Goal: Transaction & Acquisition: Download file/media

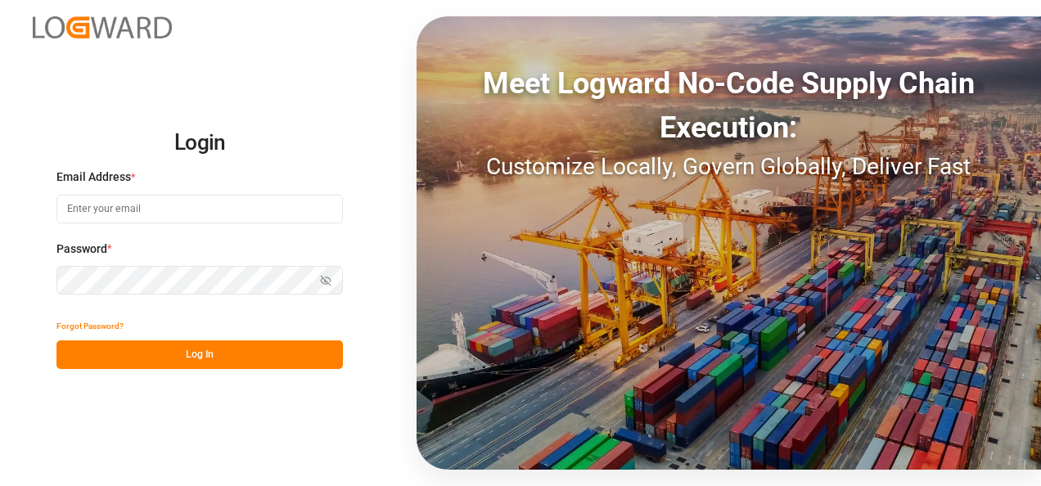
type input "[EMAIL_ADDRESS][DOMAIN_NAME]"
click at [273, 349] on button "Log In" at bounding box center [199, 354] width 286 height 29
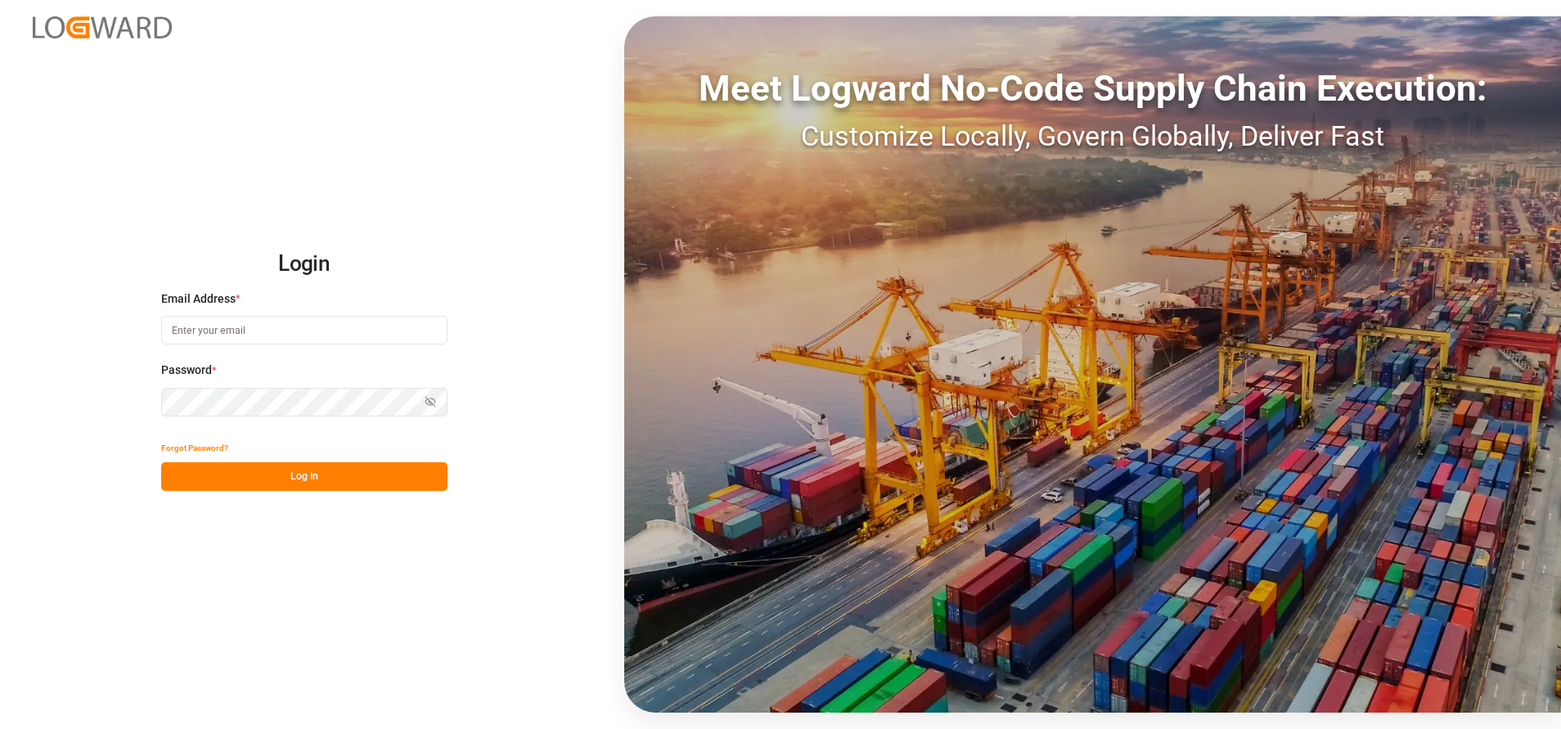
type input "nitin.bhugun@jamindustries.com"
click at [316, 474] on button "Log In" at bounding box center [304, 476] width 286 height 29
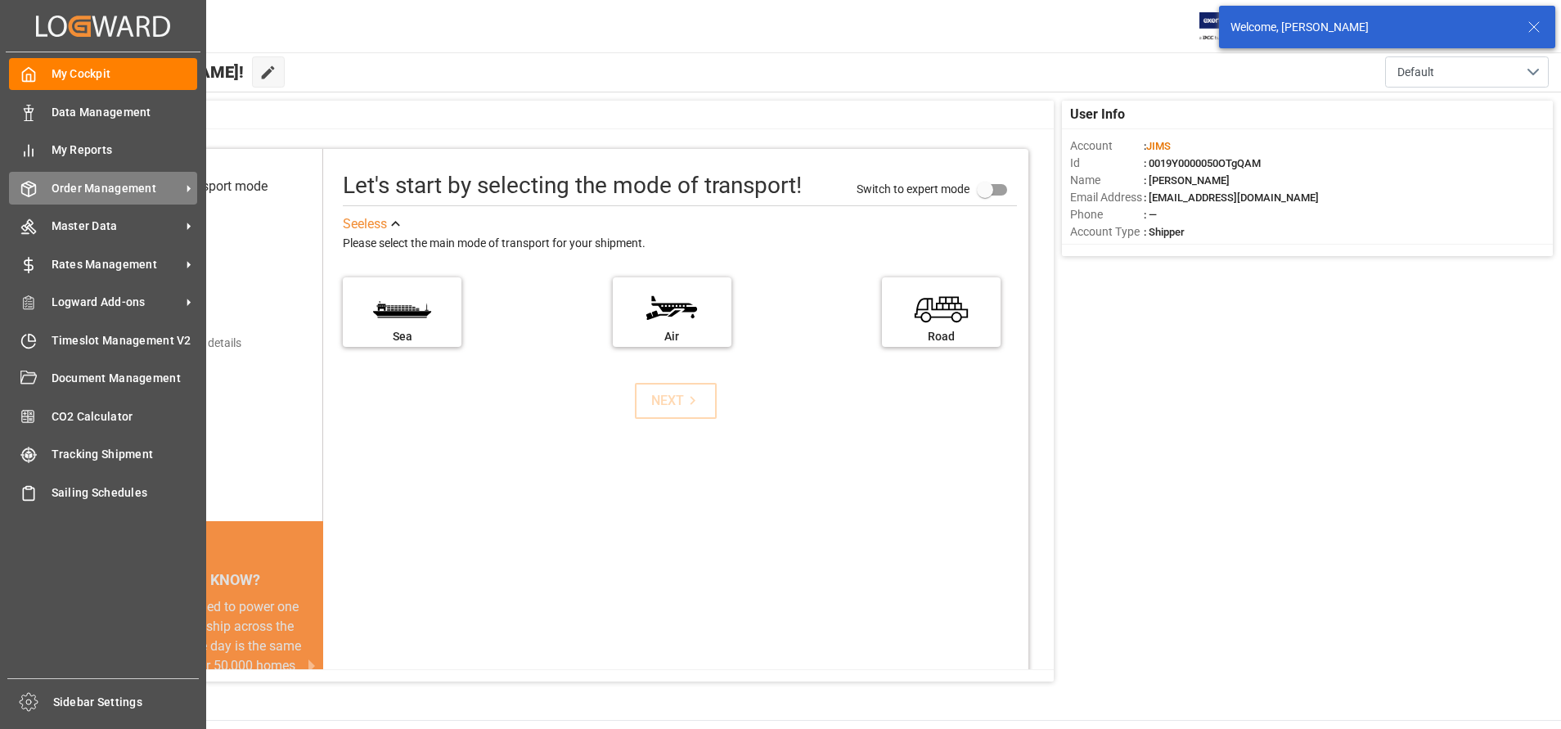
click at [37, 181] on div "Order Management Order Management" at bounding box center [103, 188] width 188 height 32
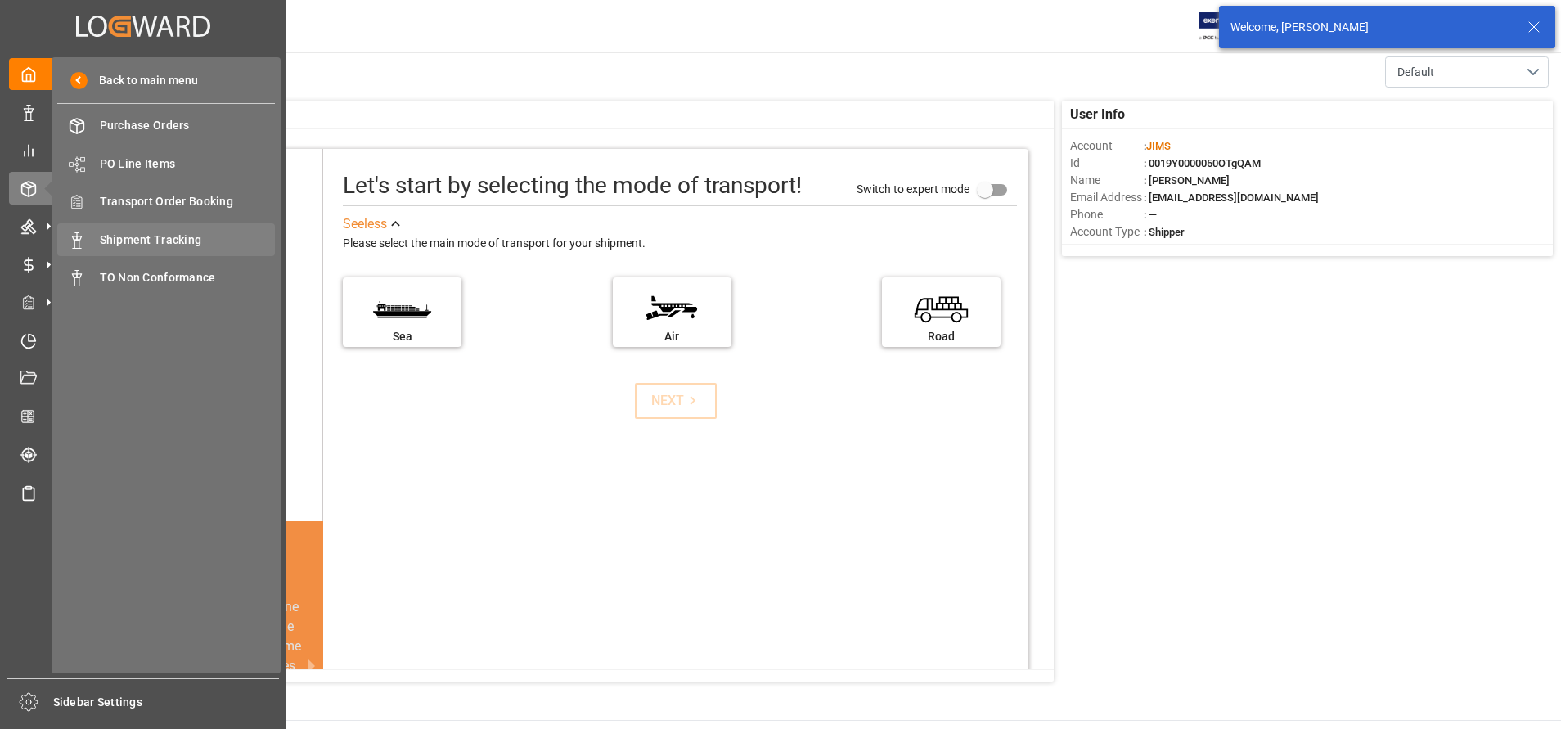
click at [196, 227] on div "Shipment Tracking Shipment Tracking" at bounding box center [166, 239] width 218 height 32
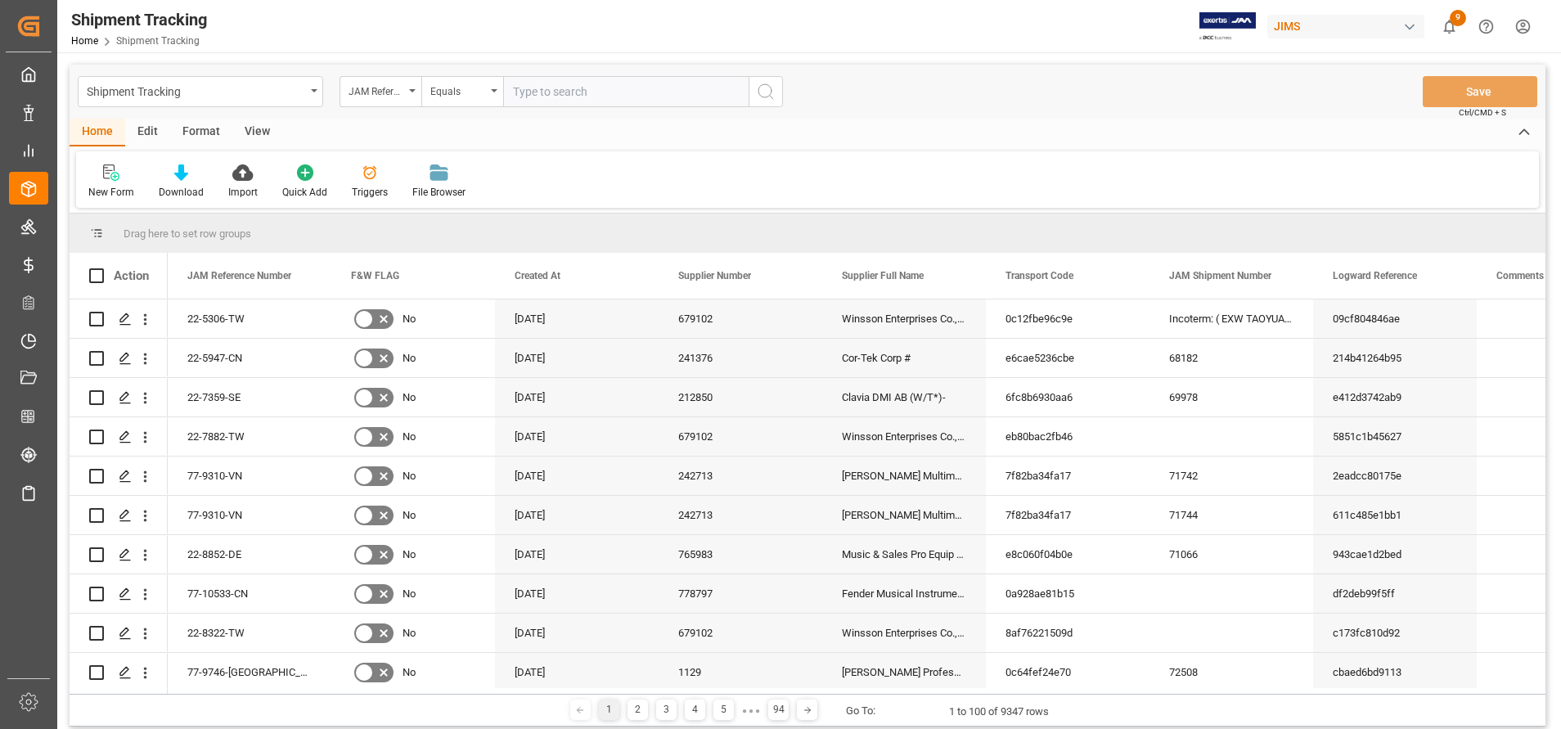
click at [631, 97] on input "text" at bounding box center [625, 91] width 245 height 31
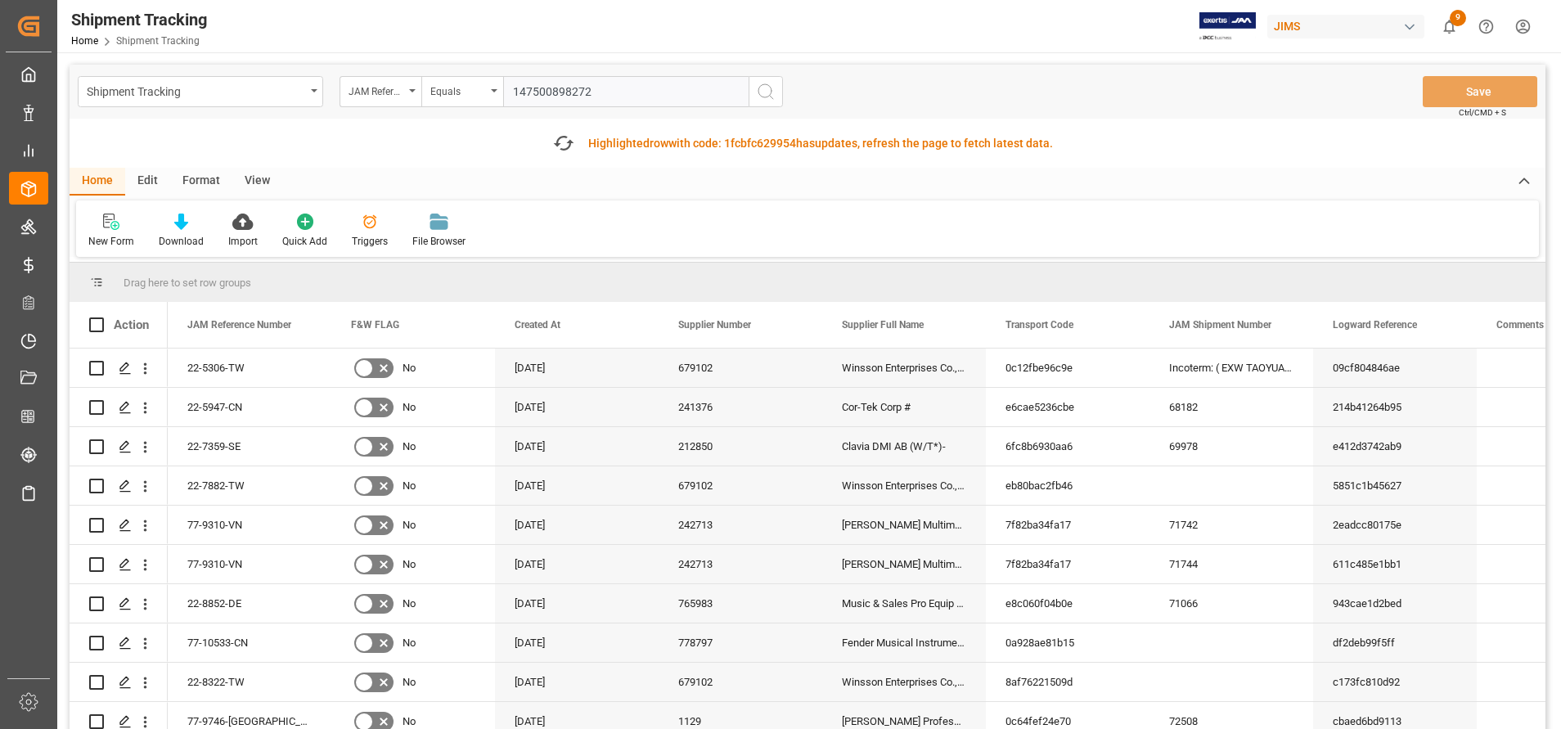
click at [679, 96] on input "147500898272" at bounding box center [625, 91] width 245 height 31
paste input "22-9278-CN"
type input "22-9278-CN"
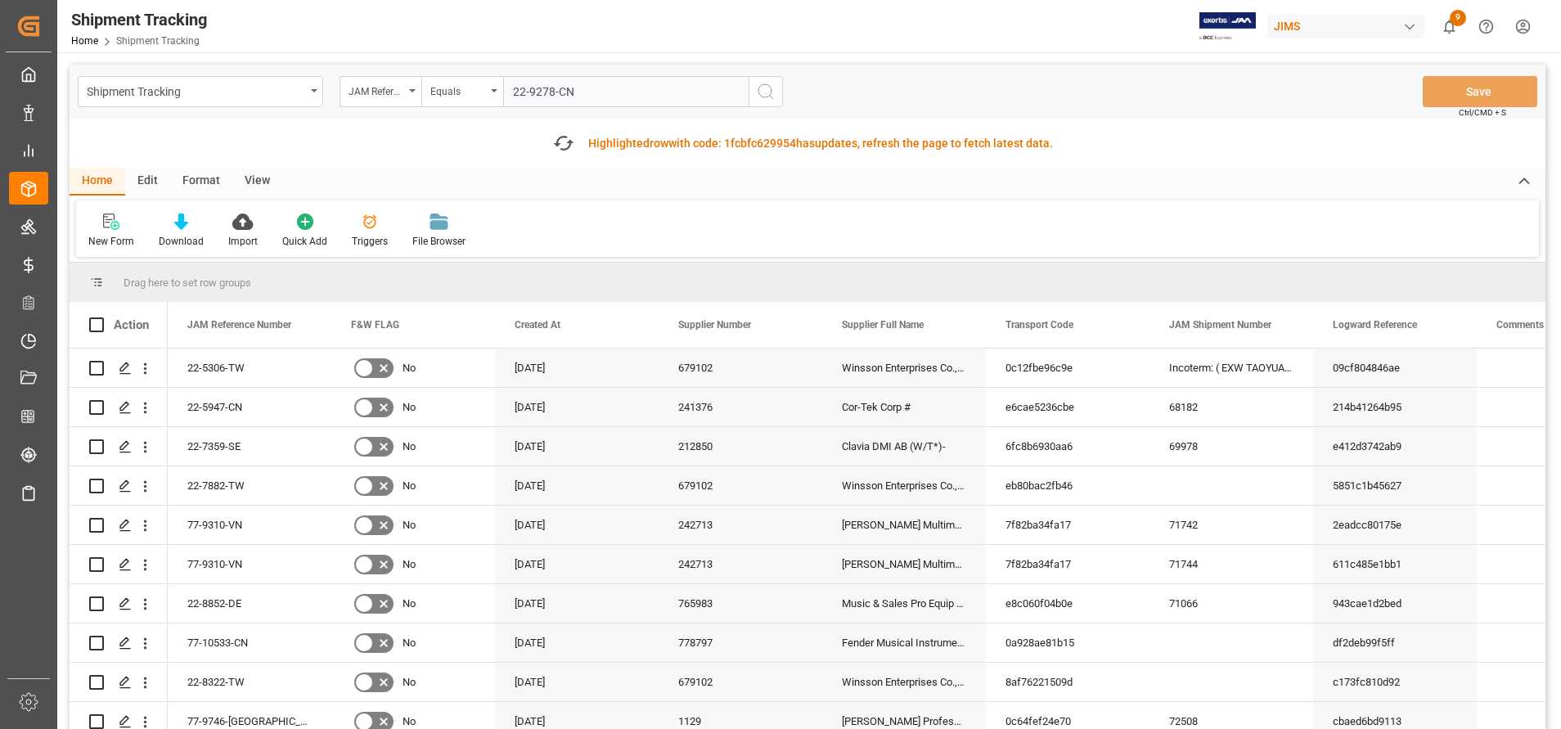
click at [780, 91] on button "search button" at bounding box center [766, 91] width 34 height 31
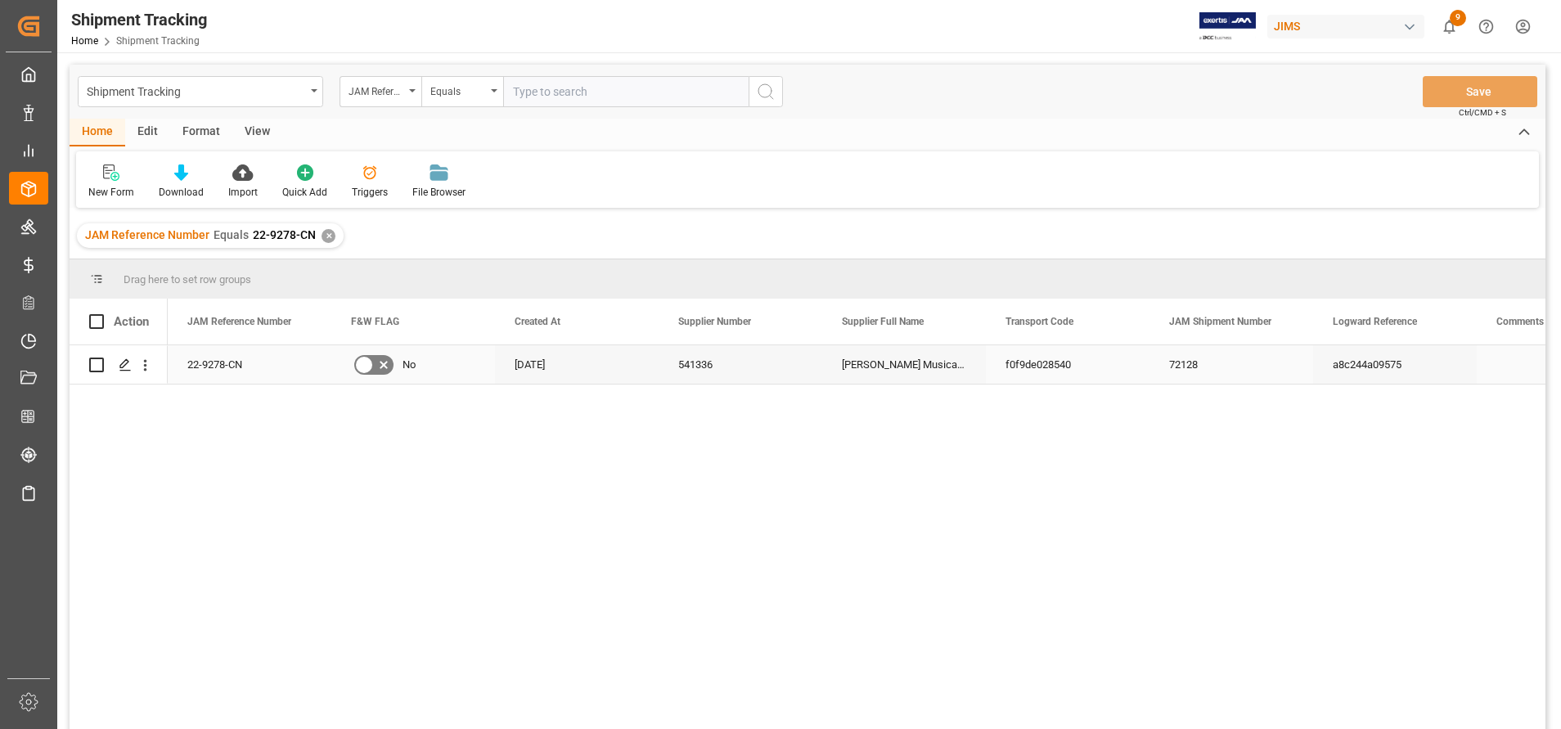
click at [990, 347] on div "f0f9de028540" at bounding box center [1068, 364] width 164 height 38
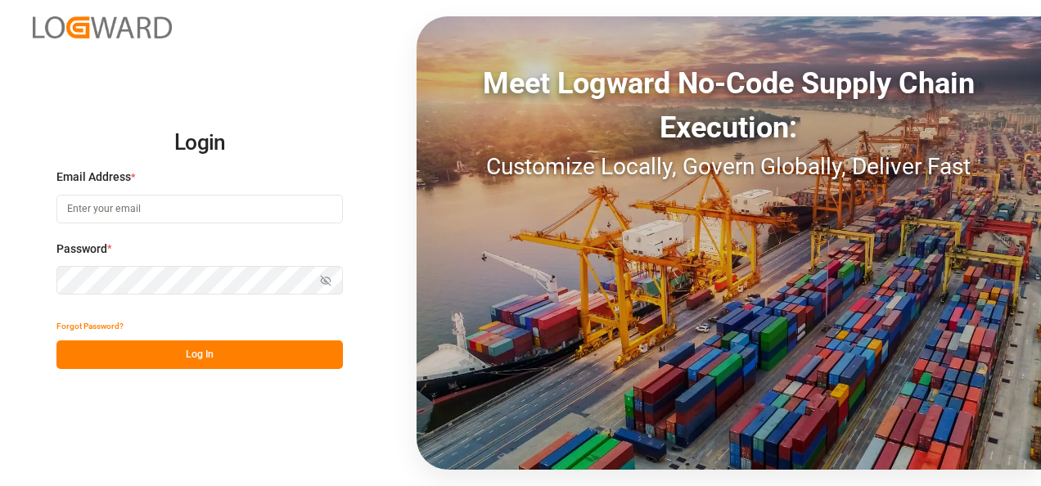
type input "[EMAIL_ADDRESS][DOMAIN_NAME]"
click at [169, 344] on button "Log In" at bounding box center [199, 354] width 286 height 29
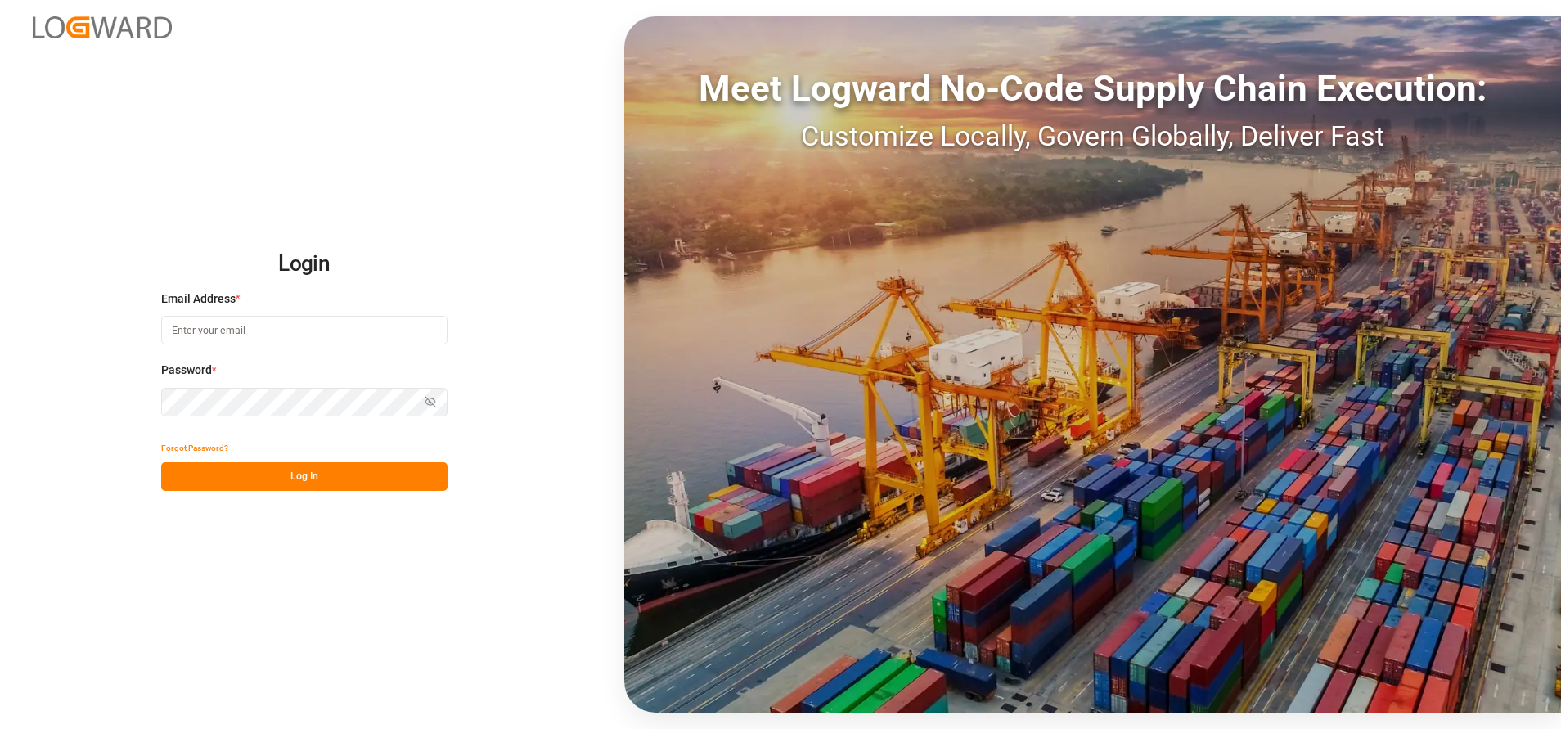
type input "[EMAIL_ADDRESS][DOMAIN_NAME]"
click at [286, 473] on button "Log In" at bounding box center [304, 476] width 286 height 29
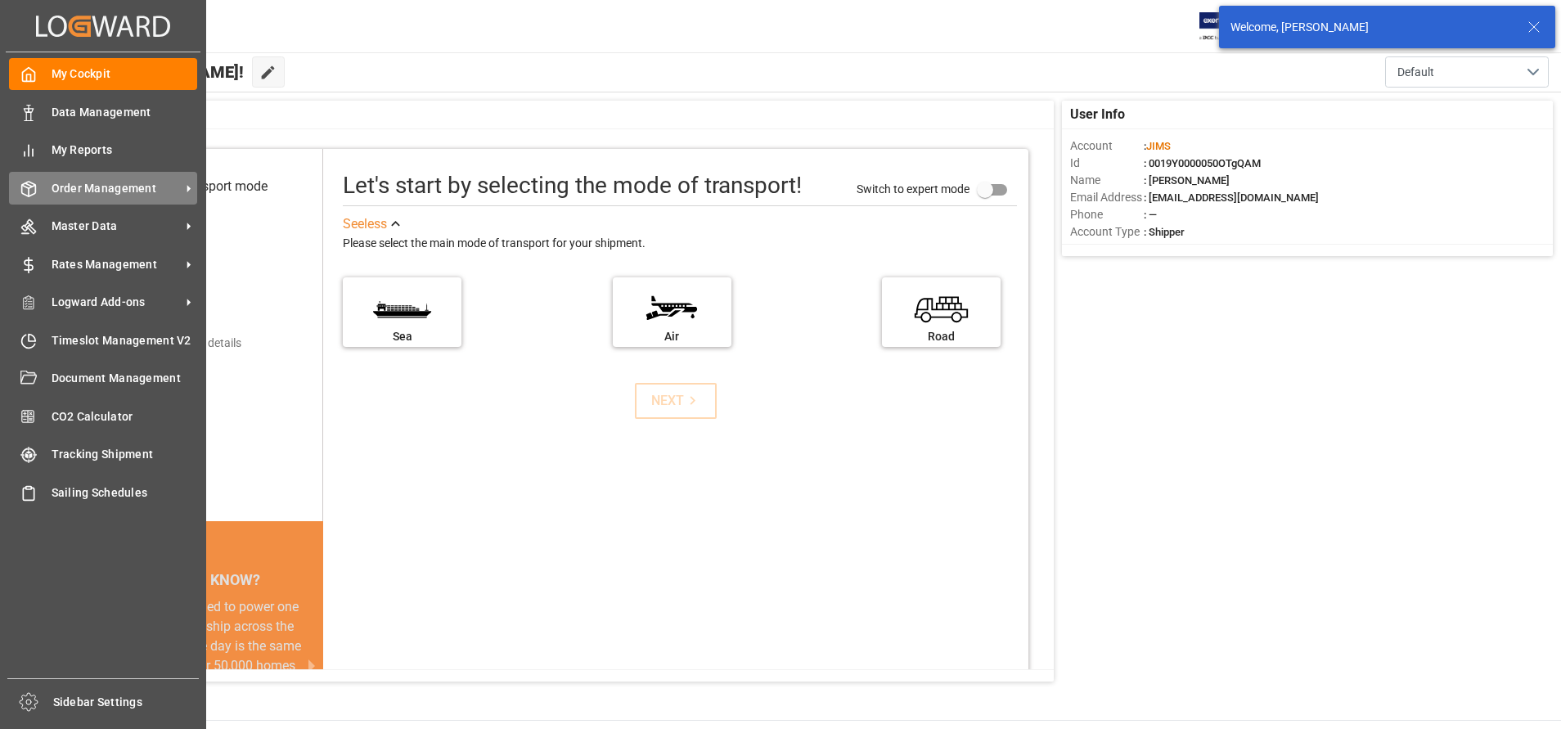
click at [119, 191] on span "Order Management" at bounding box center [116, 188] width 129 height 17
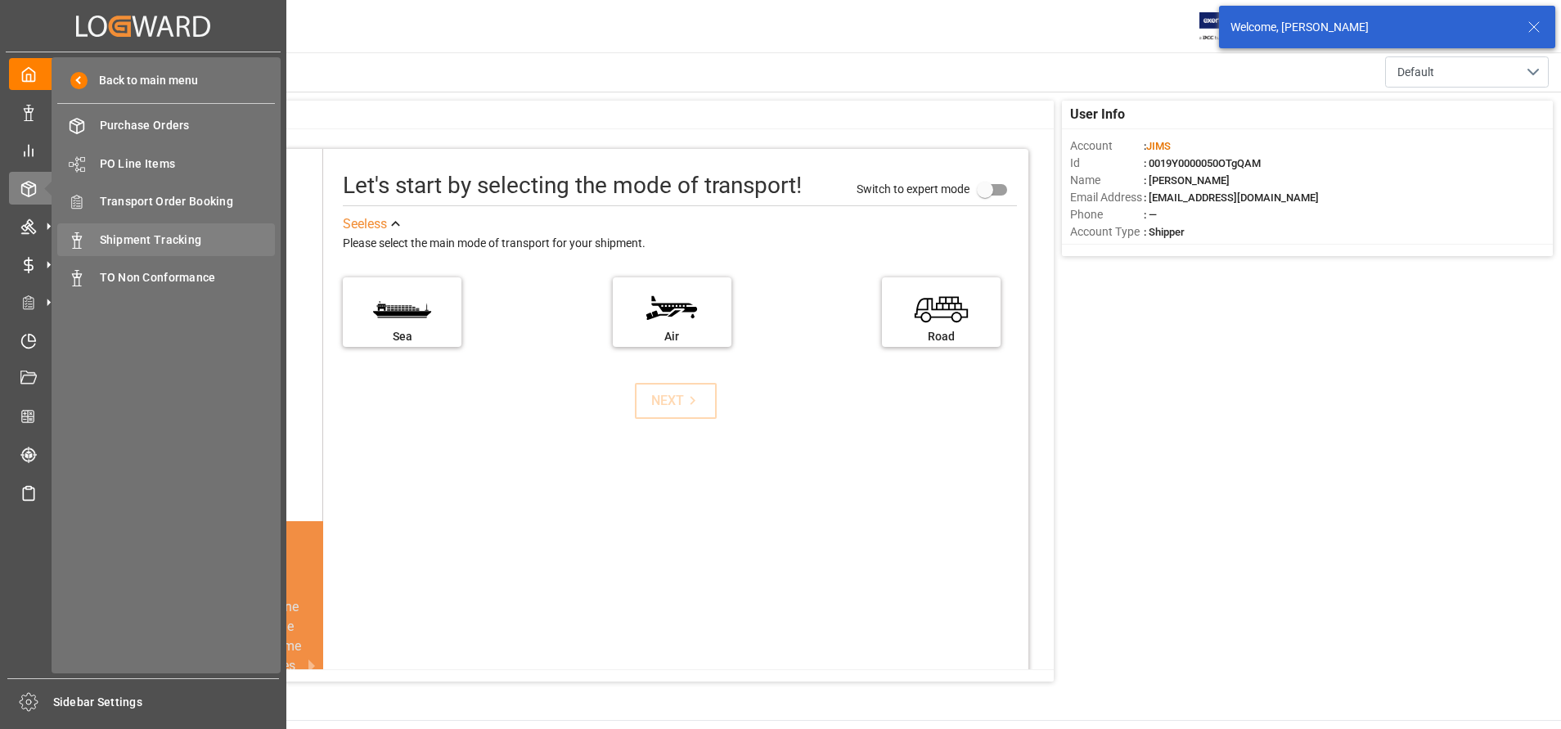
click at [150, 237] on span "Shipment Tracking" at bounding box center [188, 240] width 176 height 17
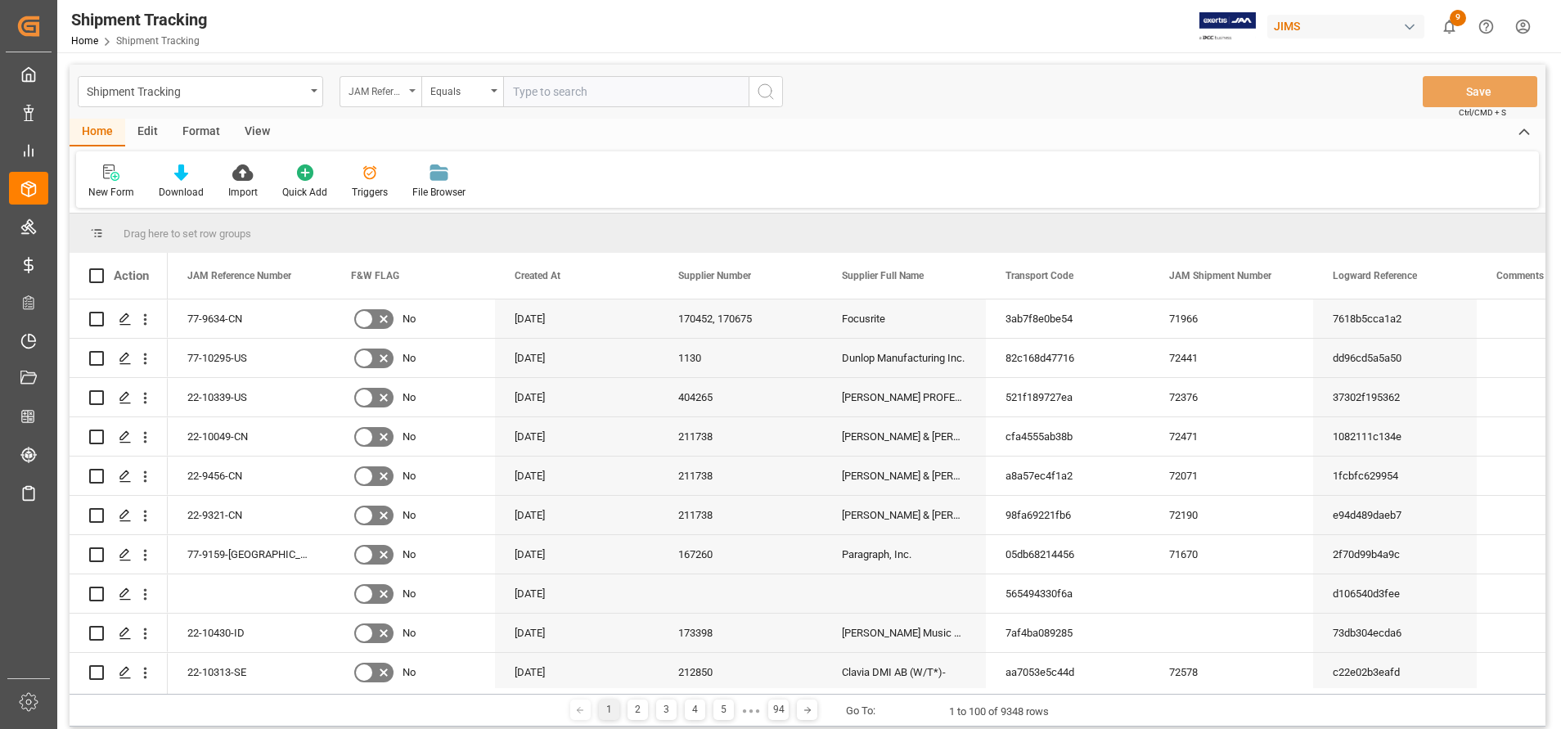
click at [392, 89] on div "JAM Reference Number" at bounding box center [377, 89] width 56 height 19
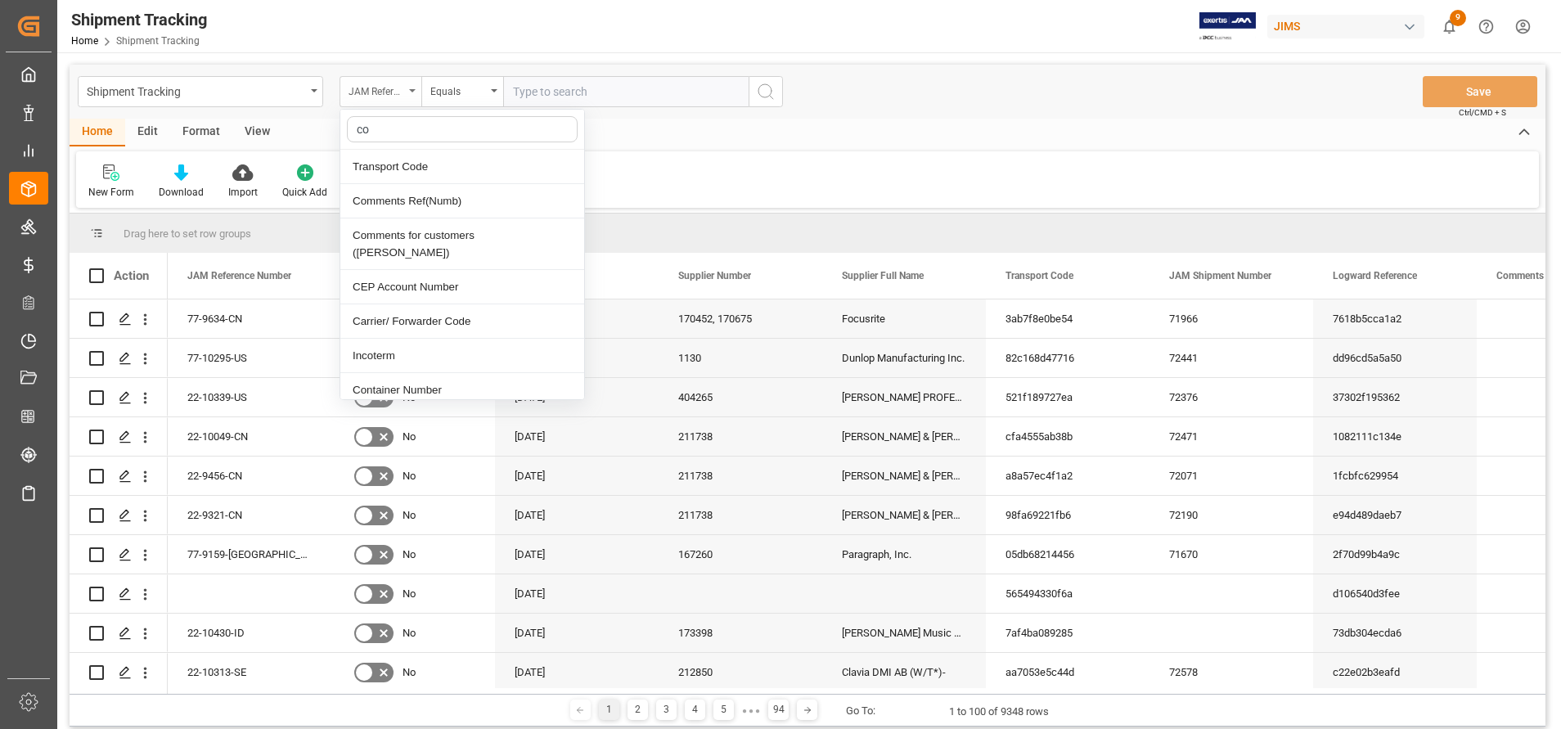
type input "con"
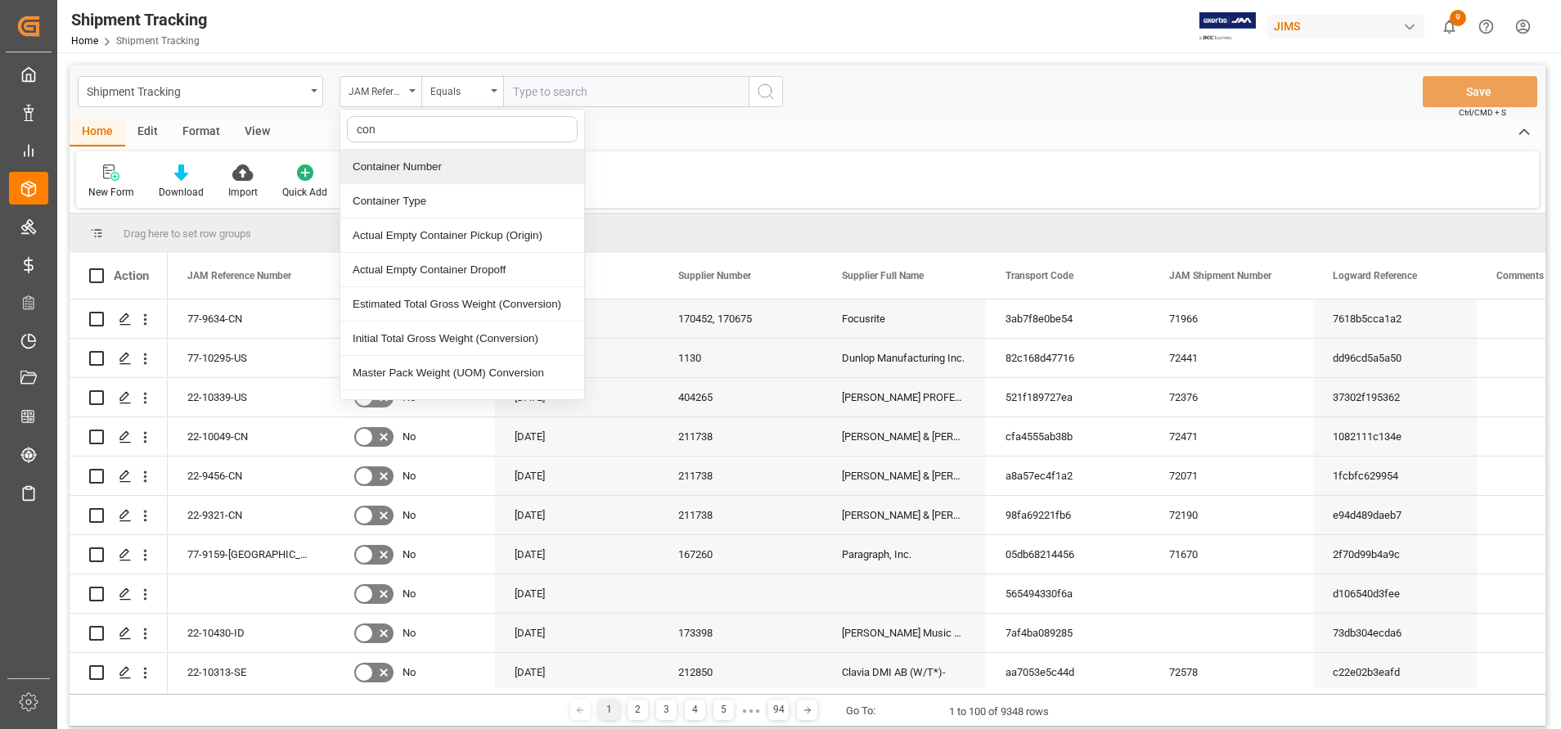
click at [449, 175] on div "Container Number" at bounding box center [462, 167] width 244 height 34
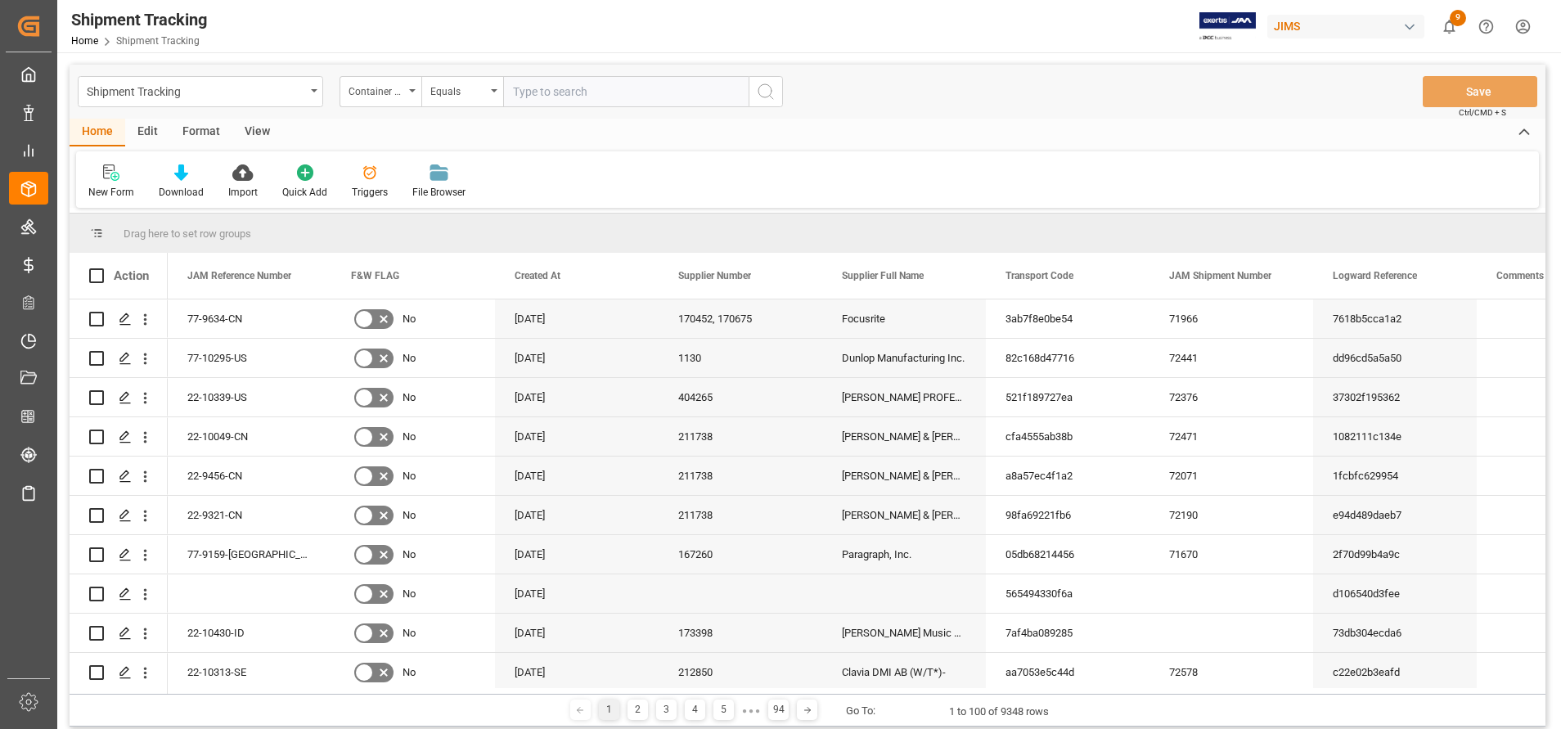
click at [605, 83] on input "text" at bounding box center [625, 91] width 245 height 31
paste input "EITU9205197"
type input "EITU9205197"
click at [771, 88] on circle "search button" at bounding box center [764, 90] width 13 height 13
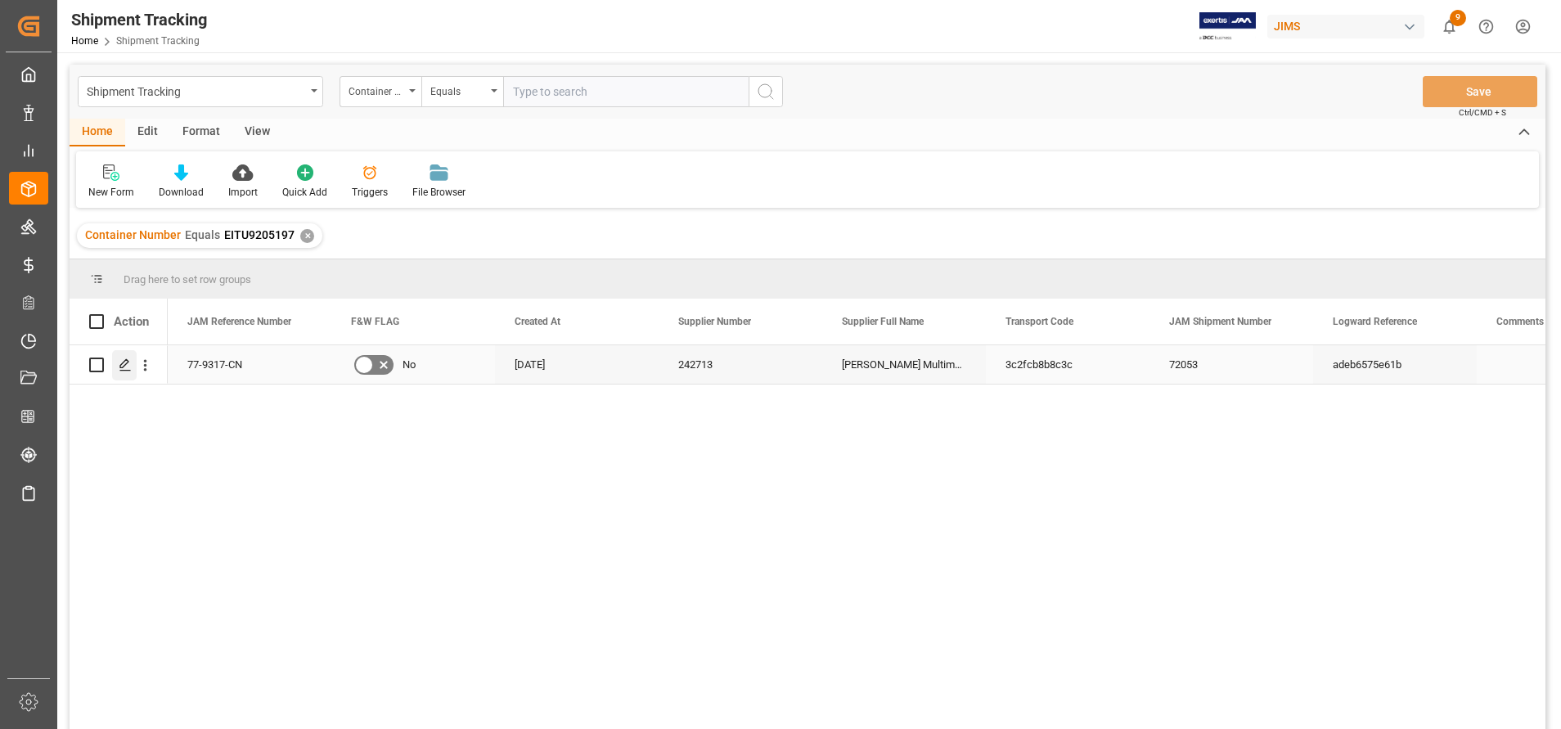
click at [119, 372] on div "Press SPACE to select this row." at bounding box center [124, 365] width 25 height 30
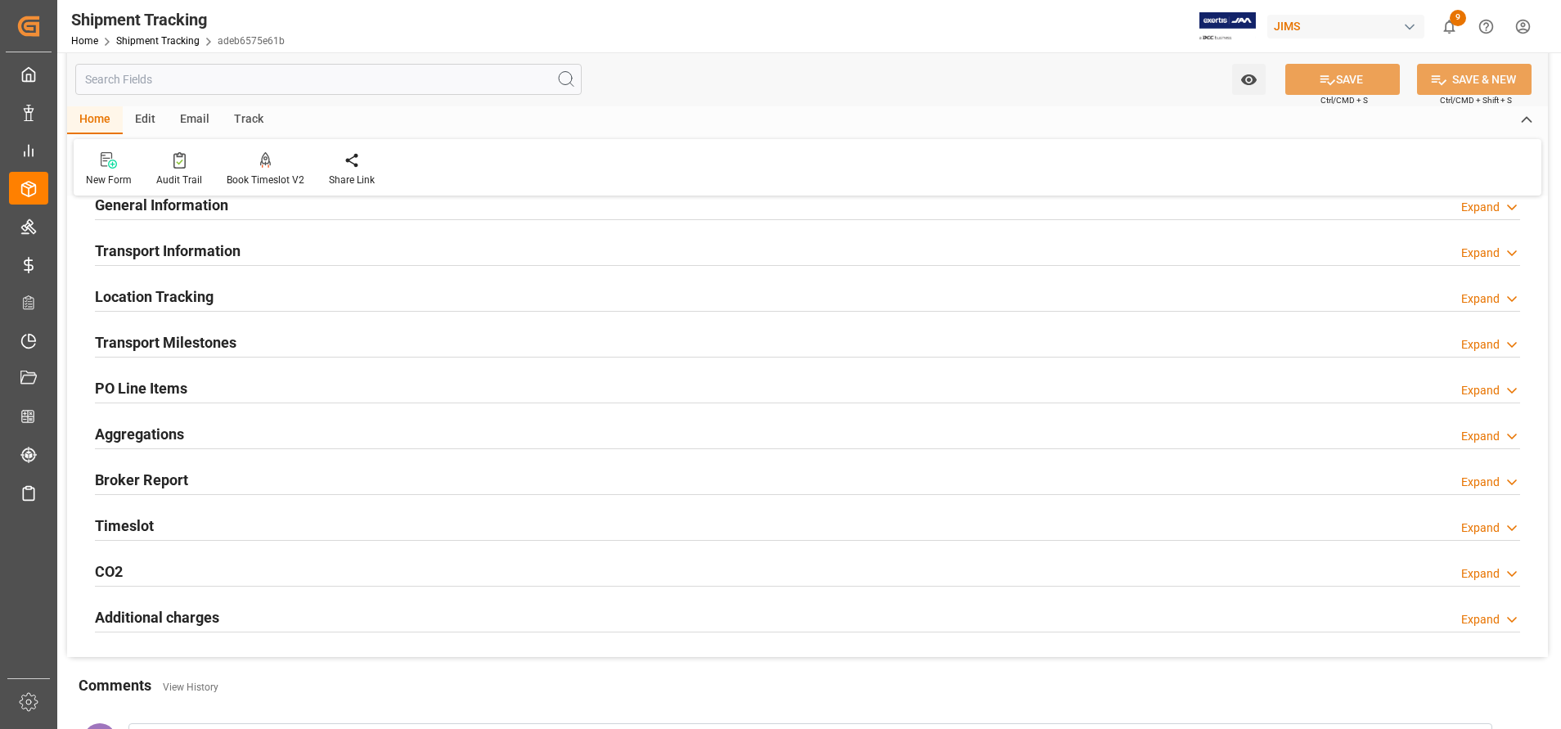
scroll to position [245, 0]
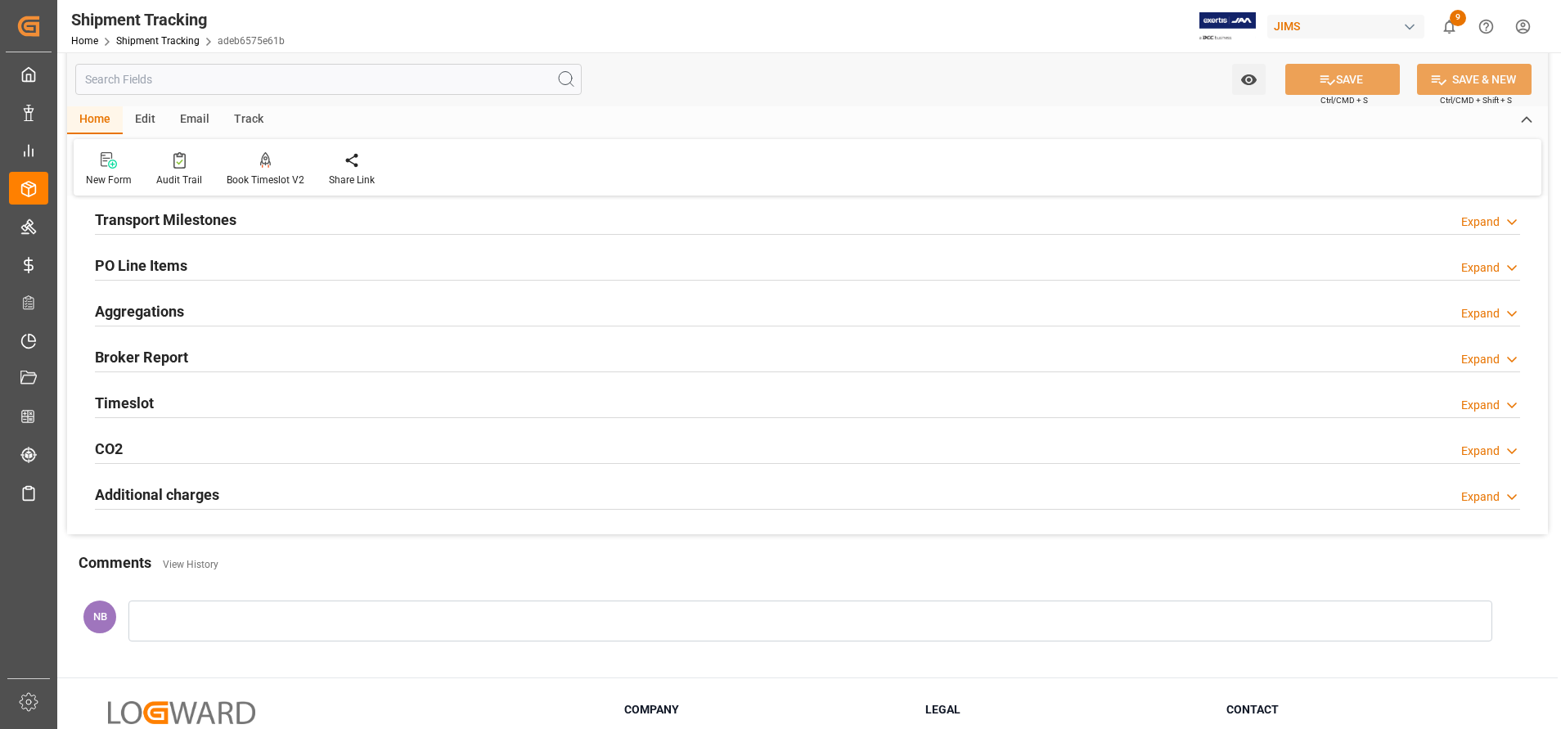
click at [214, 493] on h2 "Additional charges" at bounding box center [157, 495] width 124 height 22
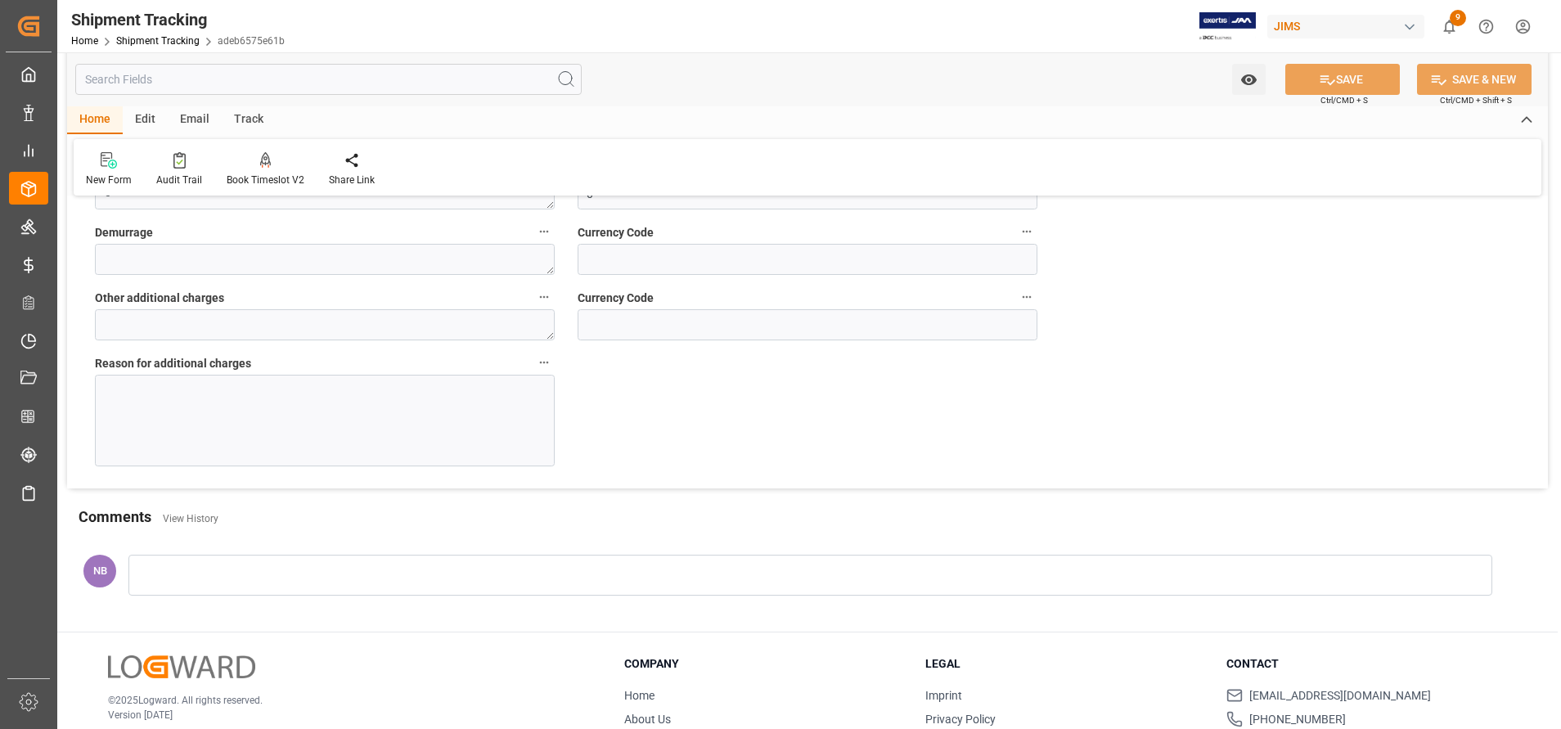
scroll to position [491, 0]
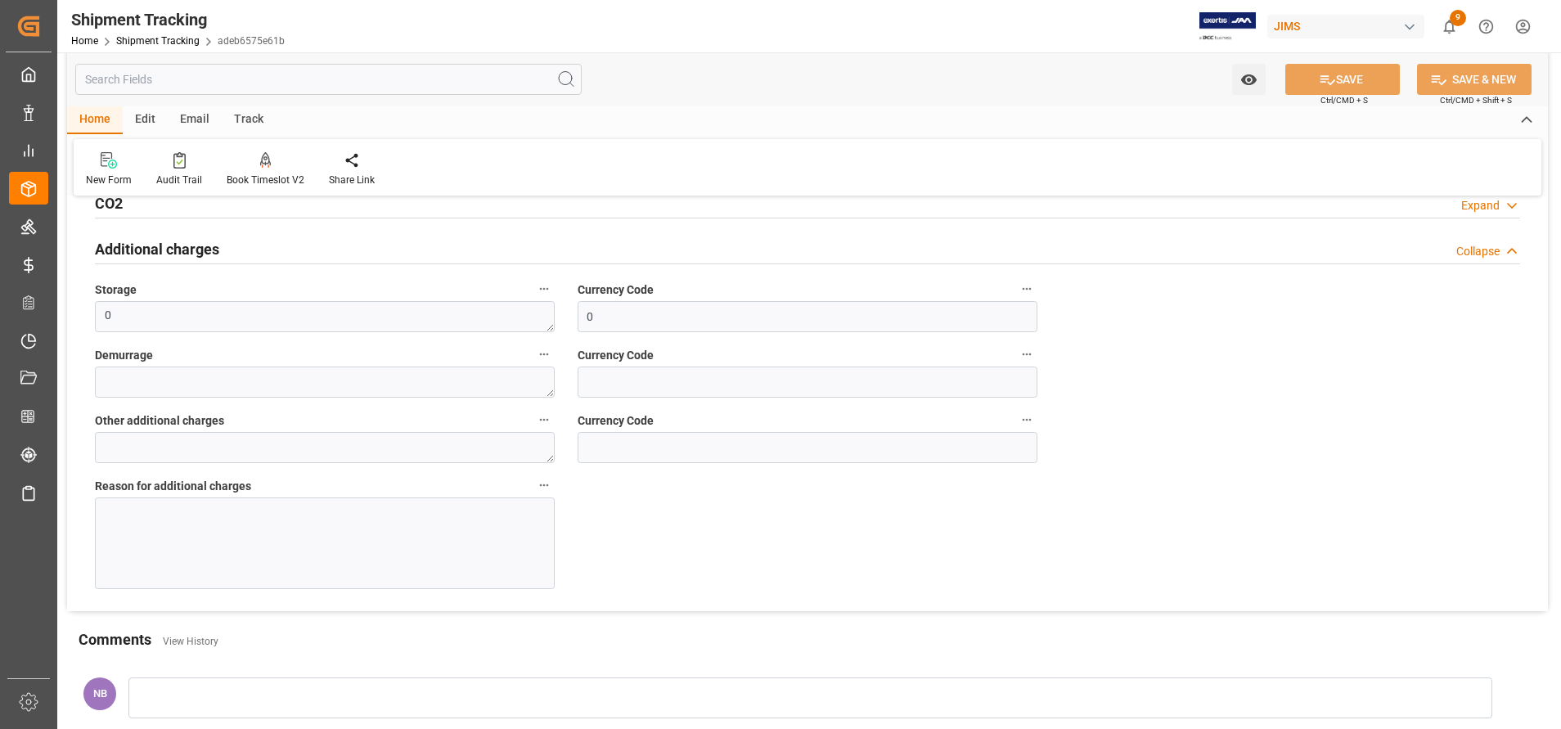
click at [539, 382] on textarea at bounding box center [325, 382] width 460 height 31
click at [502, 385] on textarea at bounding box center [325, 382] width 460 height 31
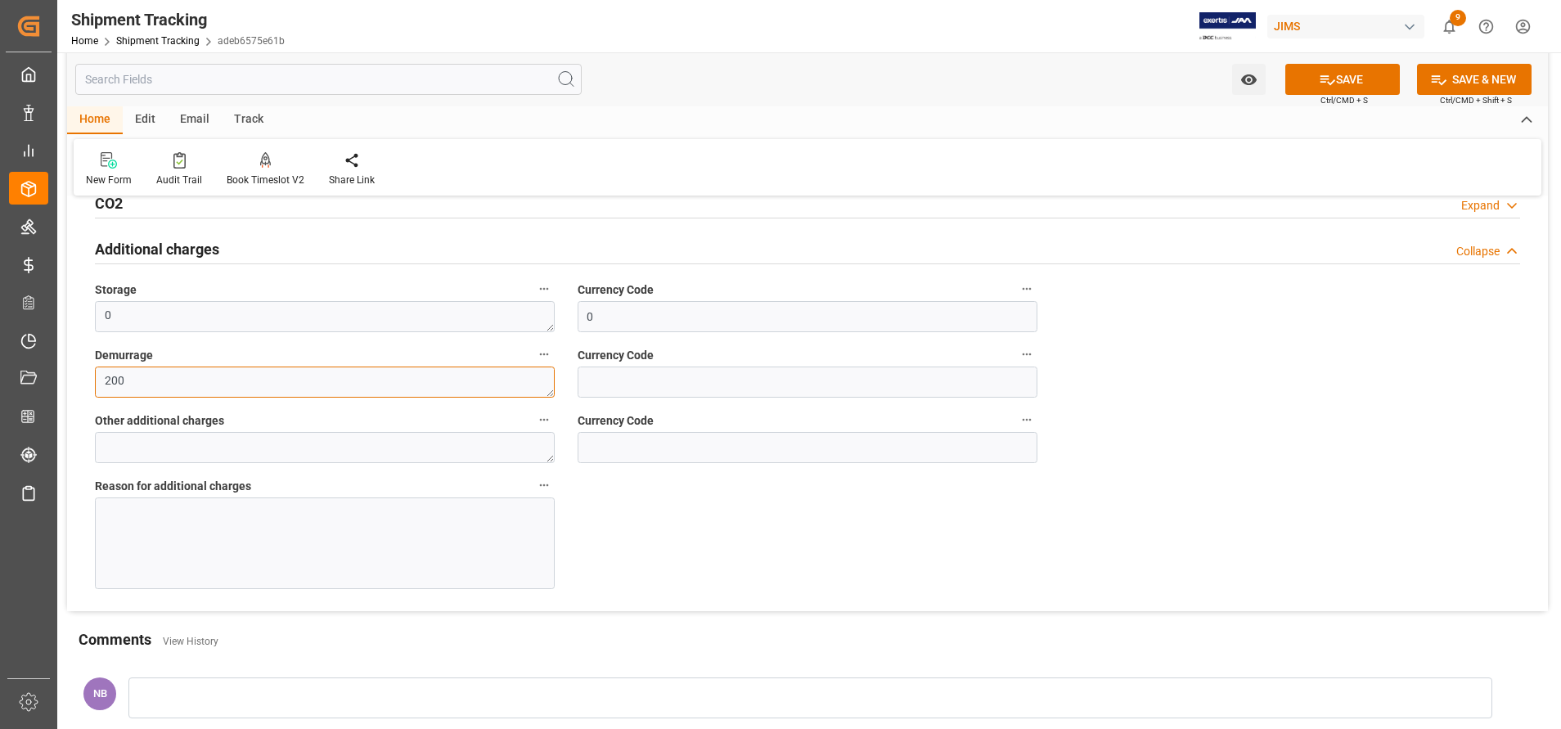
type textarea "200"
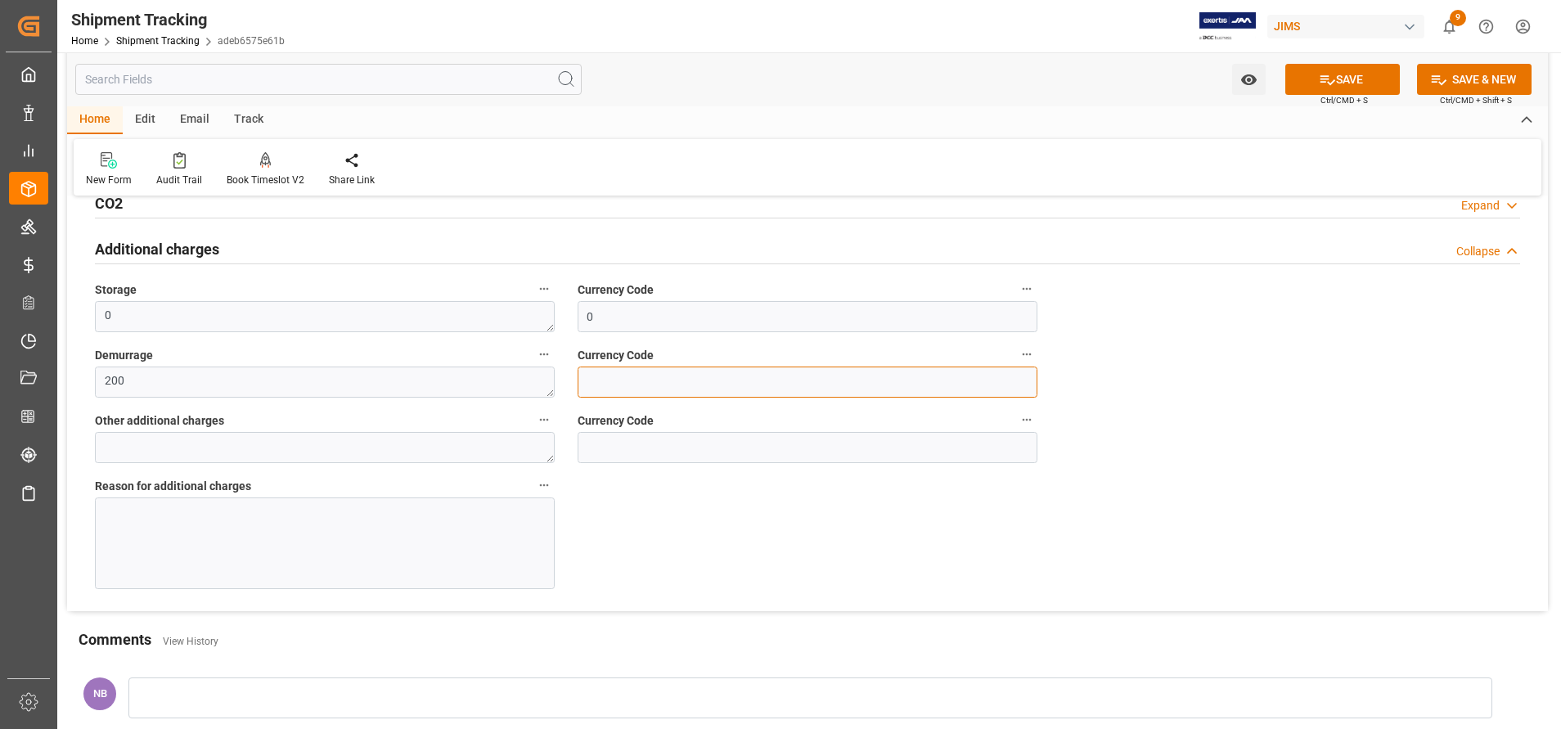
click at [662, 371] on input at bounding box center [808, 382] width 460 height 31
type input "USD"
click at [275, 534] on div at bounding box center [325, 543] width 460 height 92
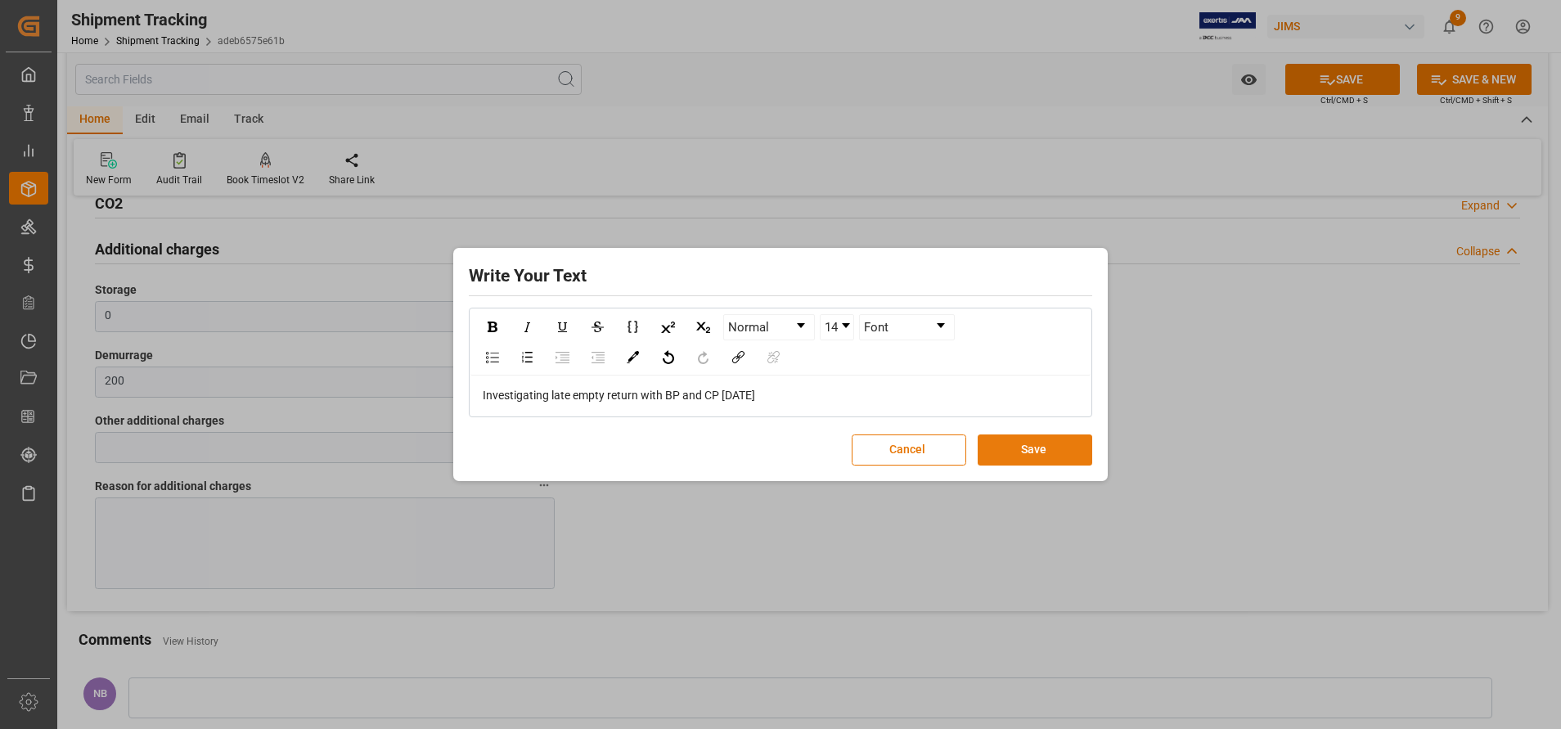
click at [1017, 442] on button "Save" at bounding box center [1035, 449] width 115 height 31
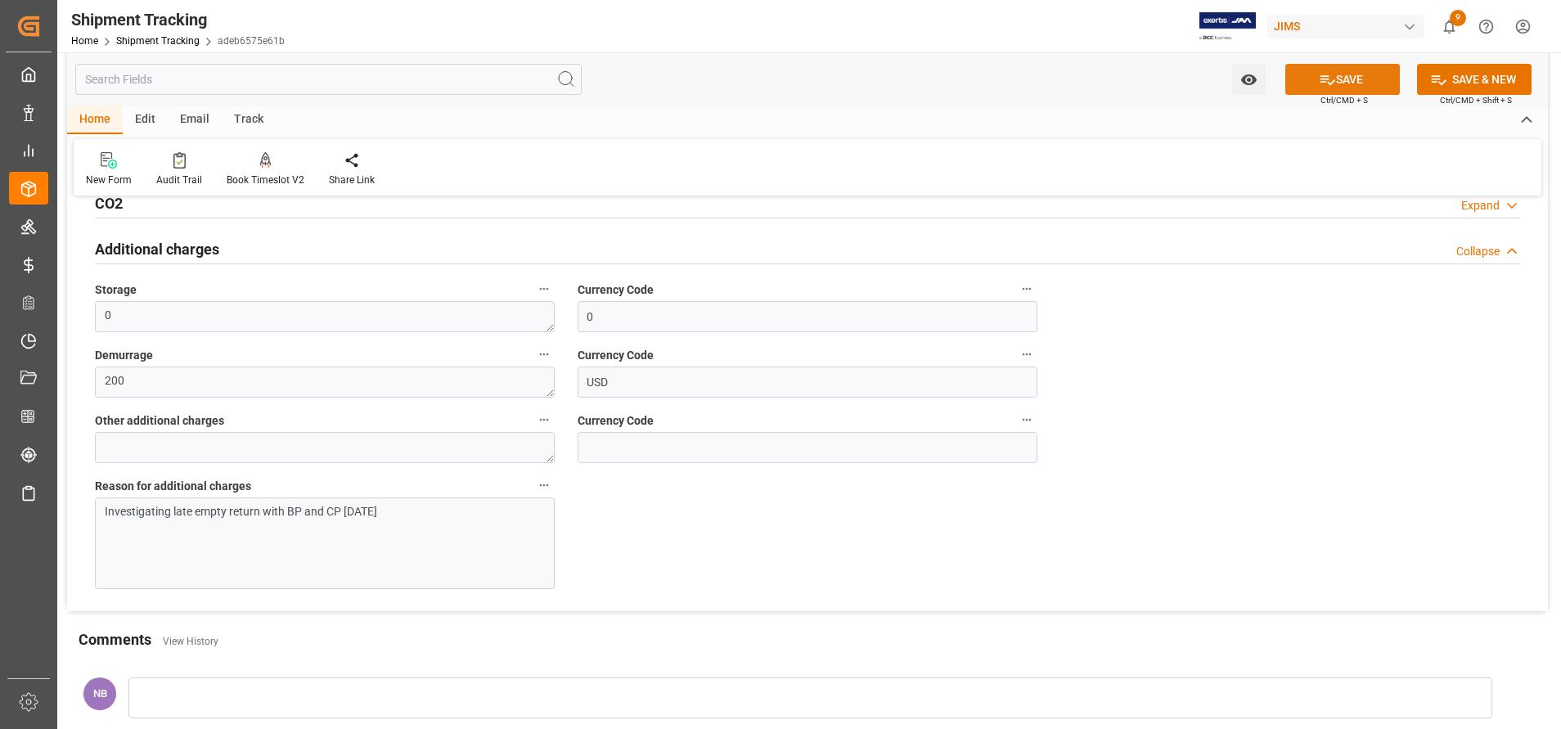
click at [1350, 83] on button "SAVE" at bounding box center [1342, 79] width 115 height 31
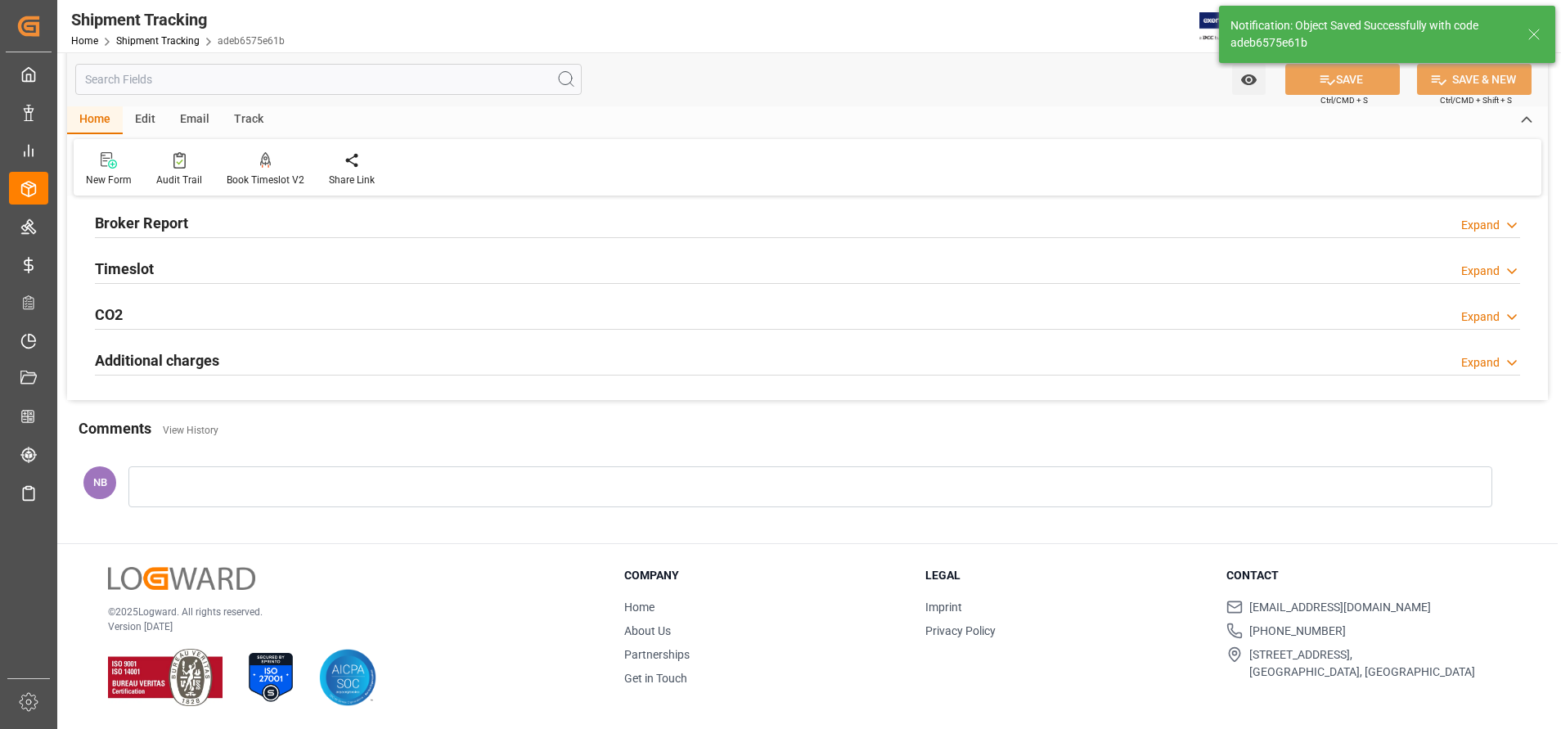
scroll to position [380, 0]
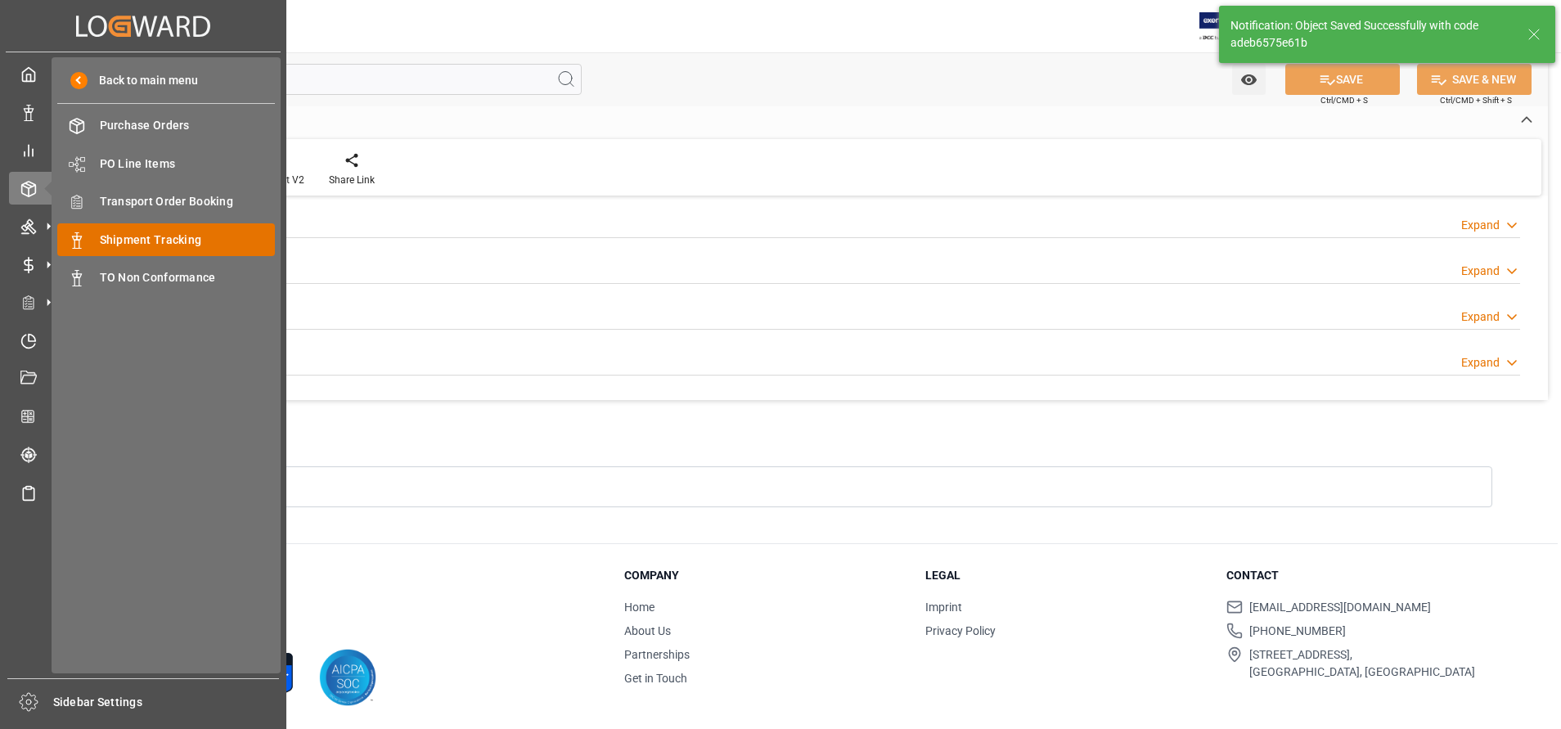
click at [209, 235] on span "Shipment Tracking" at bounding box center [188, 240] width 176 height 17
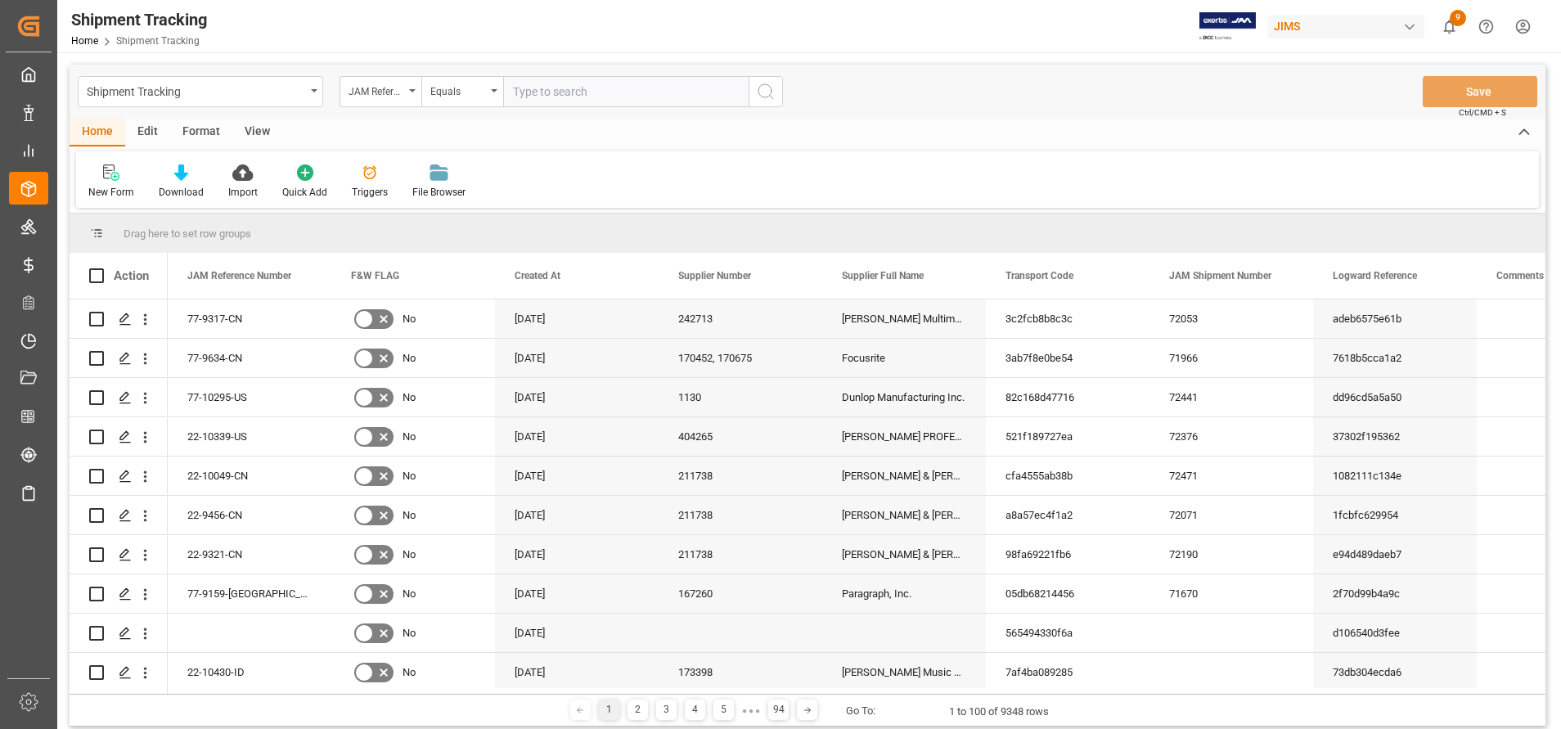
click at [684, 91] on input "text" at bounding box center [625, 91] width 245 height 31
type input "EGHU9625774"
click at [768, 88] on icon "search button" at bounding box center [766, 92] width 20 height 20
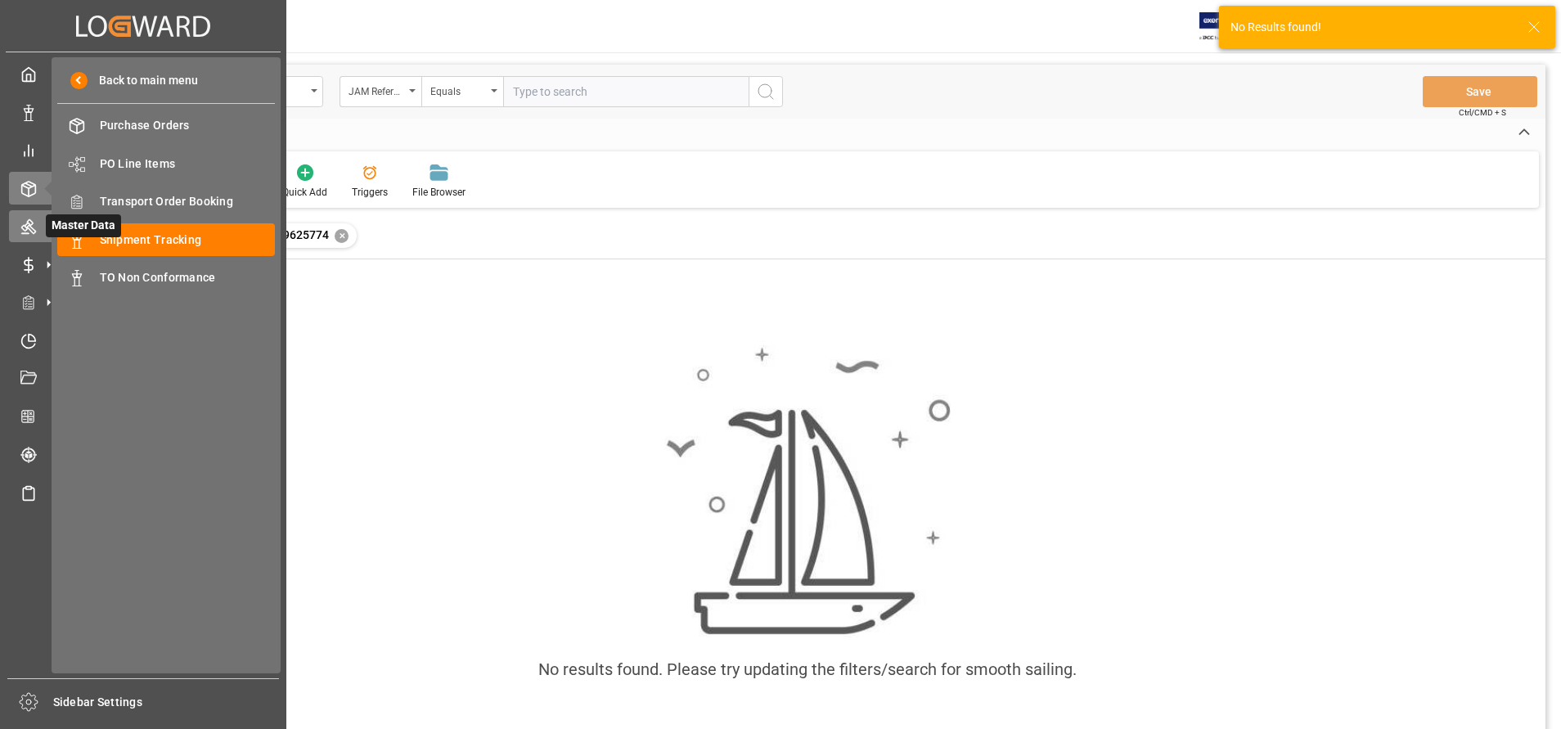
click at [75, 234] on span "Master Data" at bounding box center [83, 225] width 75 height 23
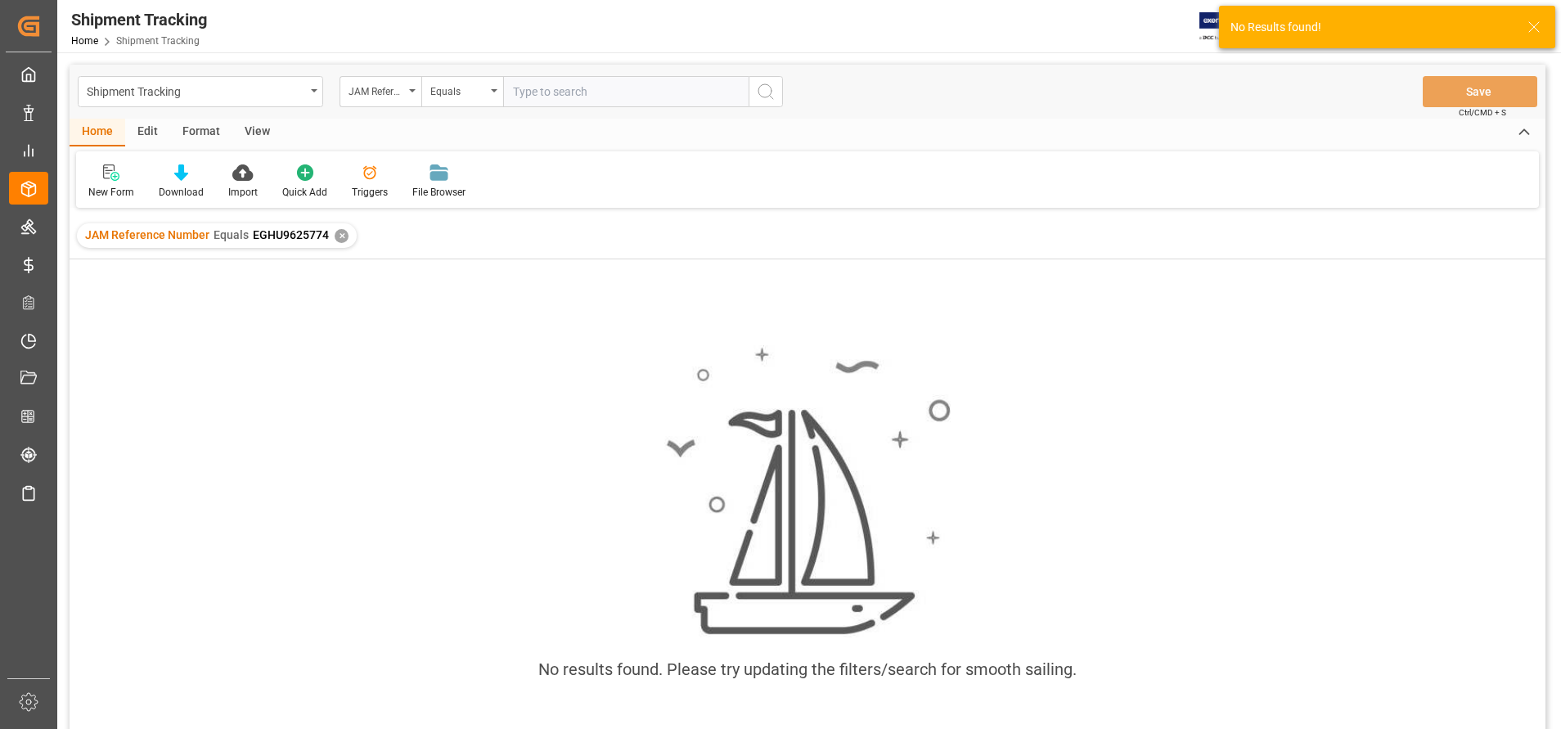
click at [694, 90] on input "text" at bounding box center [625, 91] width 245 height 31
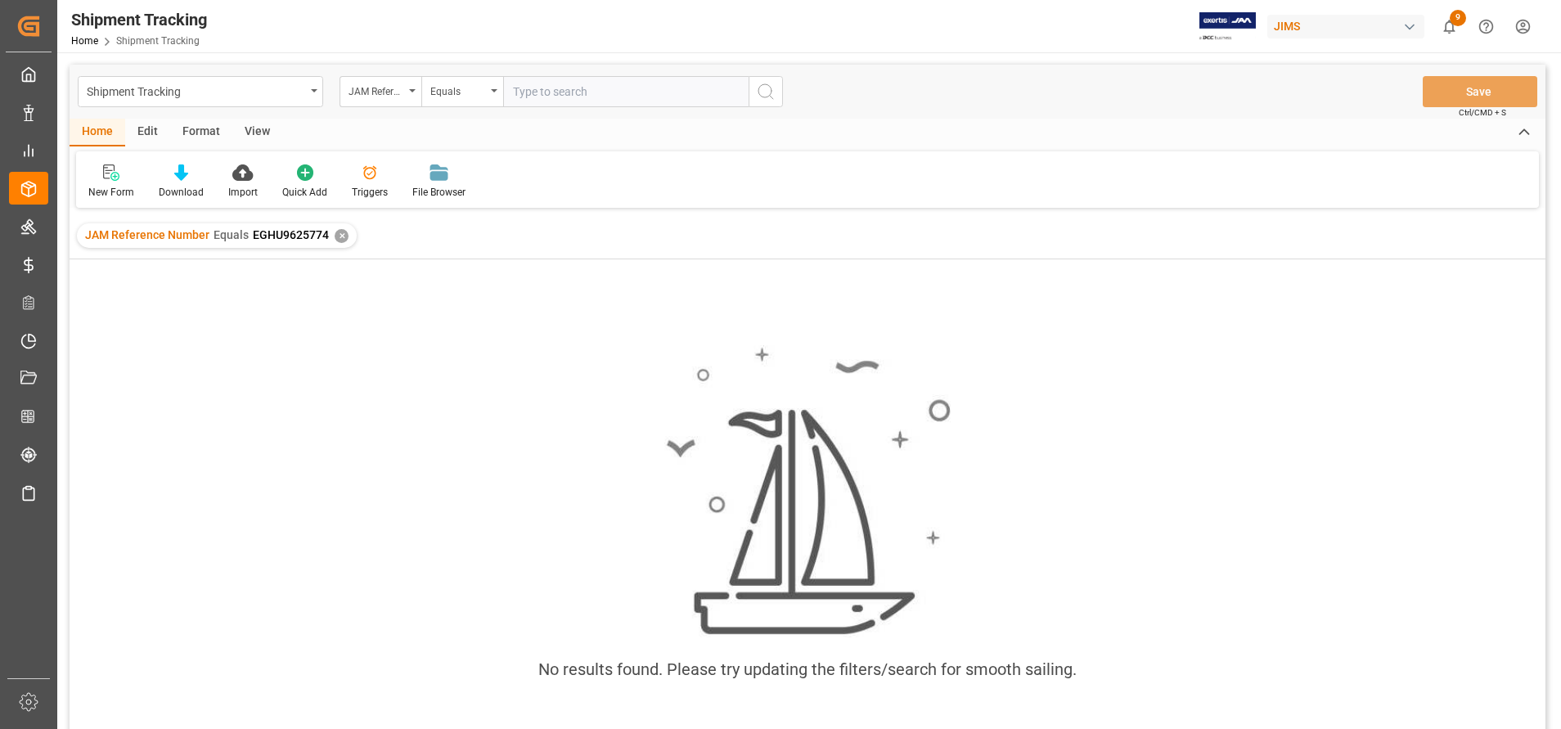
paste input "EGHU9625774"
type input "EGHU9625774"
click at [774, 86] on icon "search button" at bounding box center [766, 92] width 20 height 20
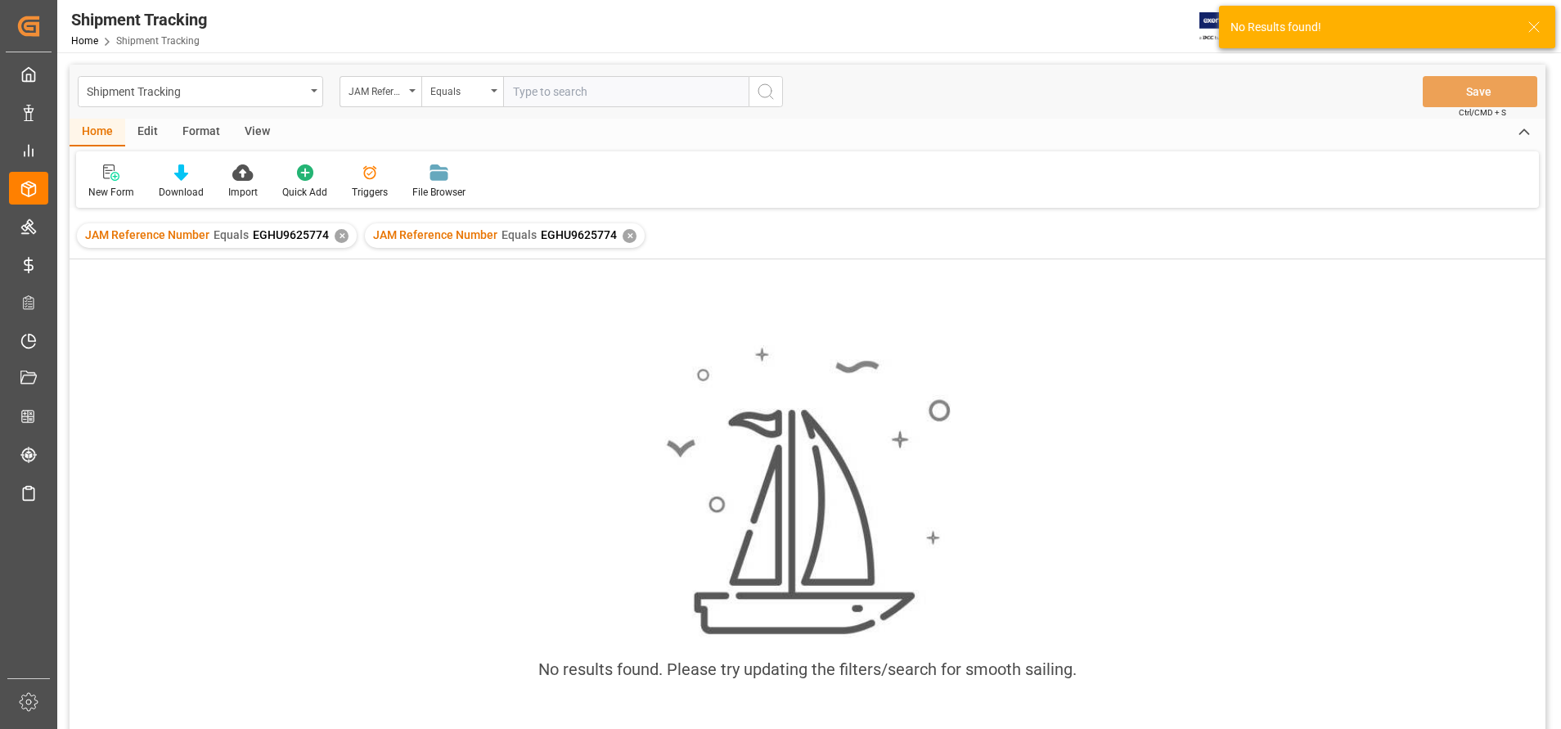
click at [344, 240] on div "✕" at bounding box center [342, 236] width 14 height 14
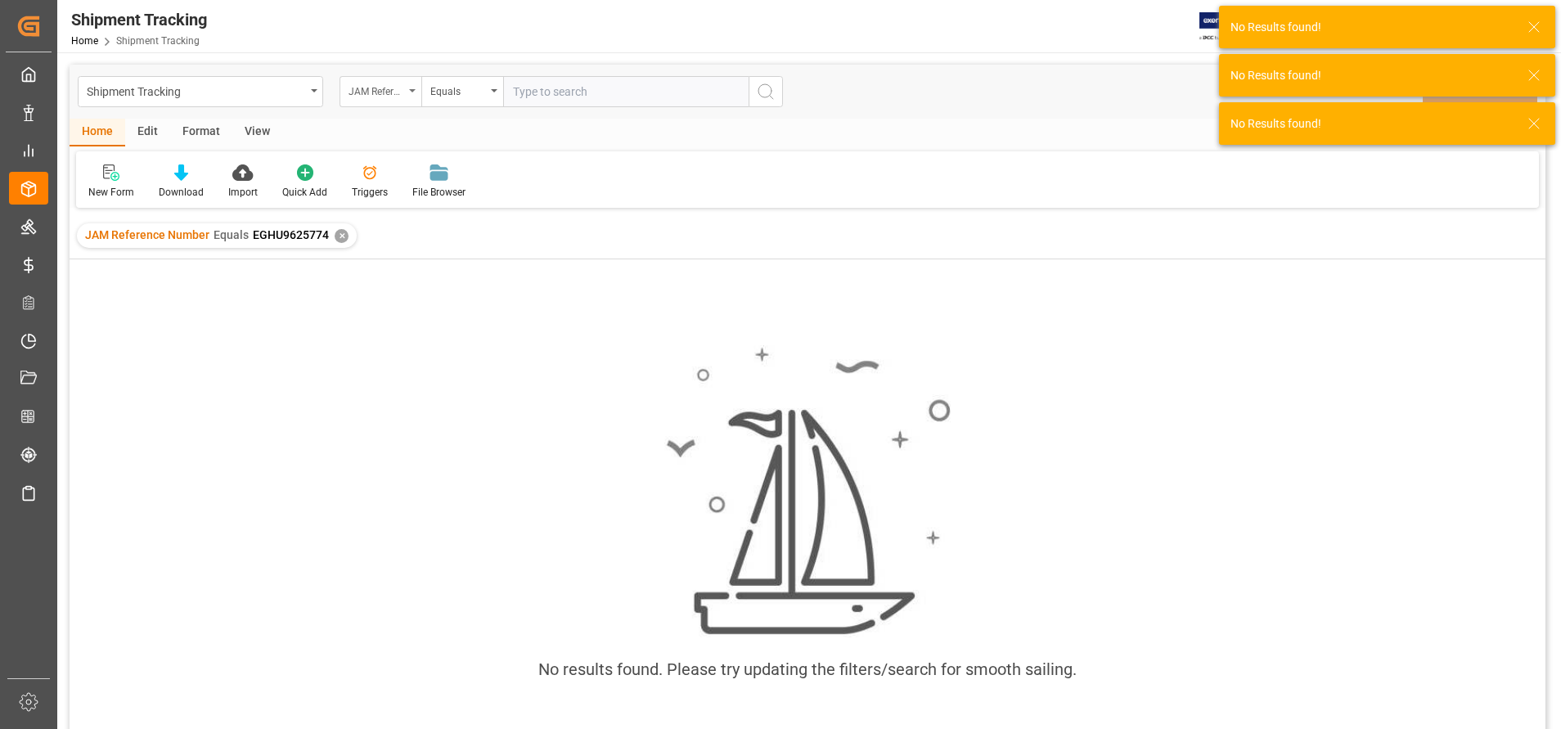
click at [353, 89] on div "JAM Reference Number" at bounding box center [377, 89] width 56 height 19
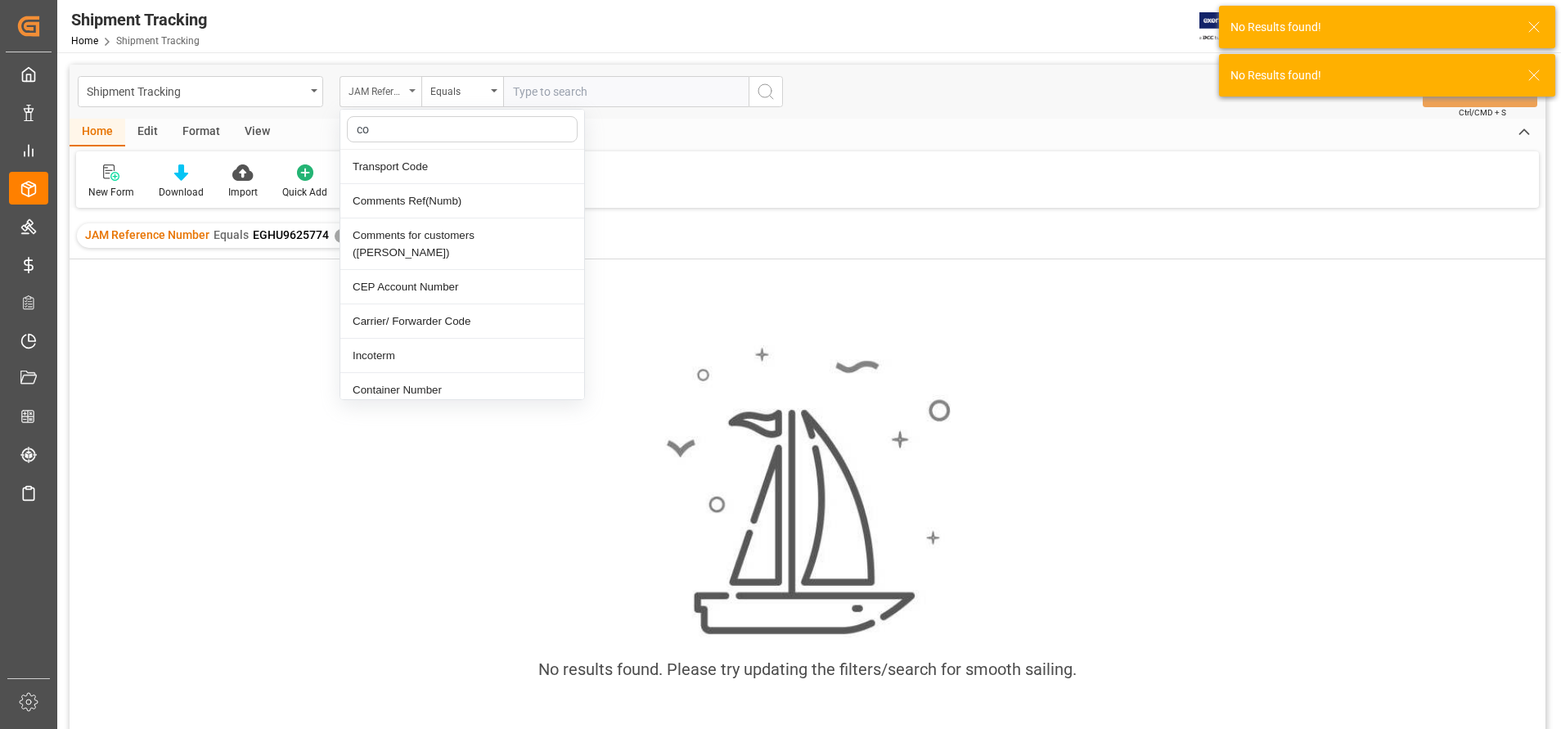
type input "con"
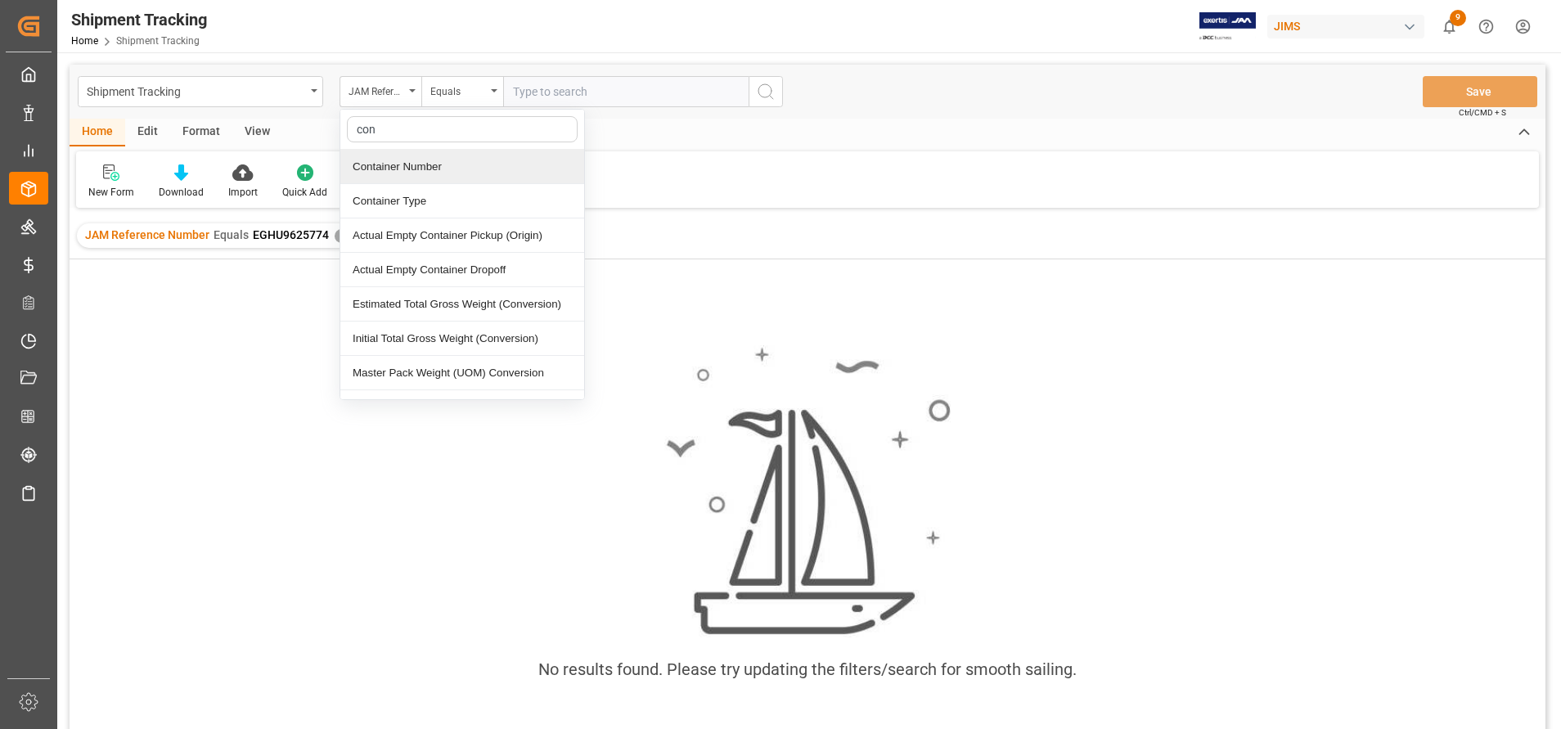
click at [433, 162] on div "Container Number" at bounding box center [462, 167] width 244 height 34
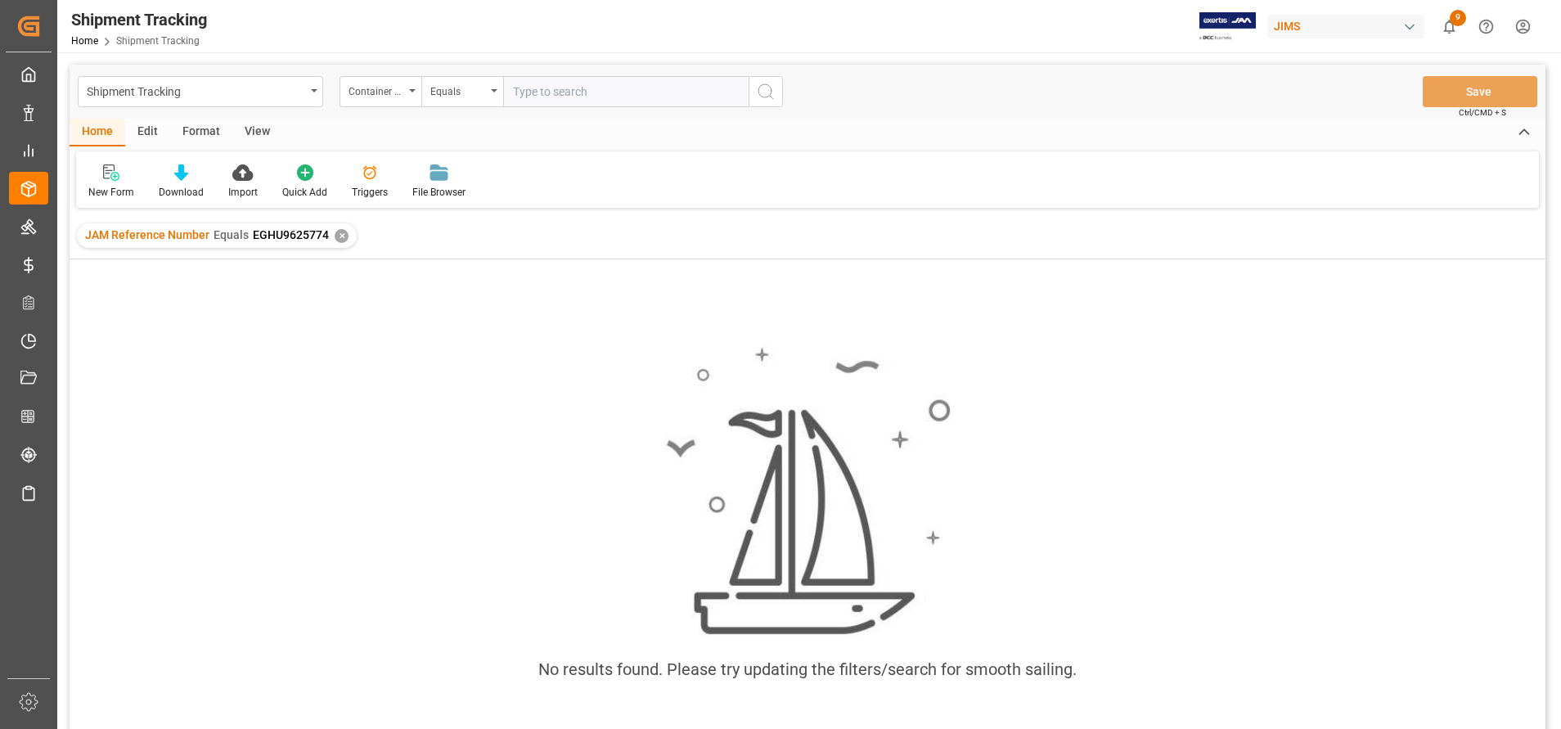
click at [637, 93] on input "text" at bounding box center [625, 91] width 245 height 31
paste input "EGHU9625774"
type input "EGHU9625774"
click at [776, 89] on button "search button" at bounding box center [766, 91] width 34 height 31
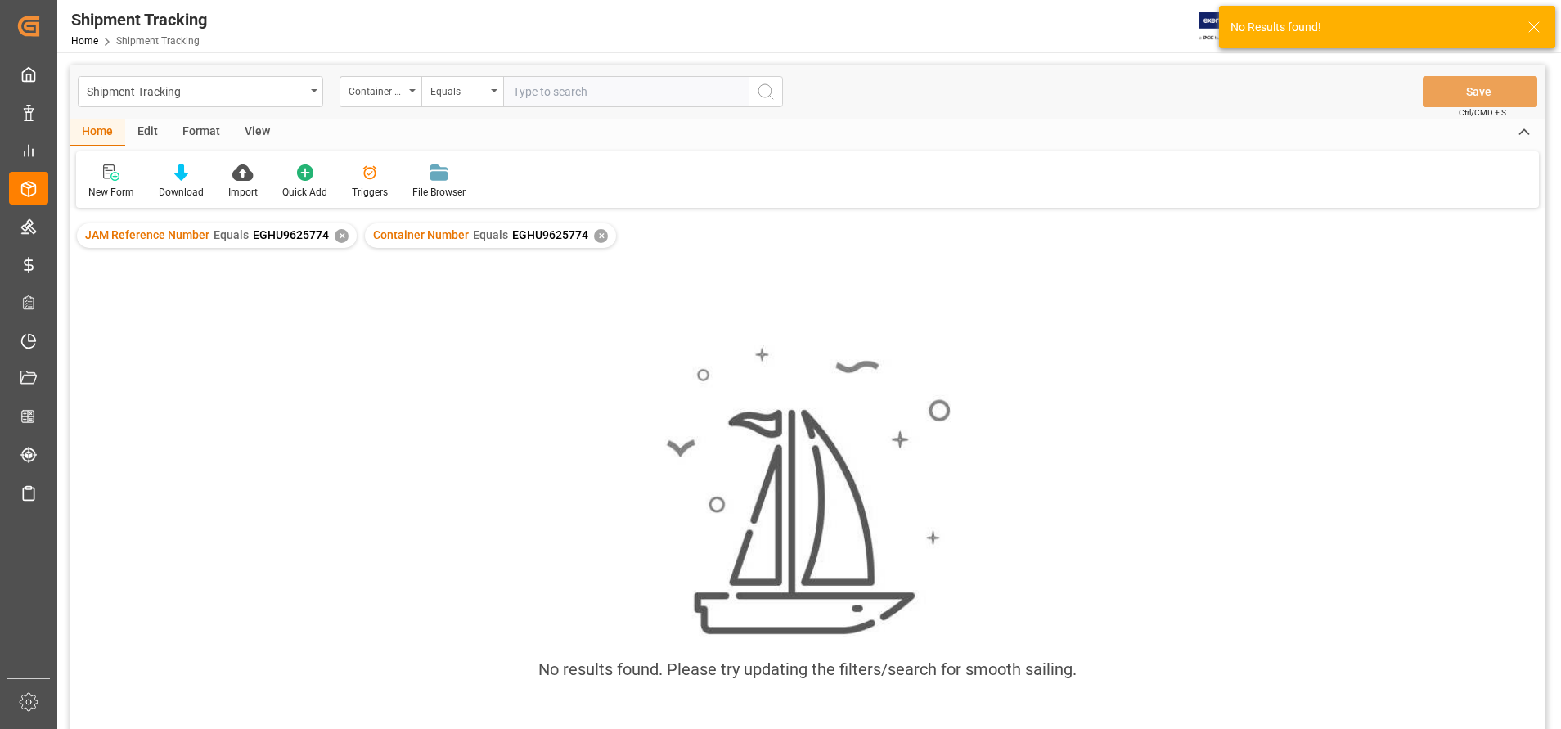
click at [337, 241] on div "✕" at bounding box center [342, 236] width 14 height 14
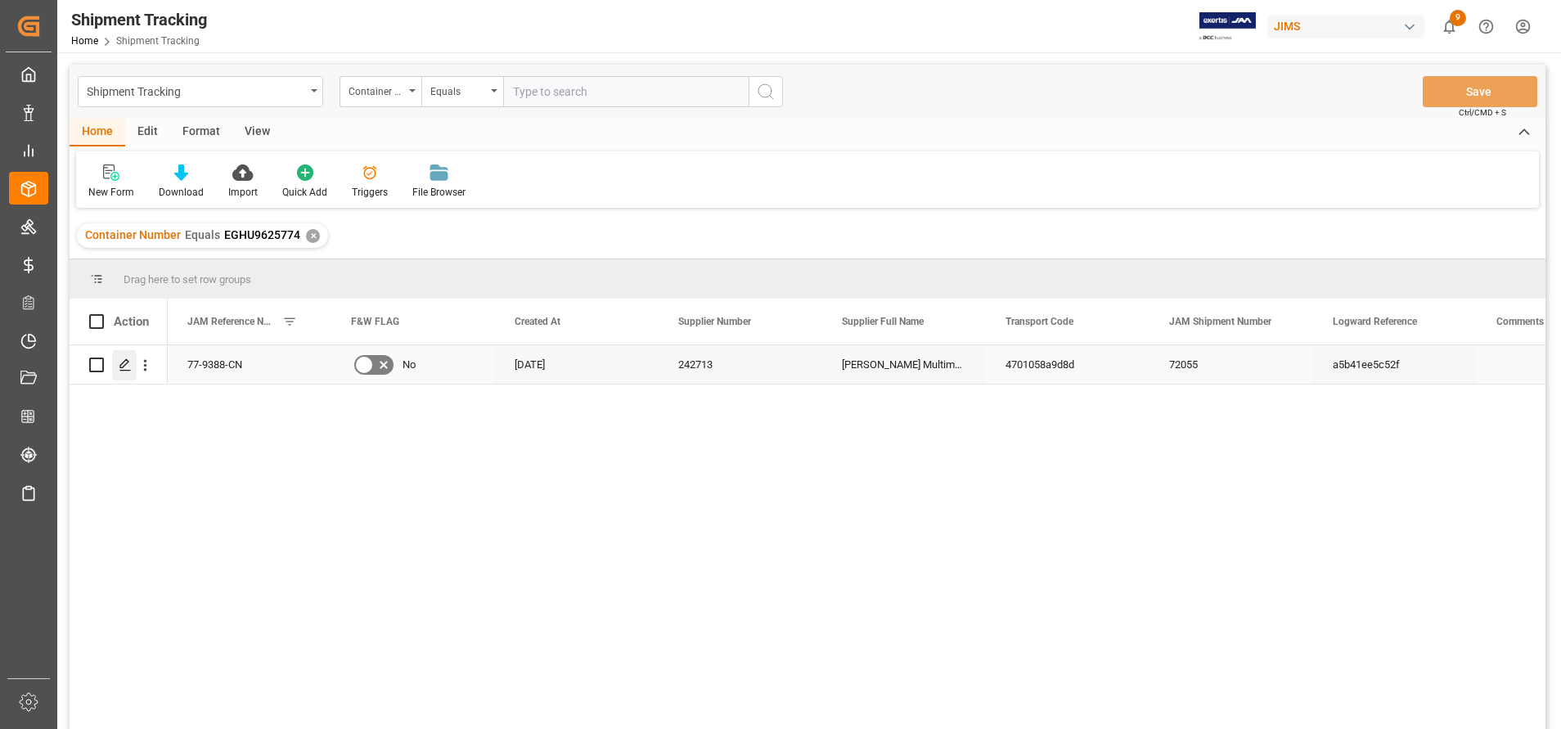
click at [128, 362] on polygon "Press SPACE to select this row." at bounding box center [124, 364] width 8 height 8
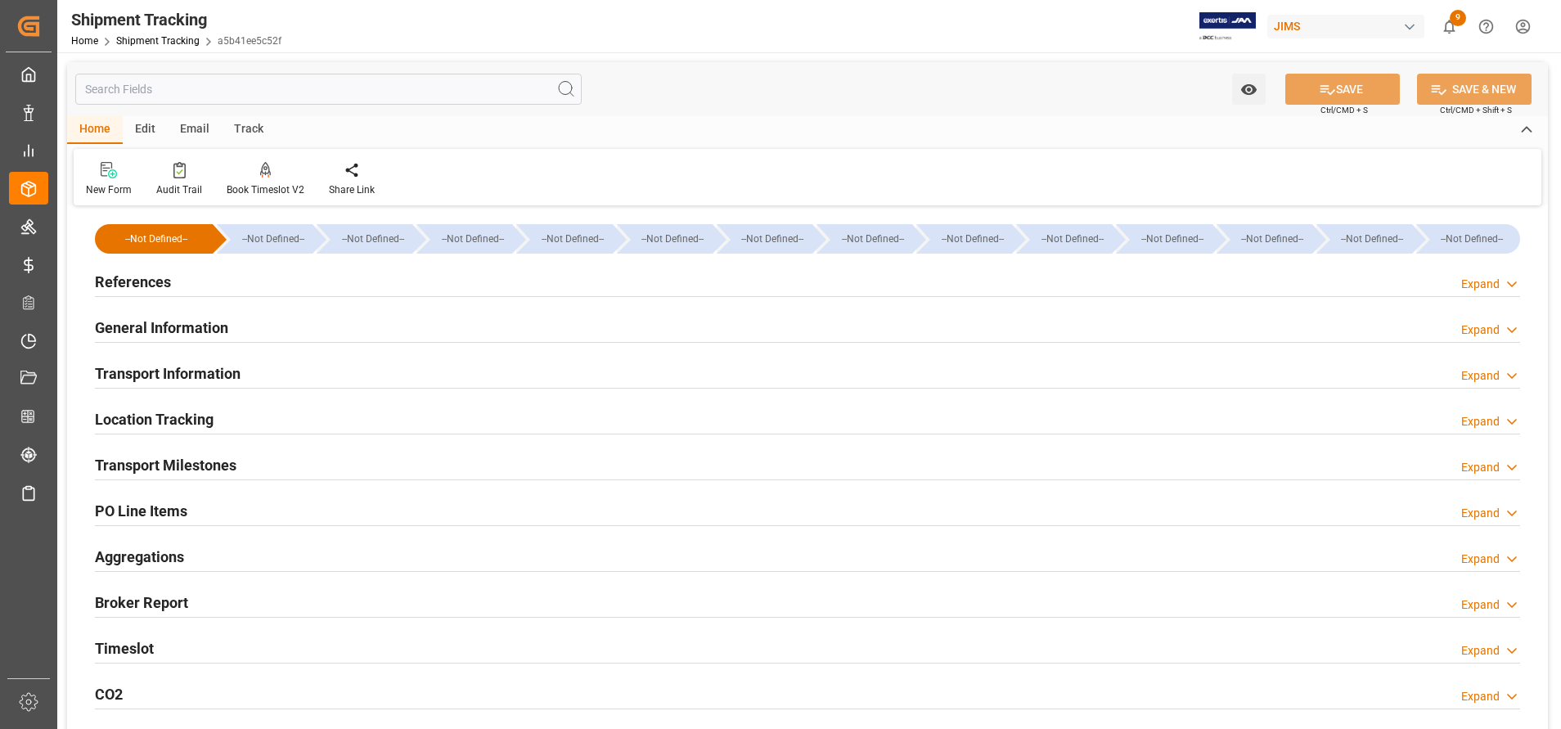
scroll to position [380, 0]
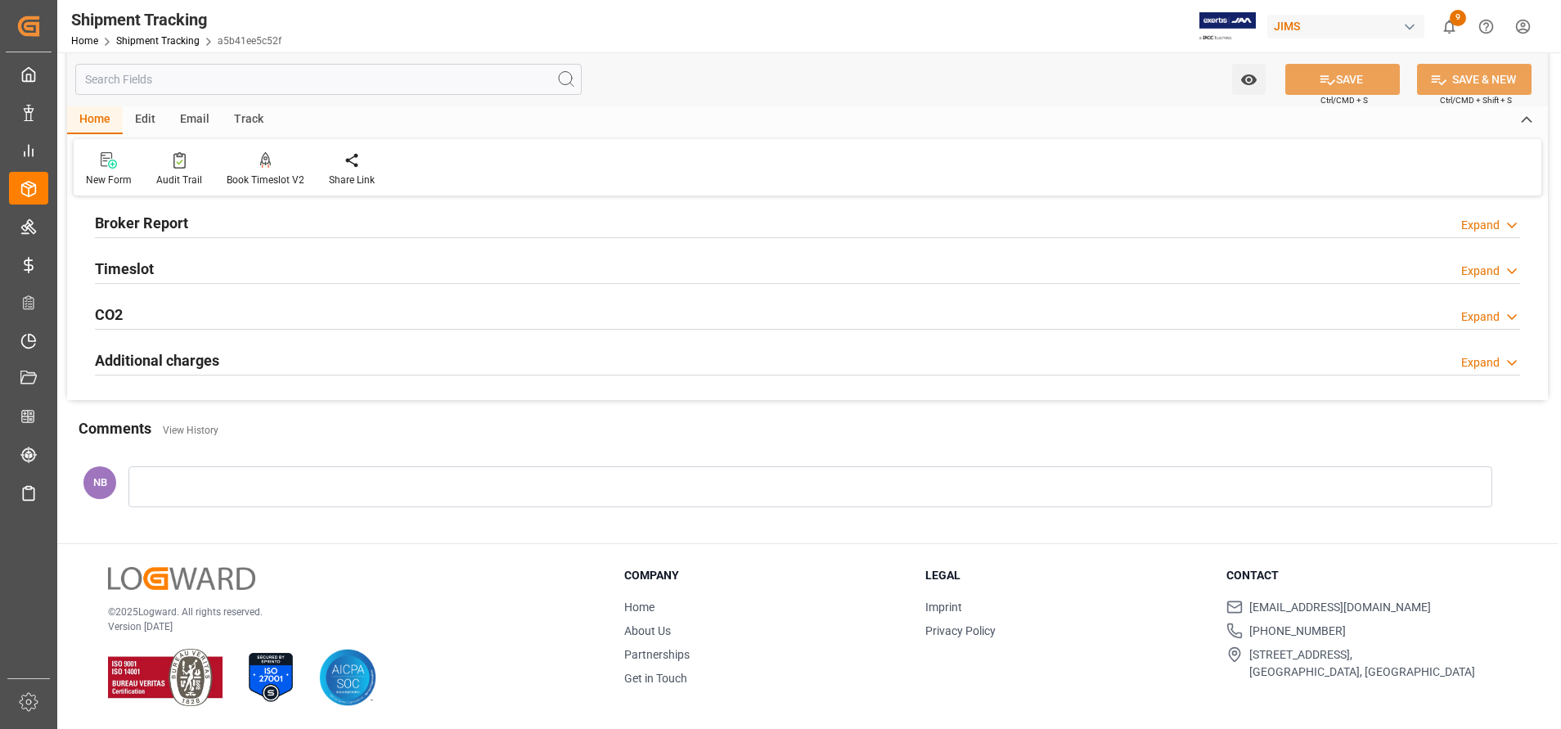
click at [216, 362] on h2 "Additional charges" at bounding box center [157, 360] width 124 height 22
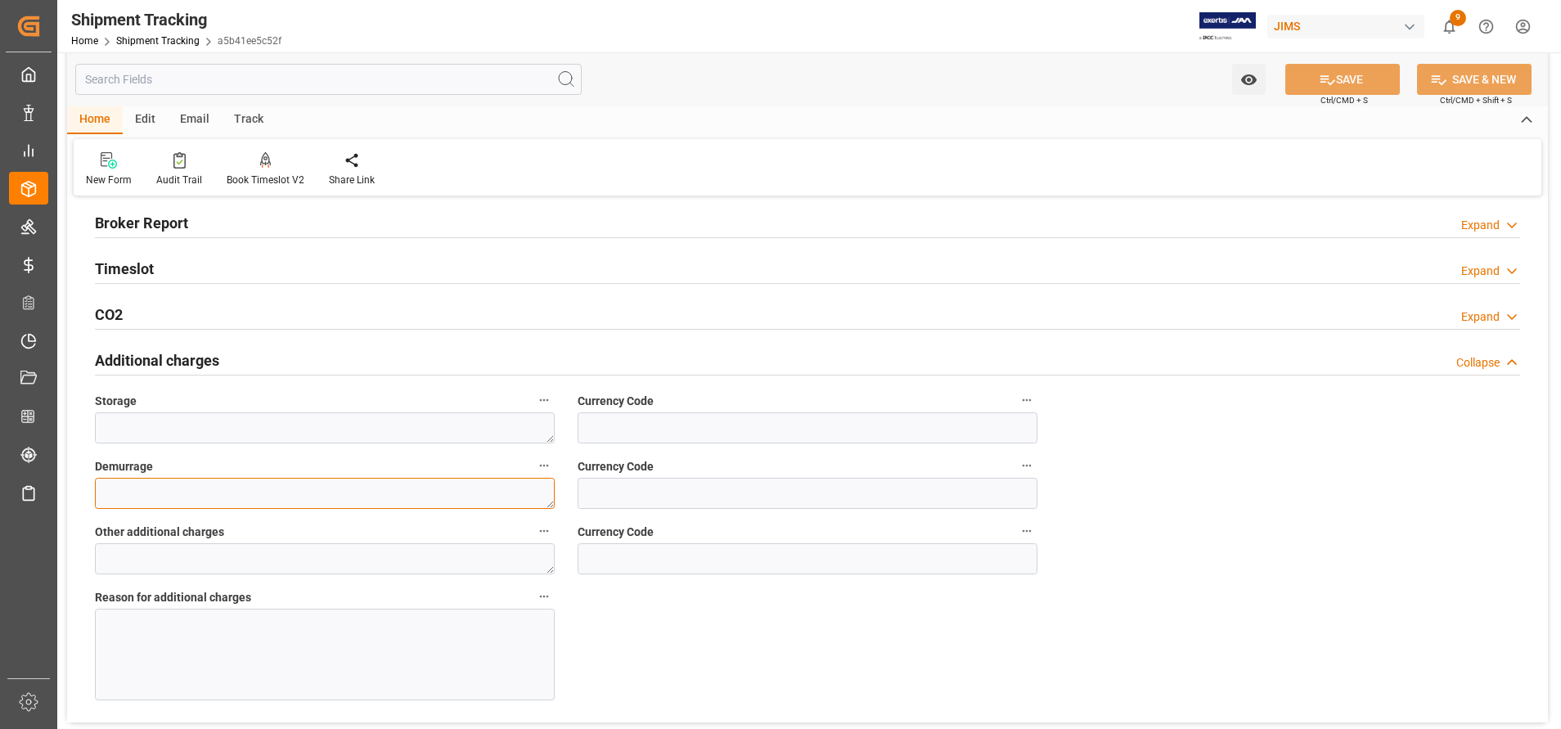
click at [396, 505] on textarea at bounding box center [325, 493] width 460 height 31
click at [370, 650] on div at bounding box center [325, 655] width 460 height 92
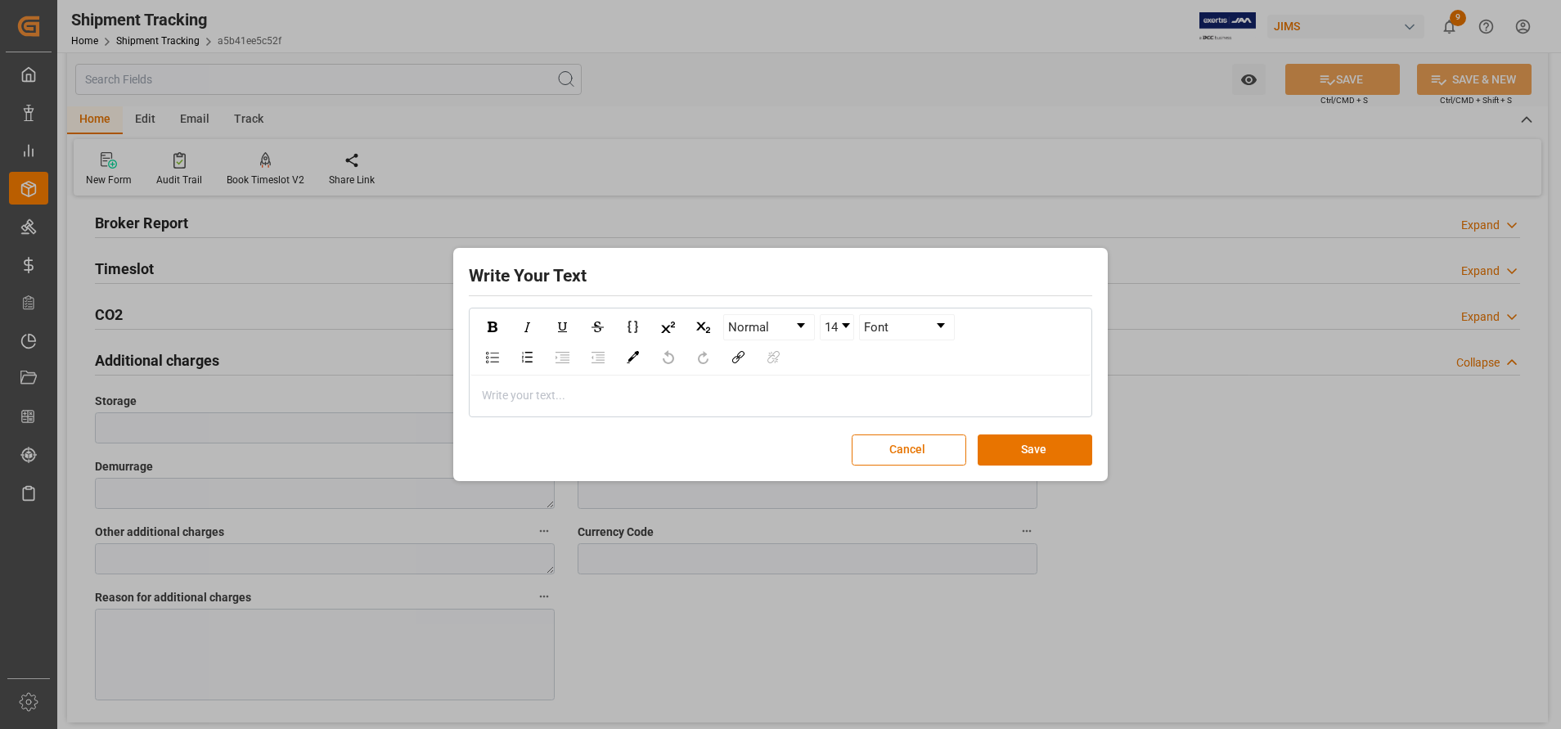
click at [744, 392] on div "rdw-editor" at bounding box center [781, 395] width 596 height 17
click at [905, 461] on button "Cancel" at bounding box center [909, 449] width 115 height 31
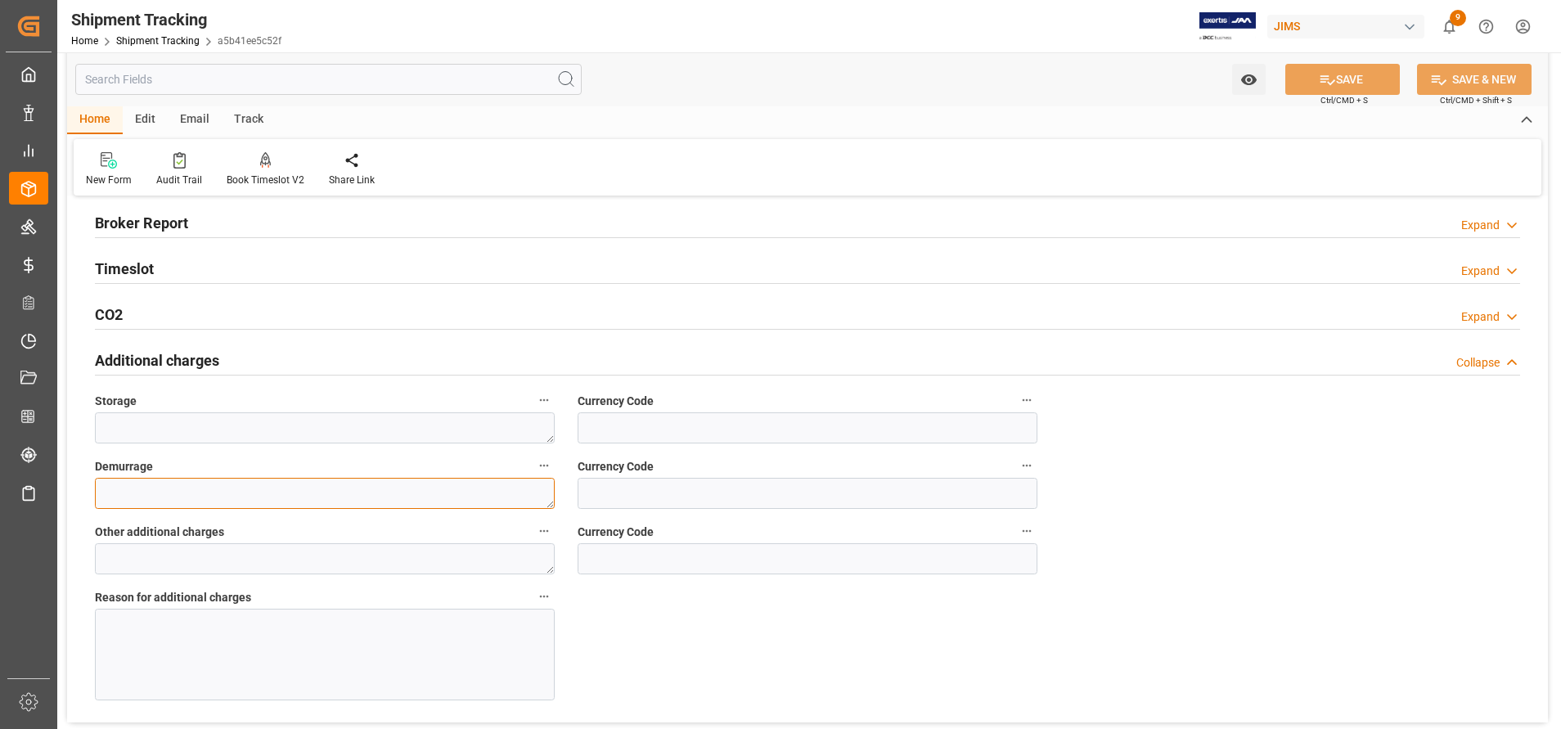
click at [416, 499] on textarea at bounding box center [325, 493] width 460 height 31
type textarea "200"
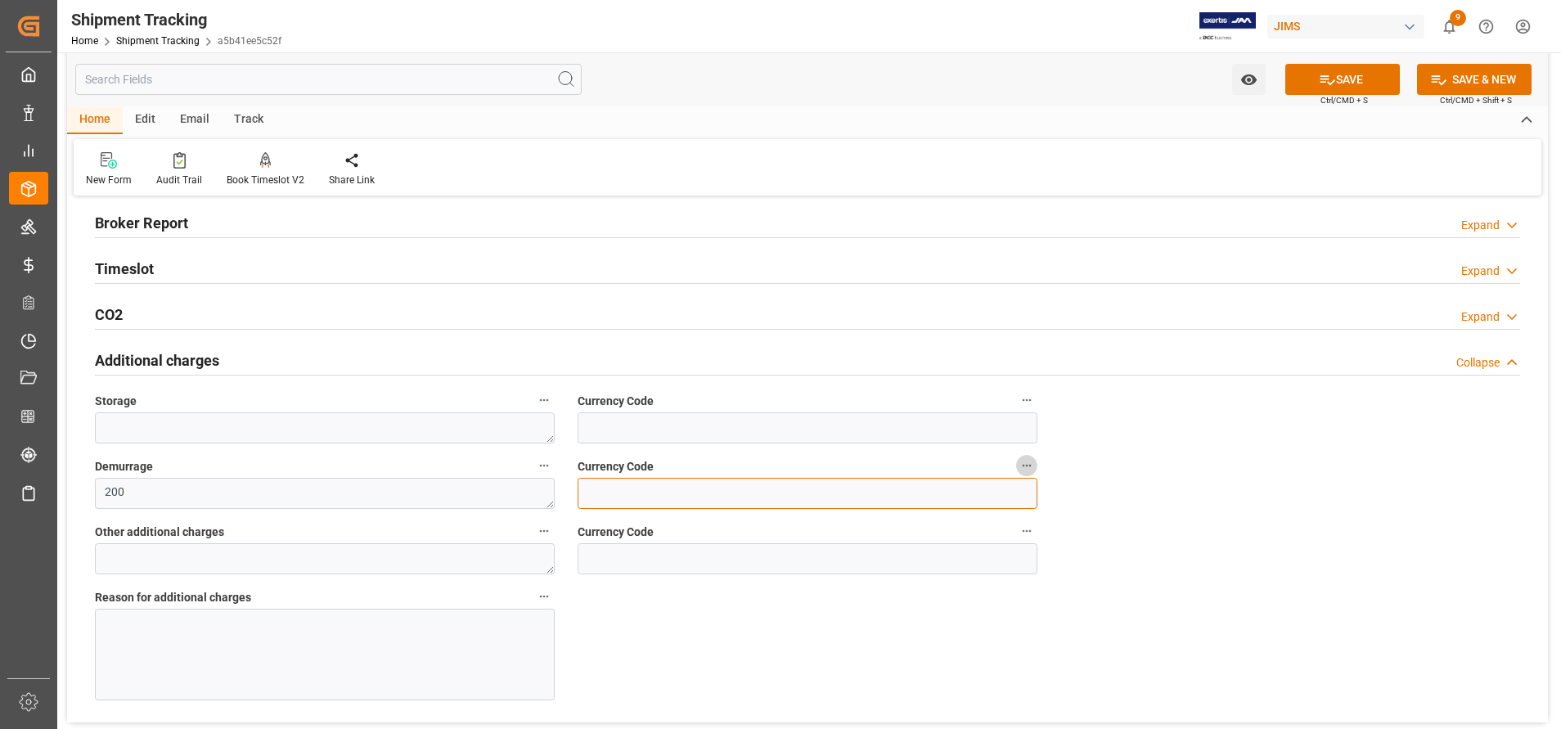
click at [686, 488] on input at bounding box center [808, 493] width 460 height 31
type input "USD"
click at [461, 668] on div at bounding box center [325, 655] width 460 height 92
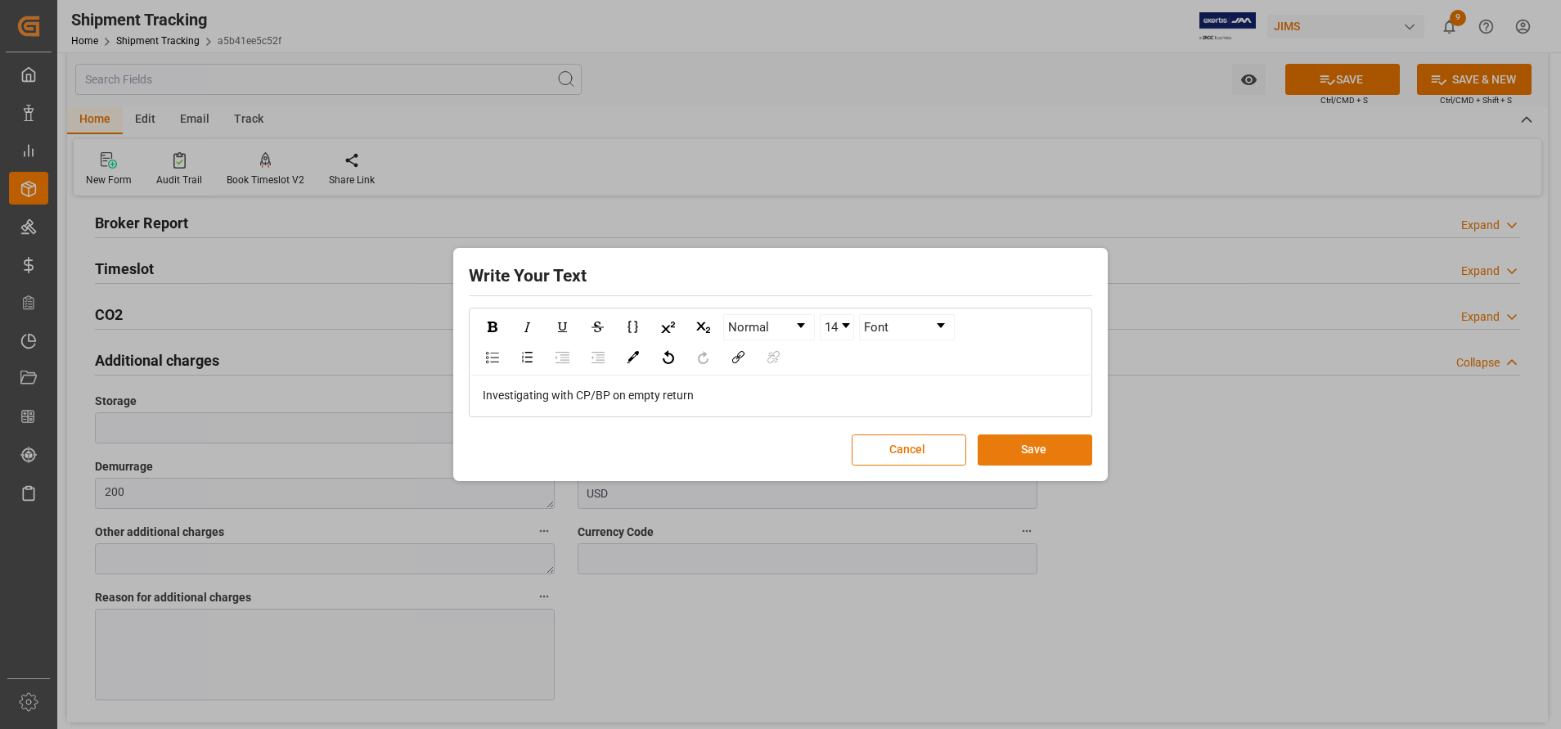
click at [1071, 459] on button "Save" at bounding box center [1035, 449] width 115 height 31
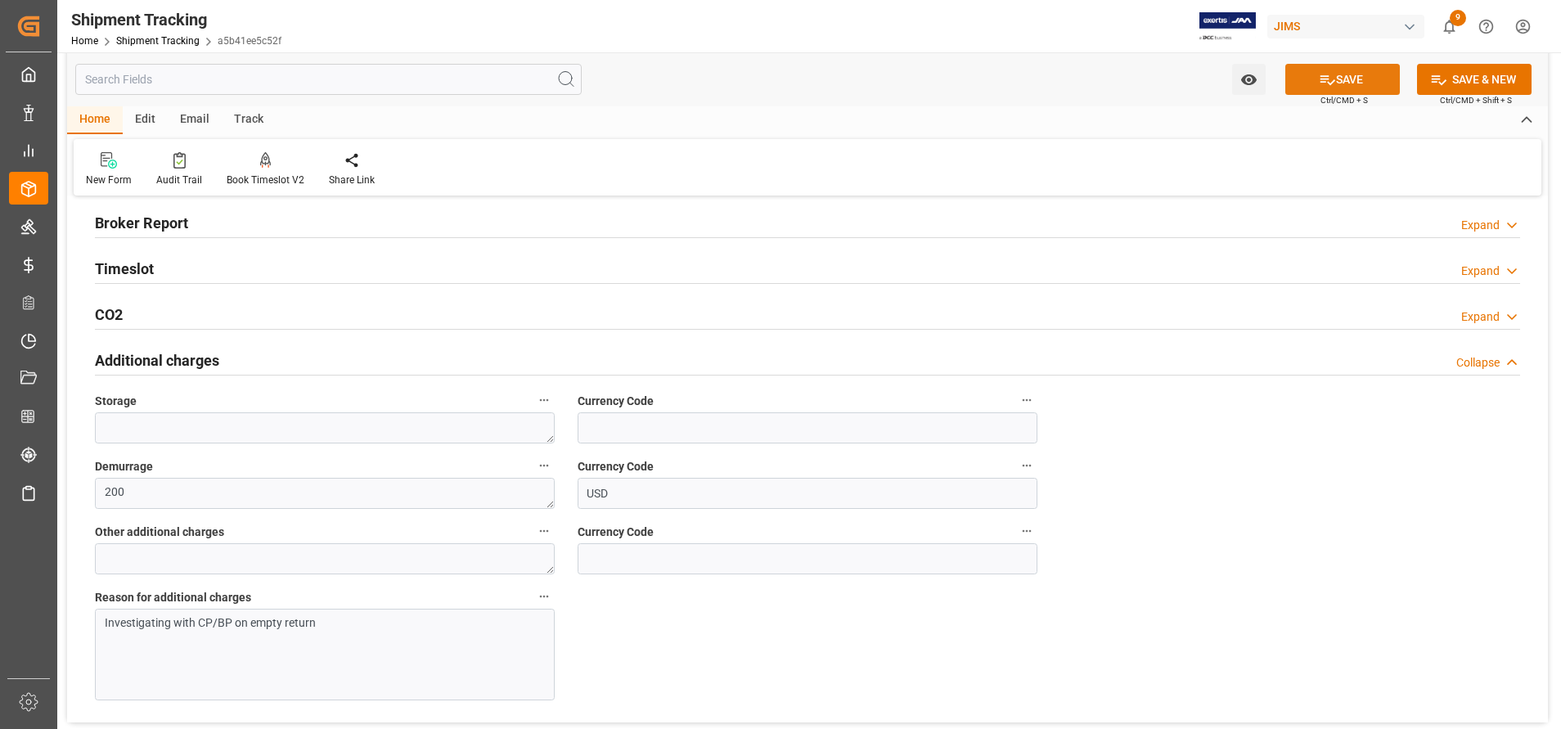
click at [1335, 75] on button "SAVE" at bounding box center [1342, 79] width 115 height 31
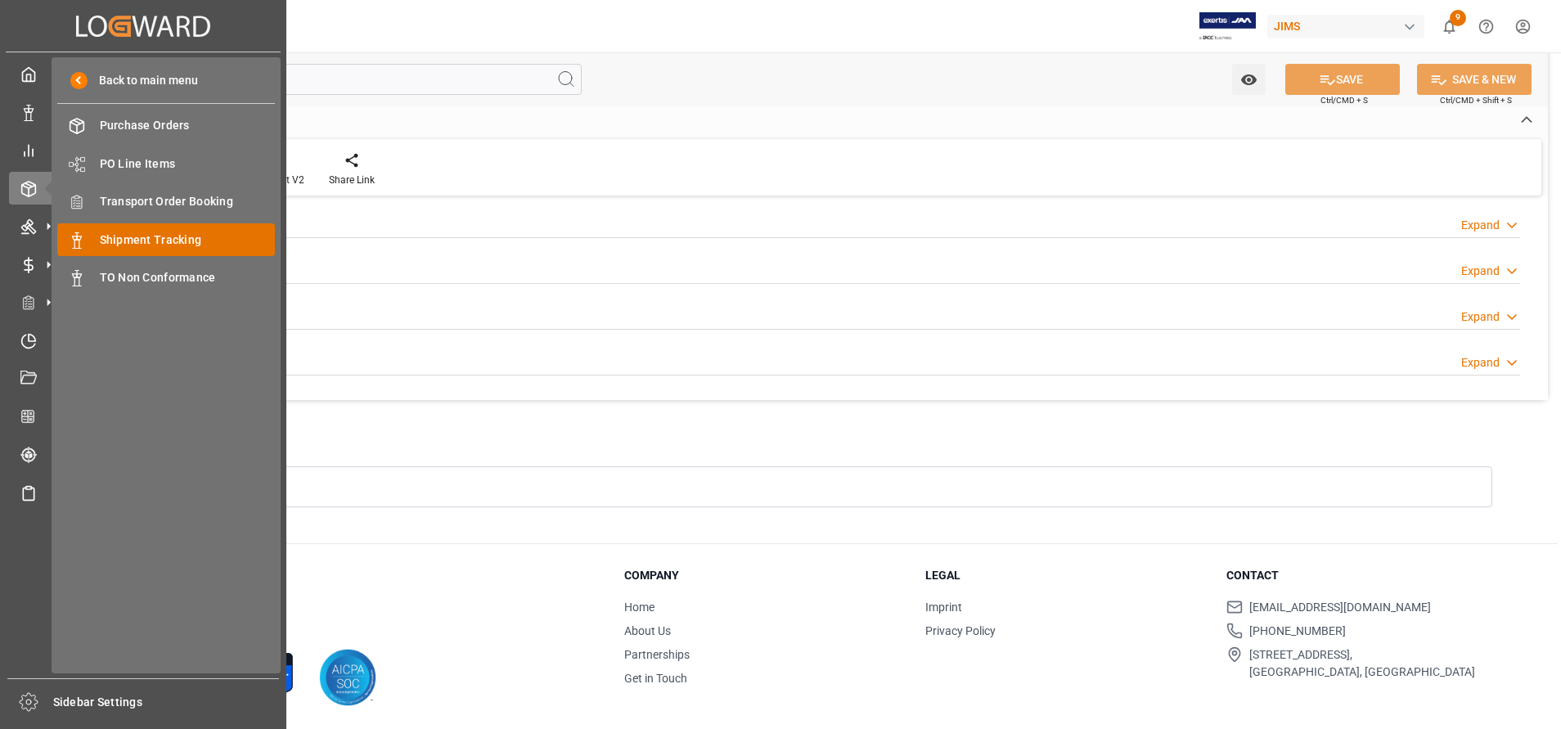
click at [147, 247] on span "Shipment Tracking" at bounding box center [188, 240] width 176 height 17
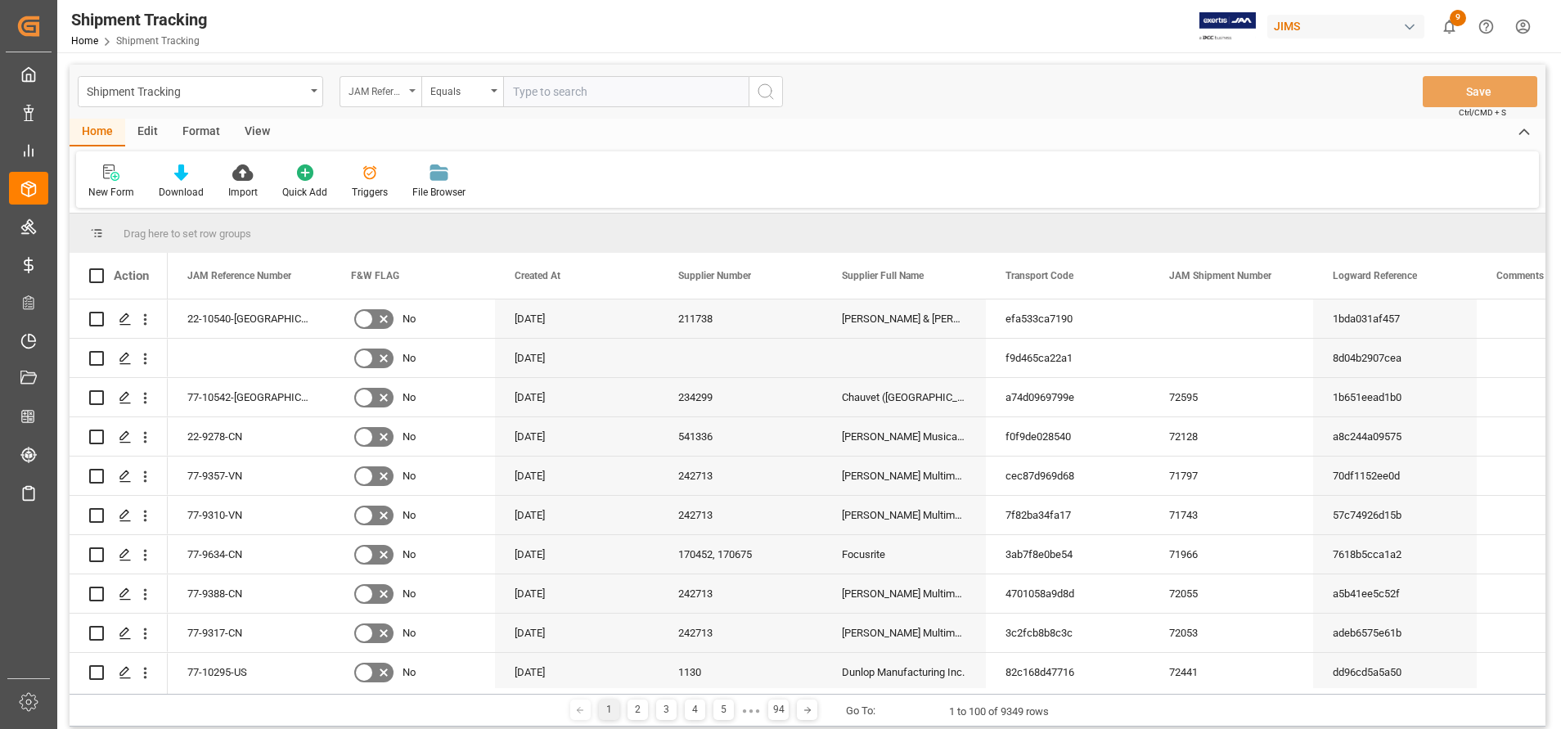
click at [394, 98] on div "JAM Reference Number" at bounding box center [377, 89] width 56 height 19
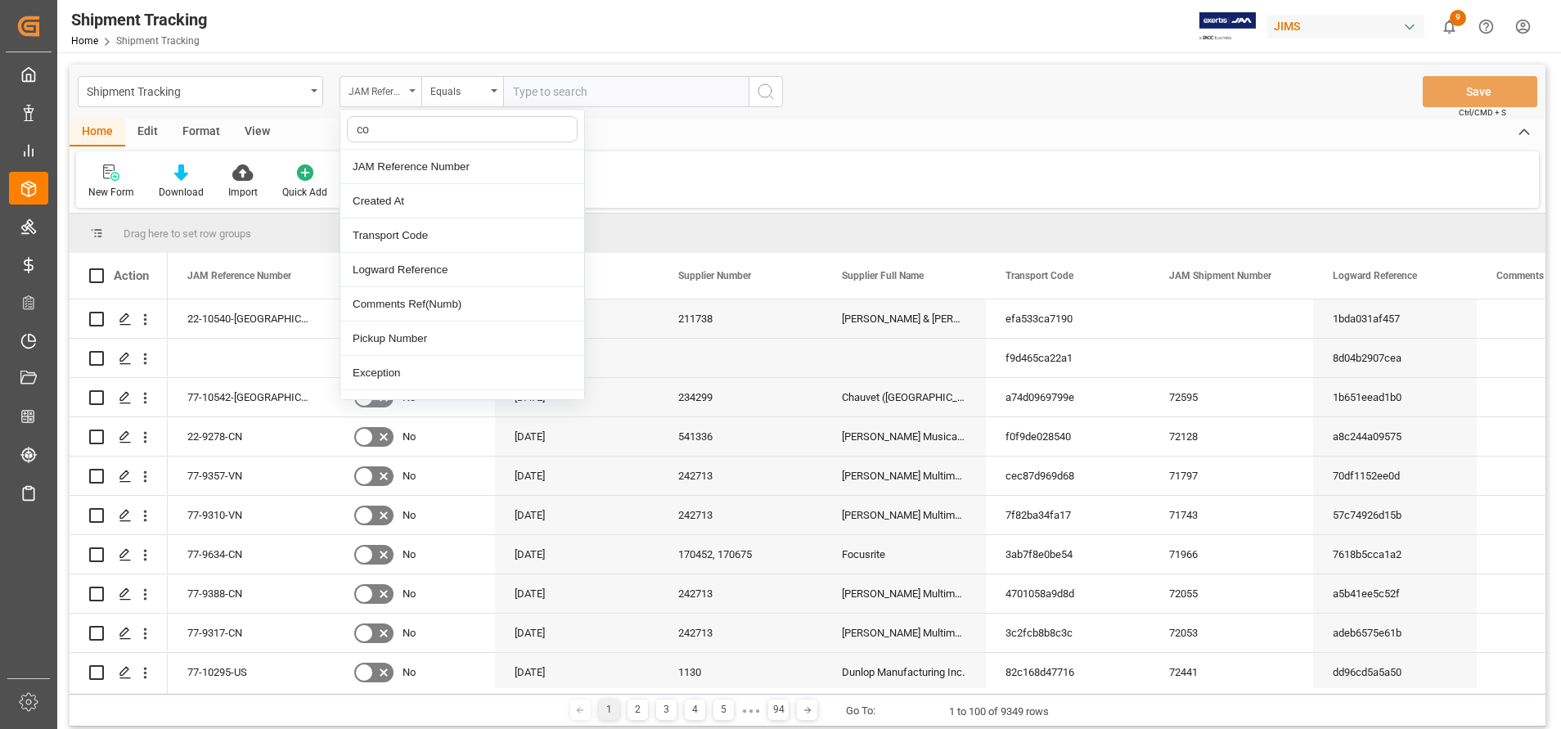
type input "con"
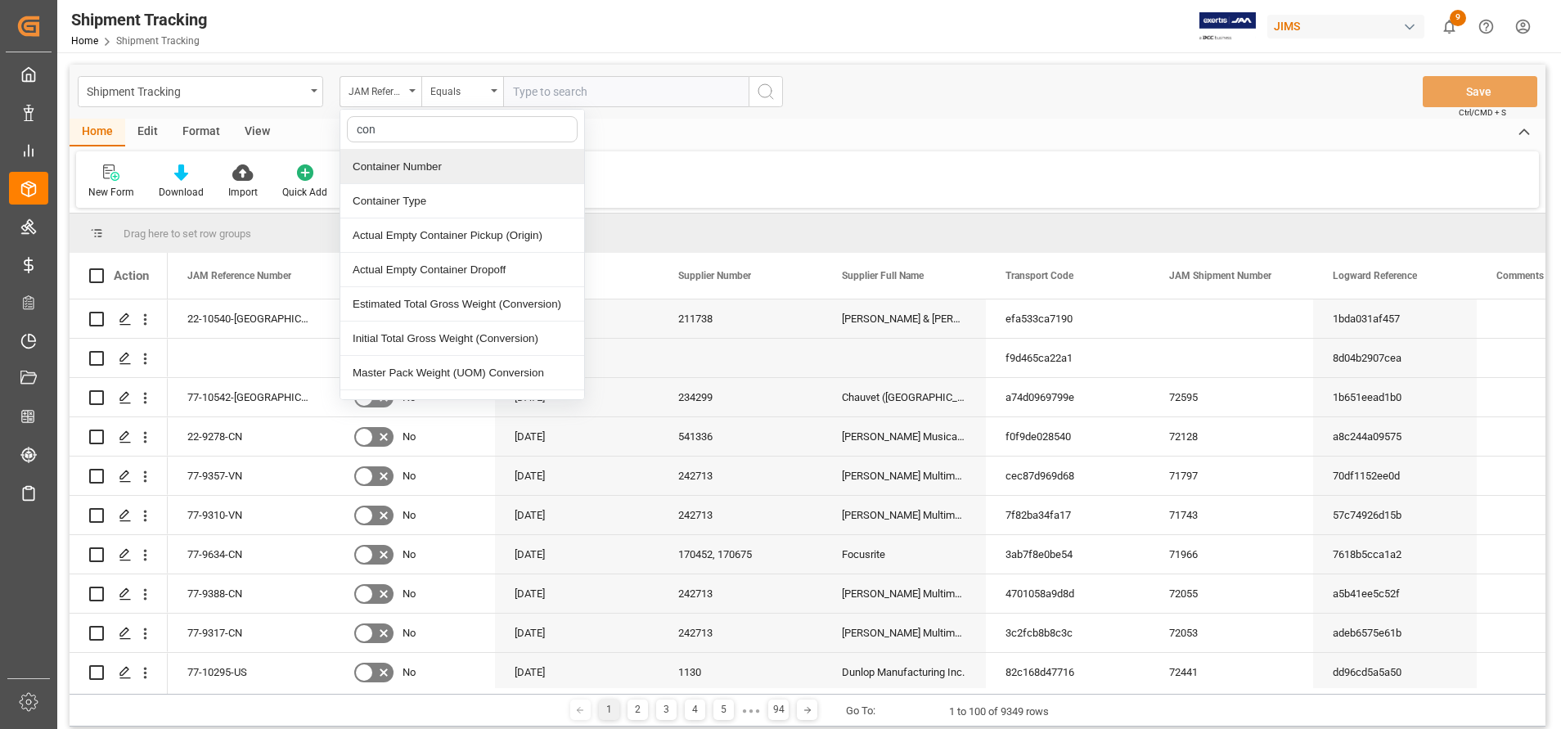
click at [422, 175] on div "Container Number" at bounding box center [462, 167] width 244 height 34
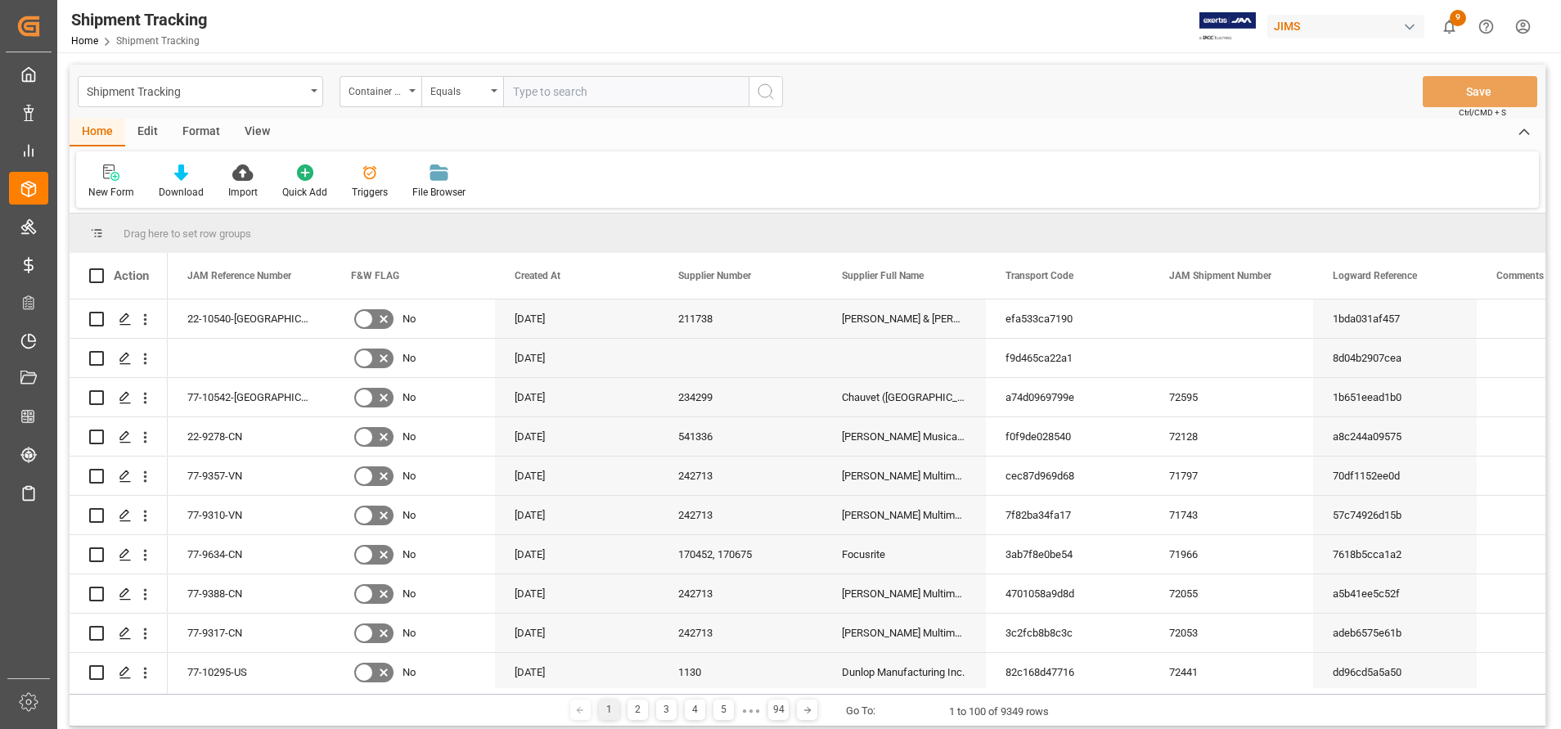
click at [592, 95] on input "text" at bounding box center [625, 91] width 245 height 31
paste input "TCLU6304328"
type input "TCLU6304328"
click at [776, 99] on button "search button" at bounding box center [766, 91] width 34 height 31
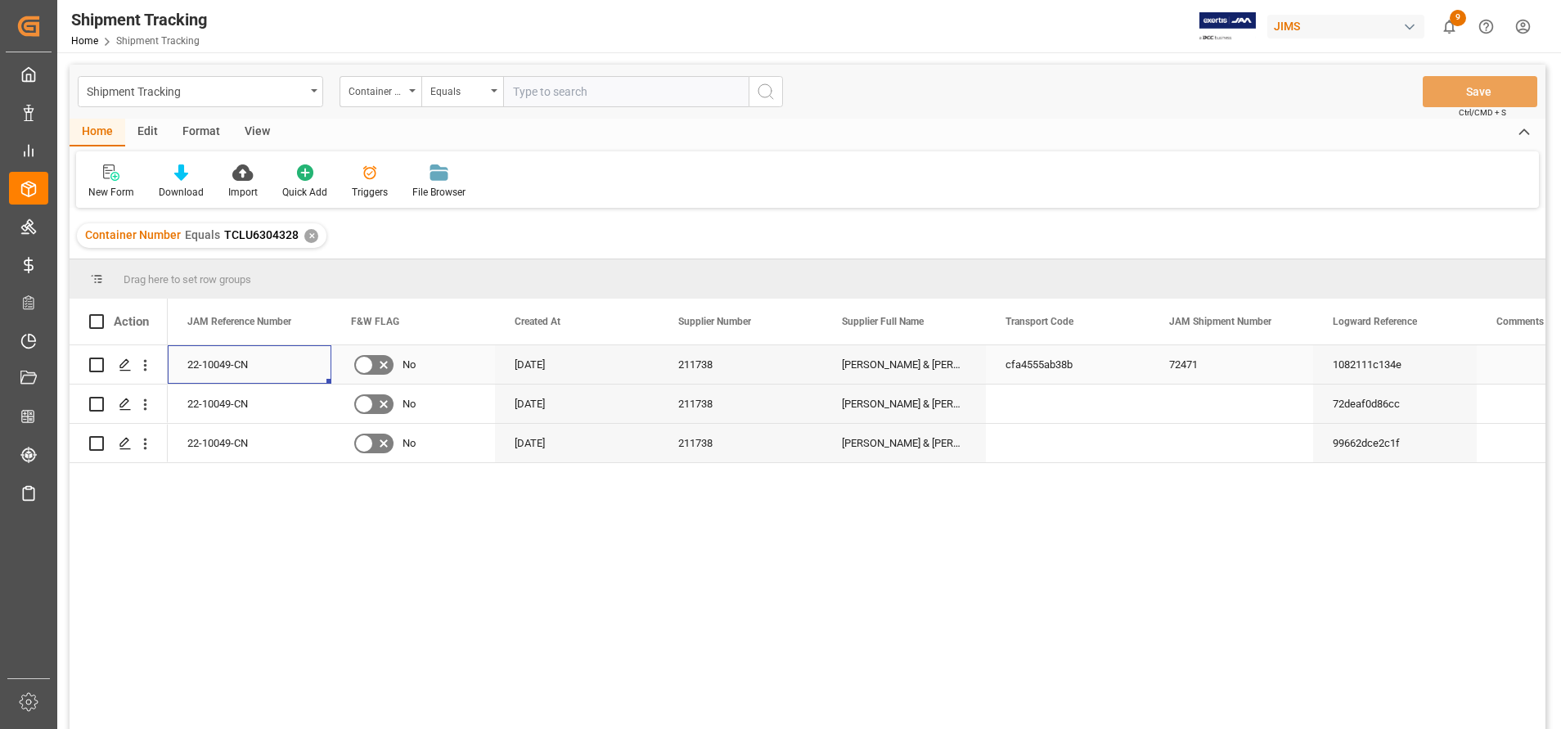
click at [209, 362] on div "22-10049-CN" at bounding box center [250, 364] width 164 height 38
click at [797, 473] on div "22-10049-CN No 10-07-2025 211738 Allen & Heath (US funds China)(W/T*)- cfa4555a…" at bounding box center [857, 542] width 1378 height 394
click at [841, 377] on div "Allen & Heath (US funds China)(W/T*)-" at bounding box center [904, 364] width 164 height 38
click at [1175, 367] on div "72471" at bounding box center [1231, 364] width 164 height 38
click at [676, 96] on input "text" at bounding box center [625, 91] width 245 height 31
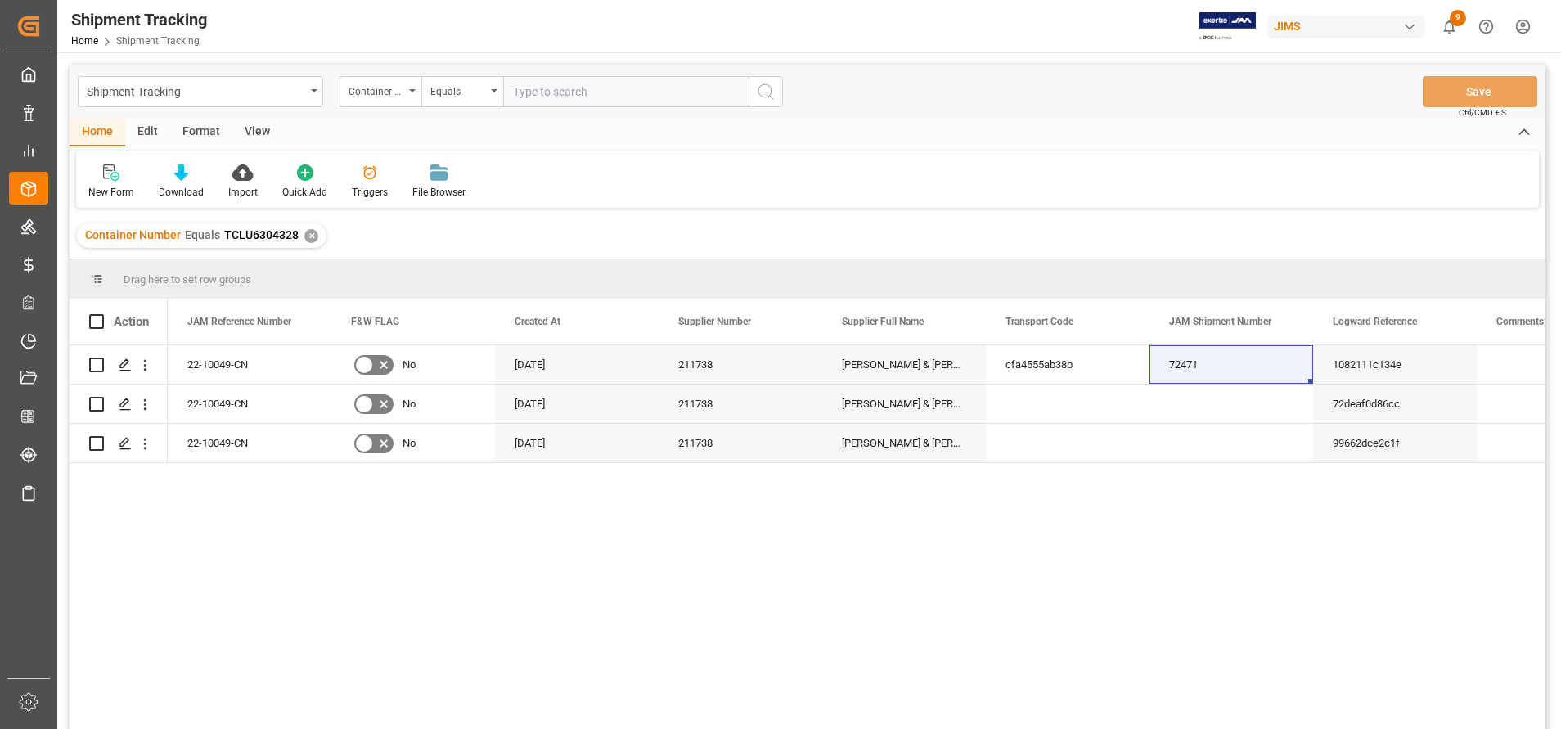
paste input "TCKU3463545"
type input "TCKU3463545"
click at [762, 94] on icon "search button" at bounding box center [766, 92] width 20 height 20
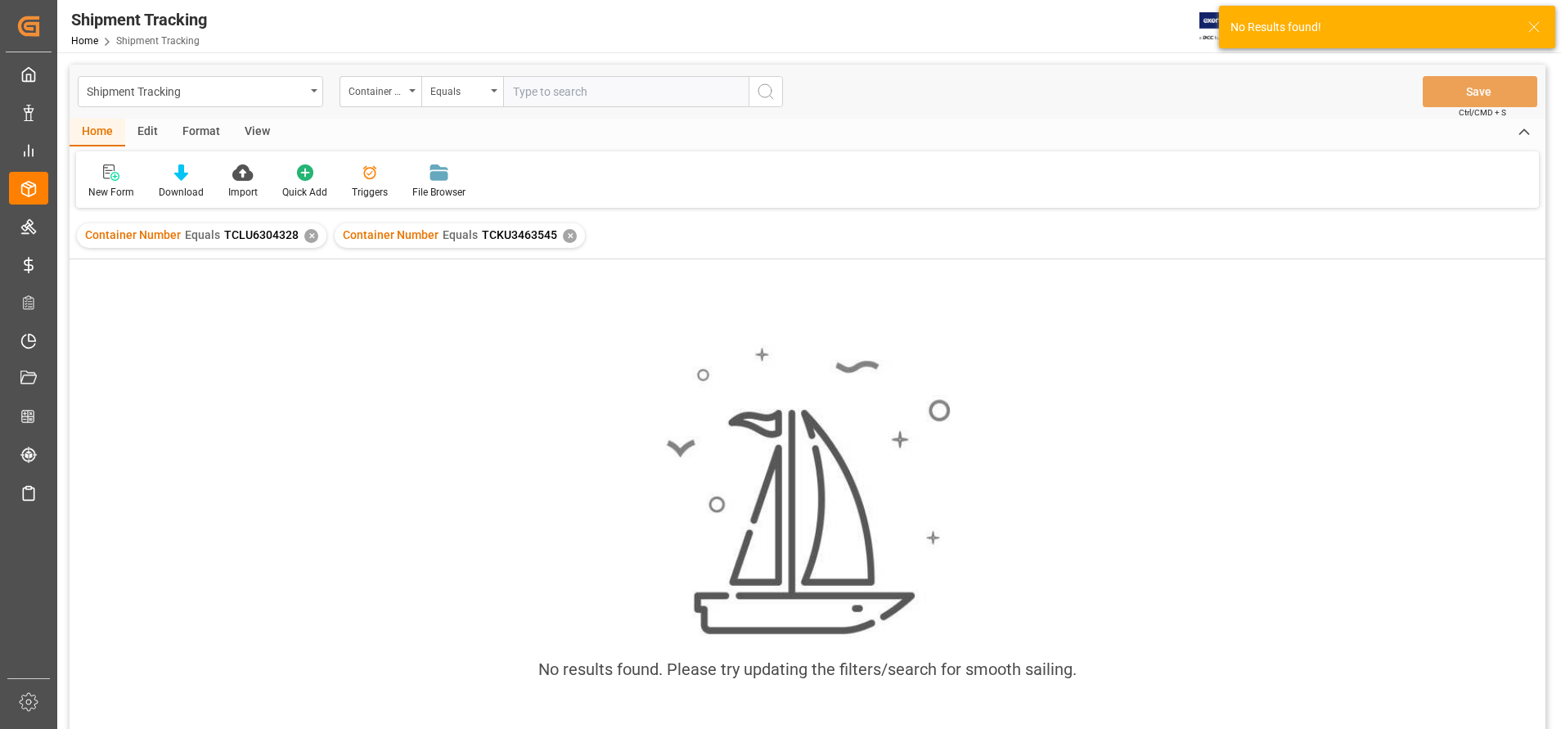
click at [302, 241] on div "Container Number Equals TCLU6304328 ✕" at bounding box center [202, 235] width 250 height 25
click at [307, 239] on div "✕" at bounding box center [311, 236] width 14 height 14
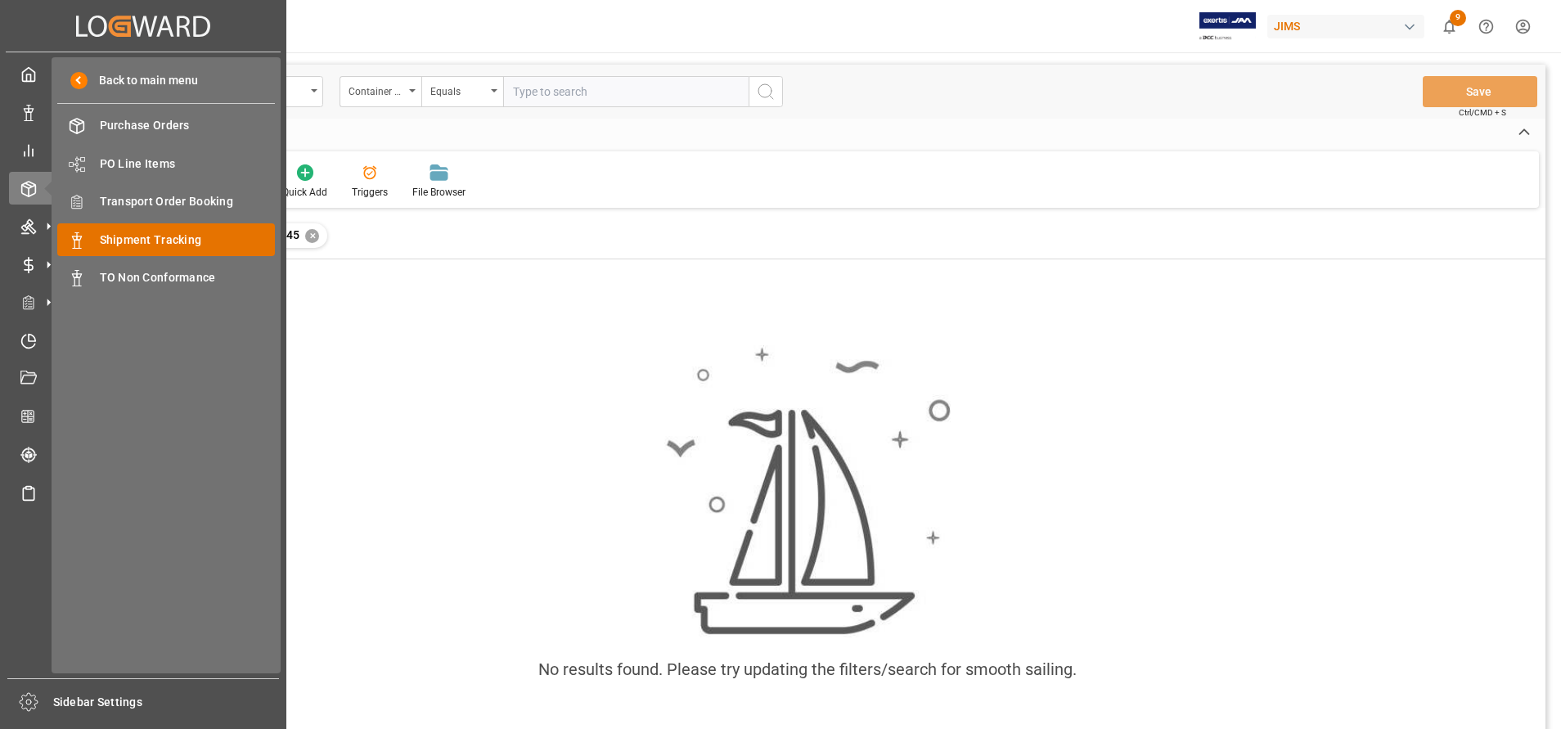
click at [124, 241] on span "Shipment Tracking" at bounding box center [188, 240] width 176 height 17
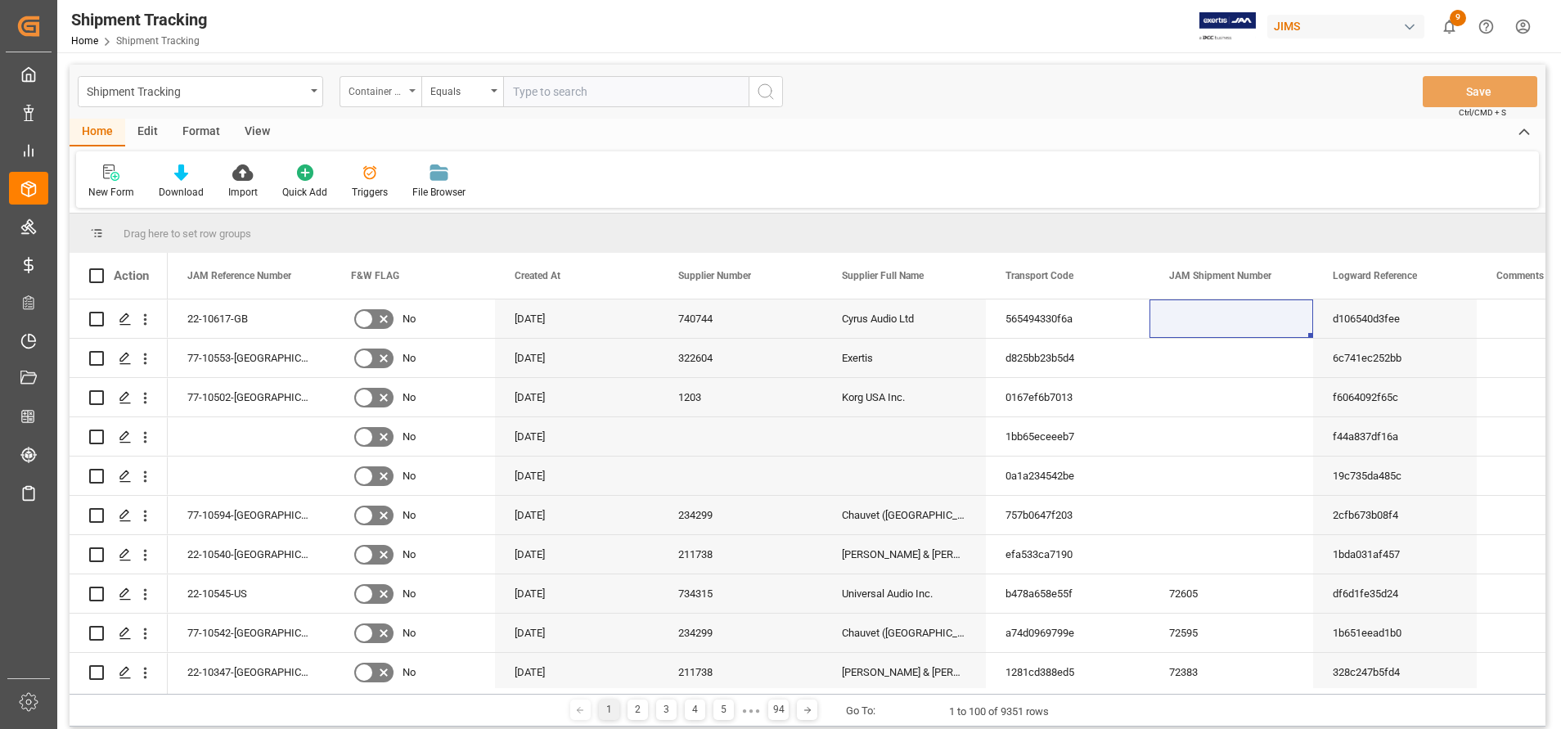
click at [399, 92] on div "Container Number" at bounding box center [377, 89] width 56 height 19
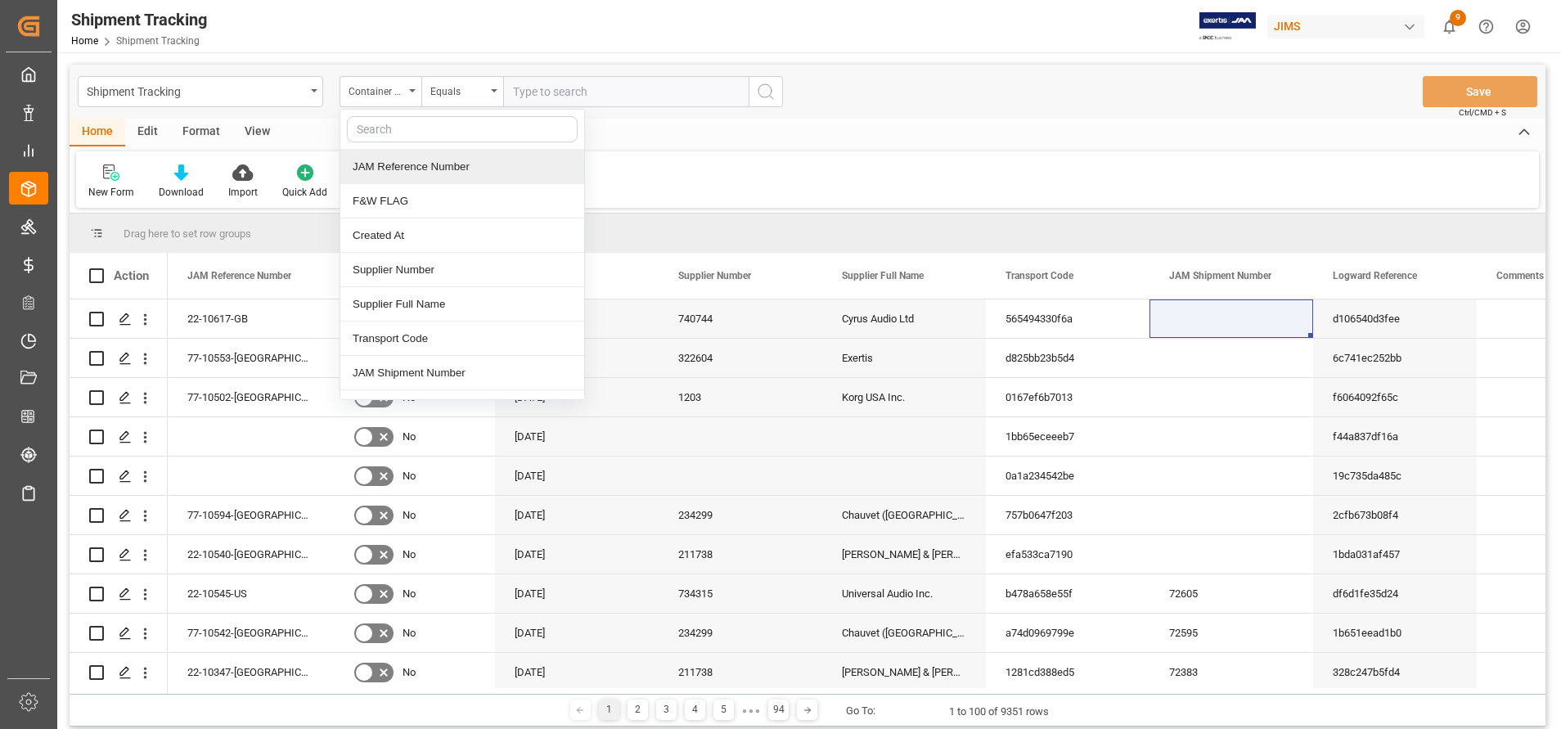
click at [430, 172] on div "JAM Reference Number" at bounding box center [462, 167] width 244 height 34
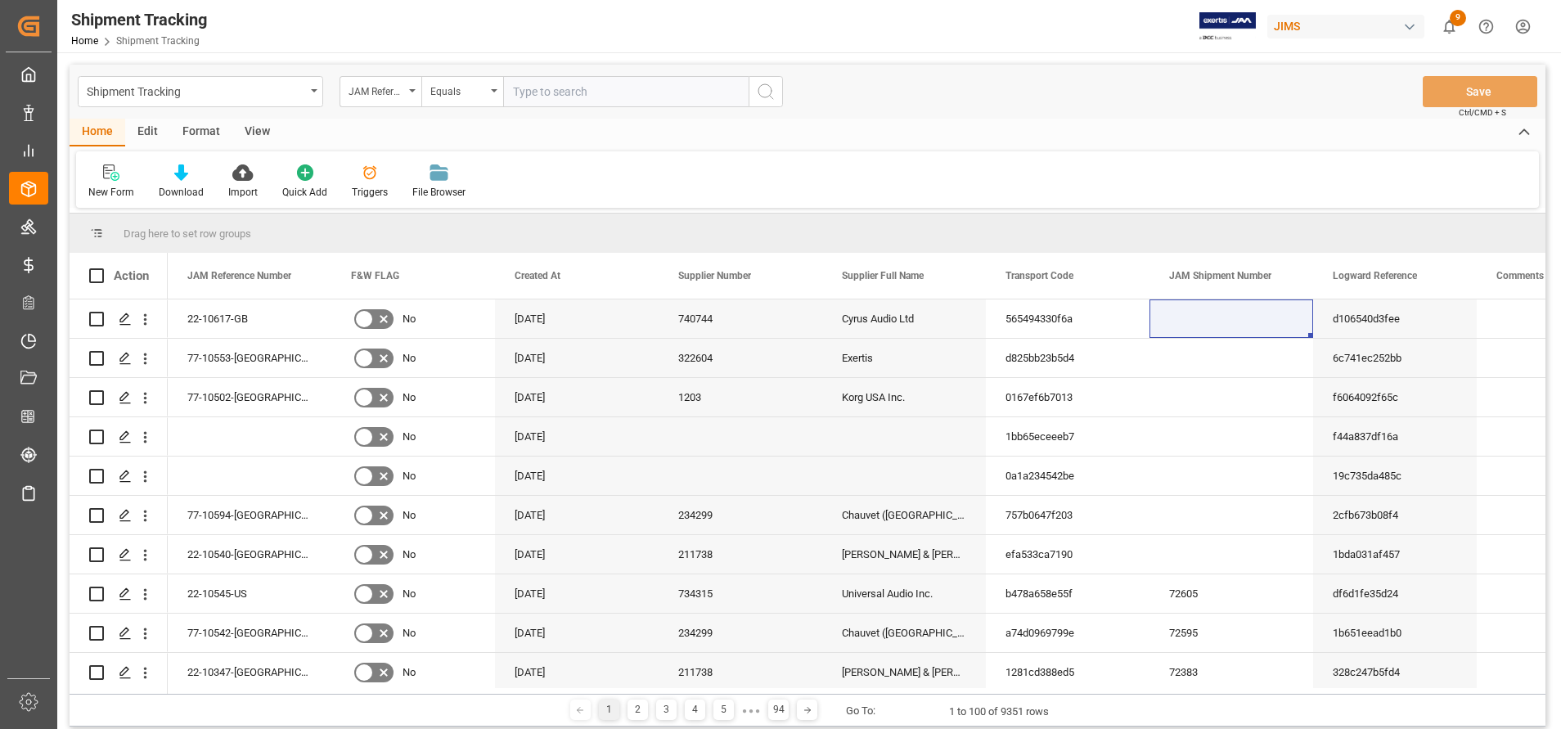
click at [585, 82] on input "text" at bounding box center [625, 91] width 245 height 31
paste input "22-10424-CN"
type input "22-10424-CN"
click at [761, 67] on div "Shipment Tracking JAM Reference Number Equals 22-10424-CN Save Ctrl/CMD + S" at bounding box center [808, 92] width 1476 height 54
click at [765, 79] on button "search button" at bounding box center [766, 91] width 34 height 31
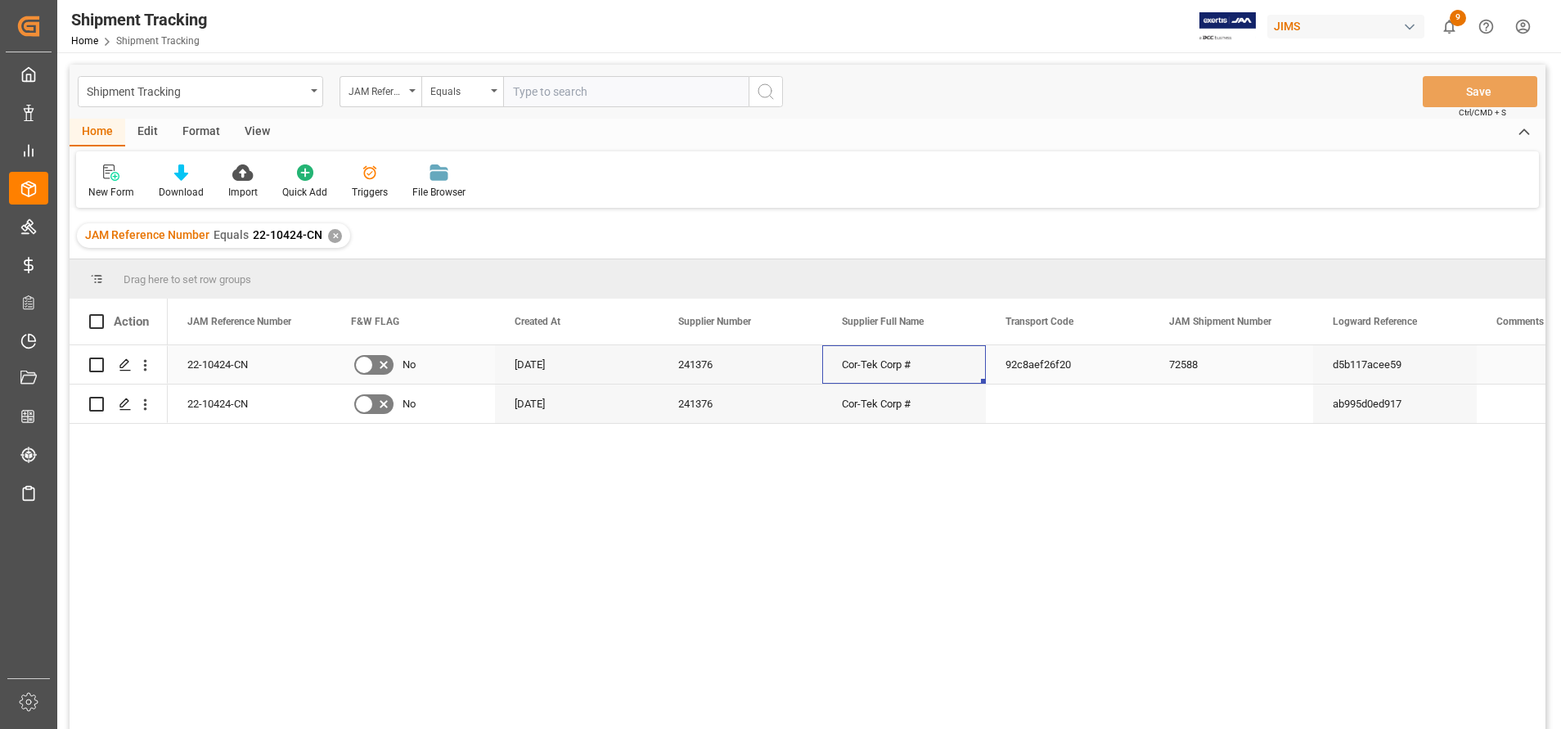
click at [902, 371] on div "Cor-Tek Corp #" at bounding box center [904, 364] width 164 height 38
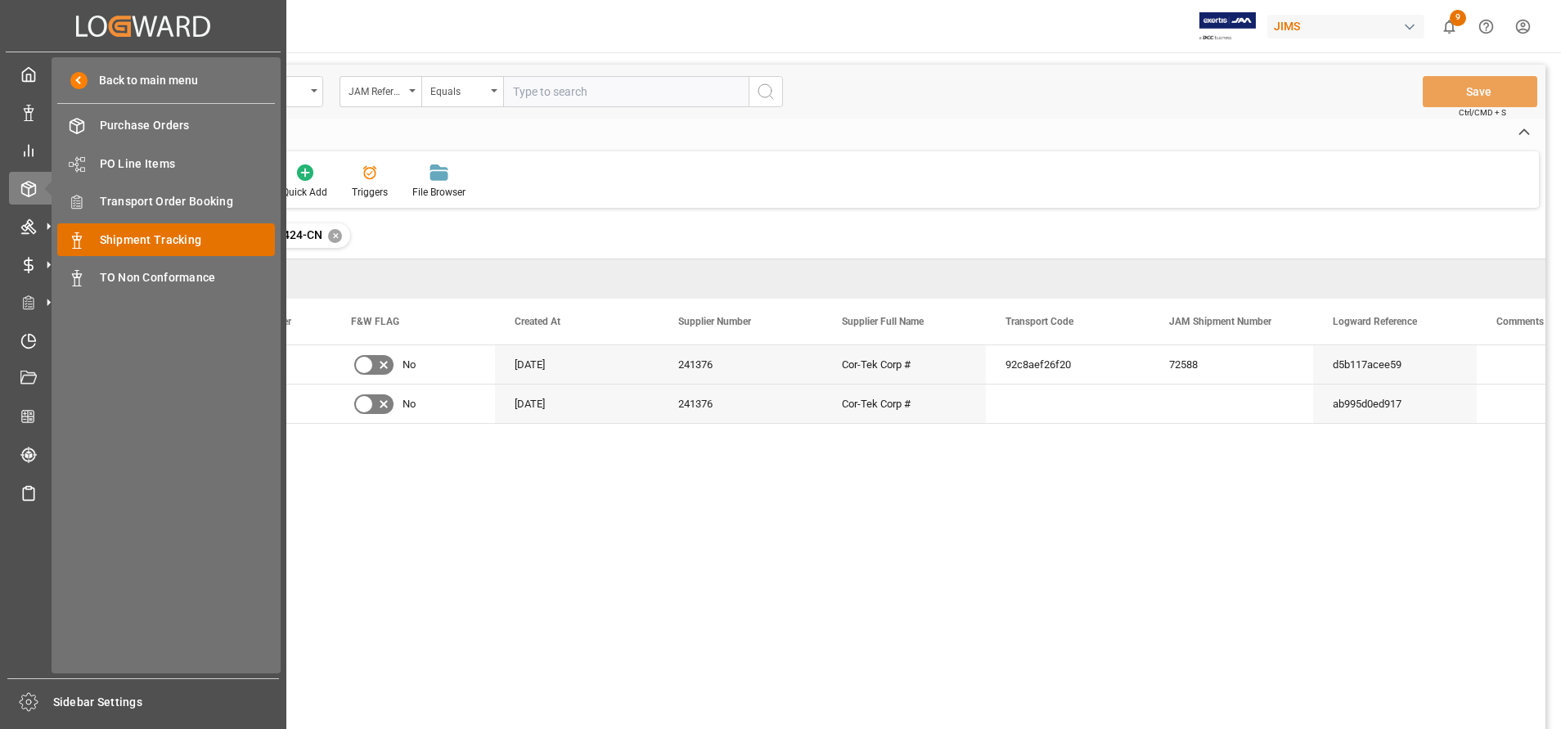
click at [124, 234] on span "Shipment Tracking" at bounding box center [188, 240] width 176 height 17
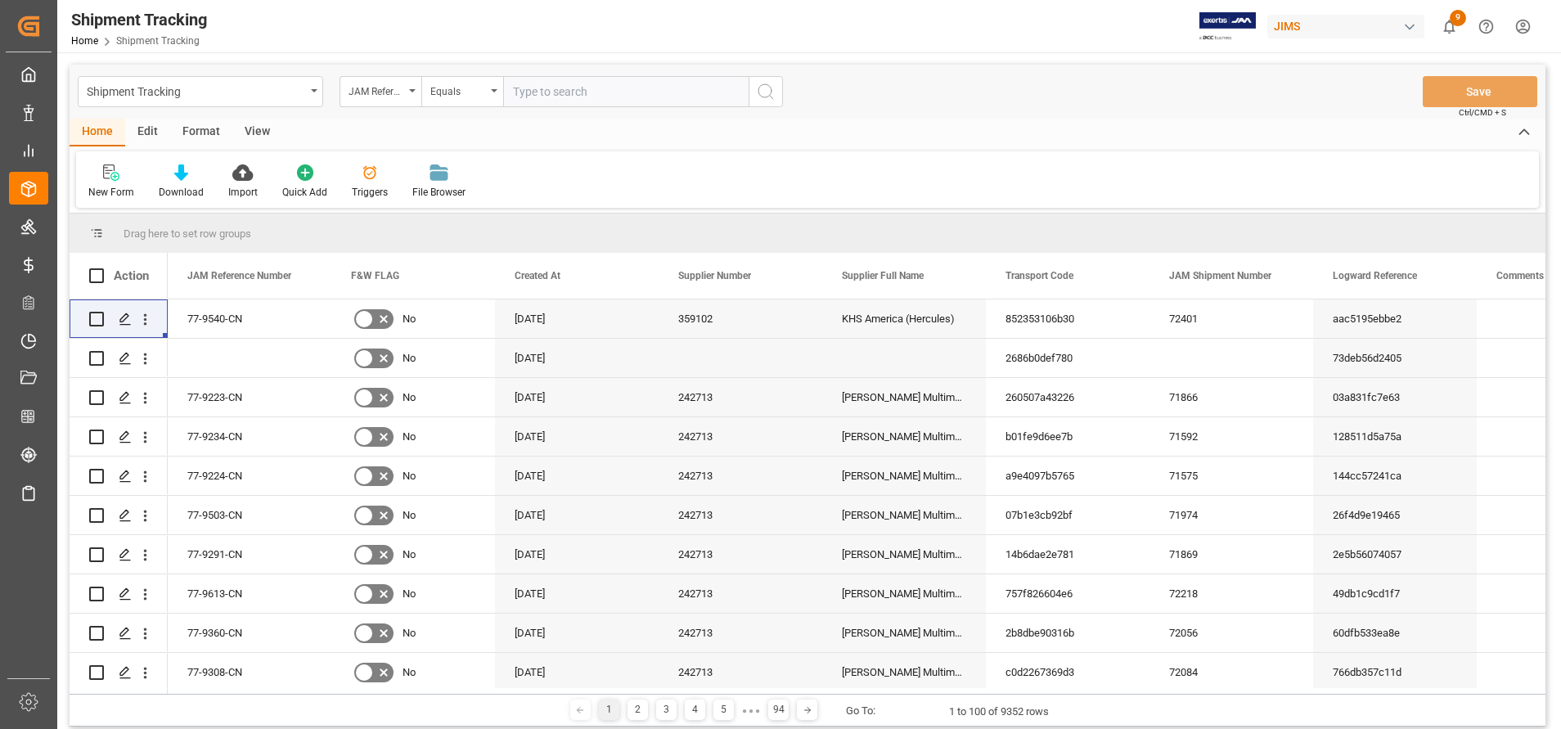
click at [182, 178] on icon at bounding box center [181, 172] width 14 height 16
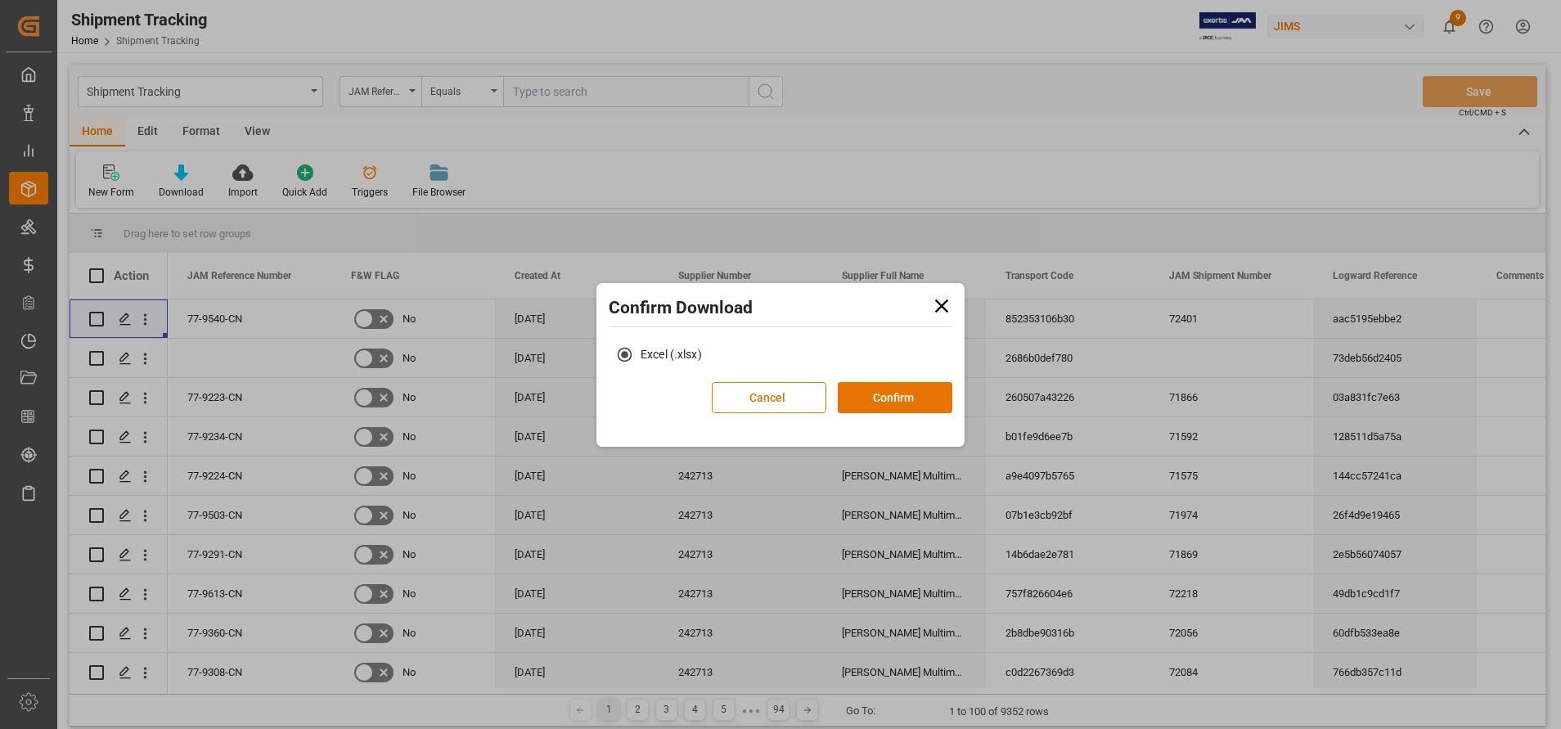
drag, startPoint x: 904, startPoint y: 373, endPoint x: 912, endPoint y: 429, distance: 56.2
click at [904, 390] on div "Confirm Download Excel (.xlsx) Cancel Confirm" at bounding box center [780, 356] width 360 height 138
click at [928, 395] on button "Confirm" at bounding box center [895, 397] width 115 height 31
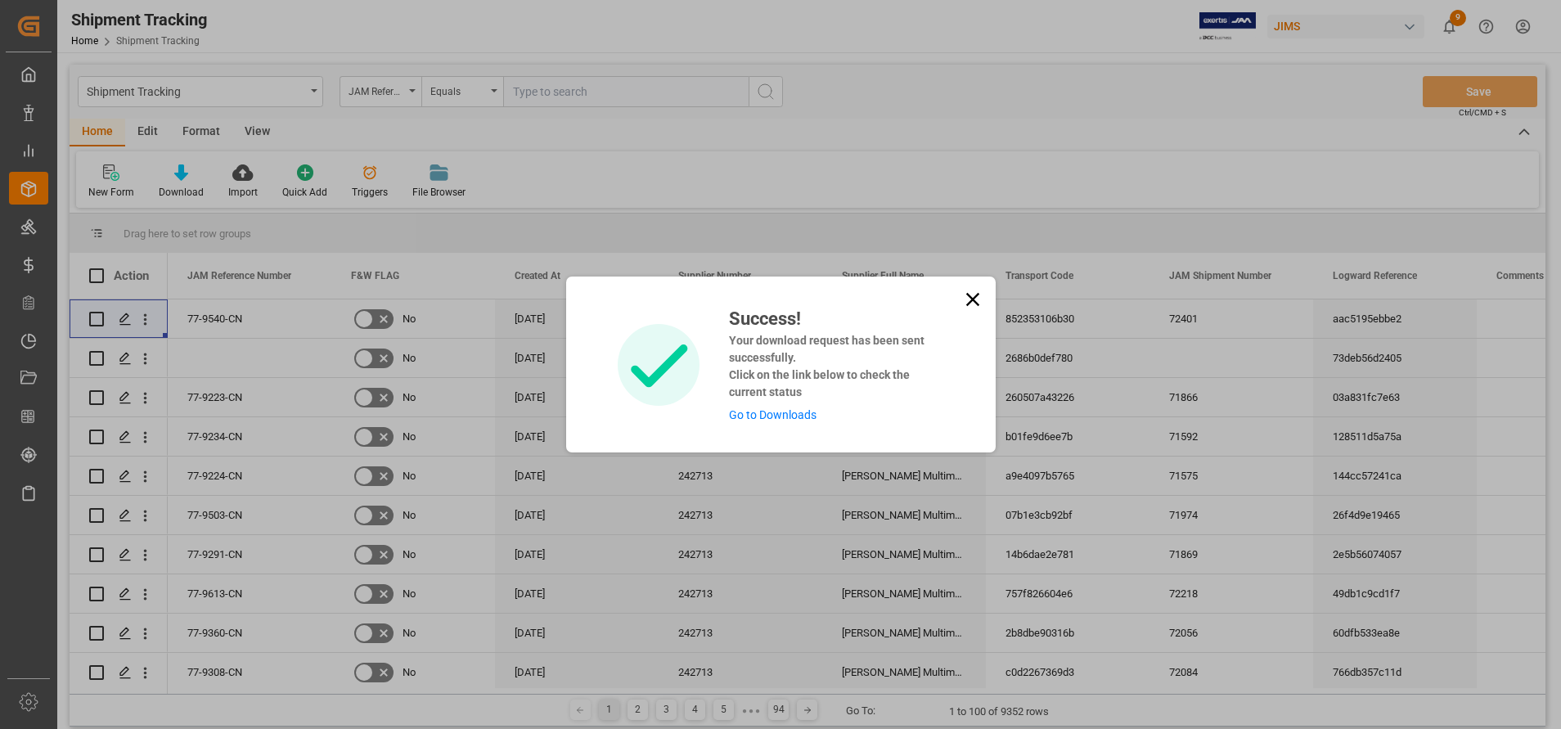
click at [786, 411] on link "Go to Downloads" at bounding box center [773, 414] width 88 height 13
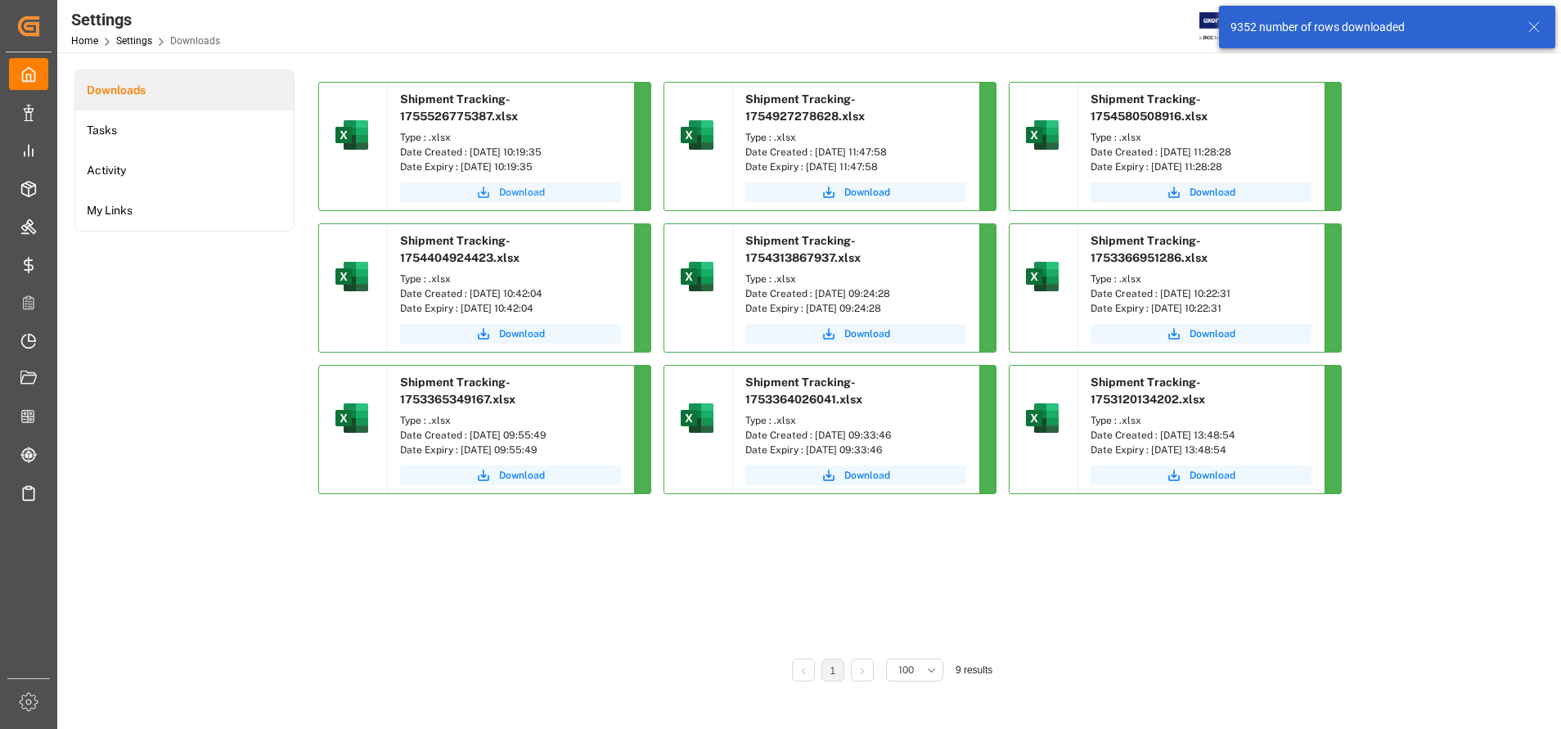
click at [565, 196] on button "Download" at bounding box center [510, 192] width 221 height 20
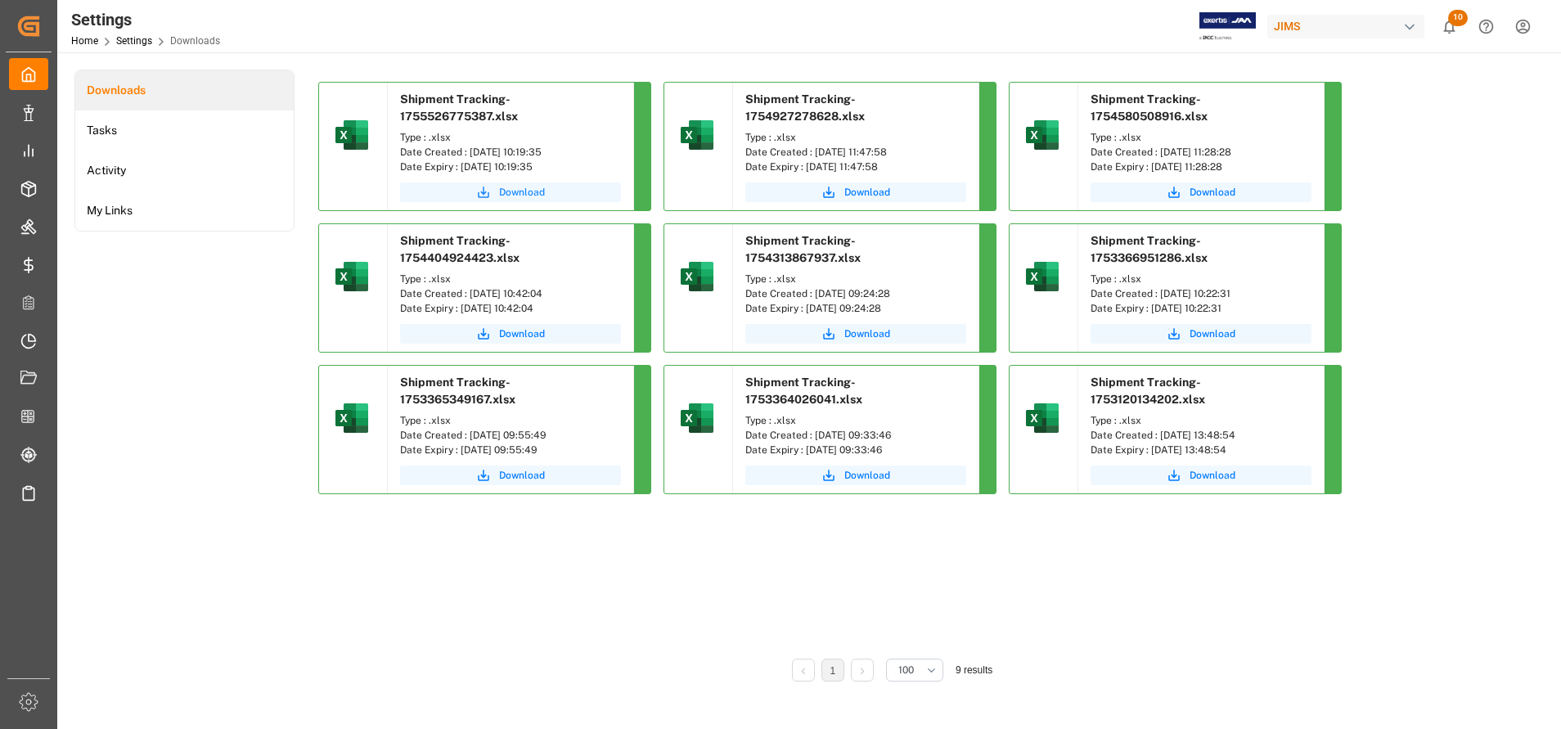
click at [551, 193] on button "Download" at bounding box center [510, 192] width 221 height 20
